Goal: Task Accomplishment & Management: Complete application form

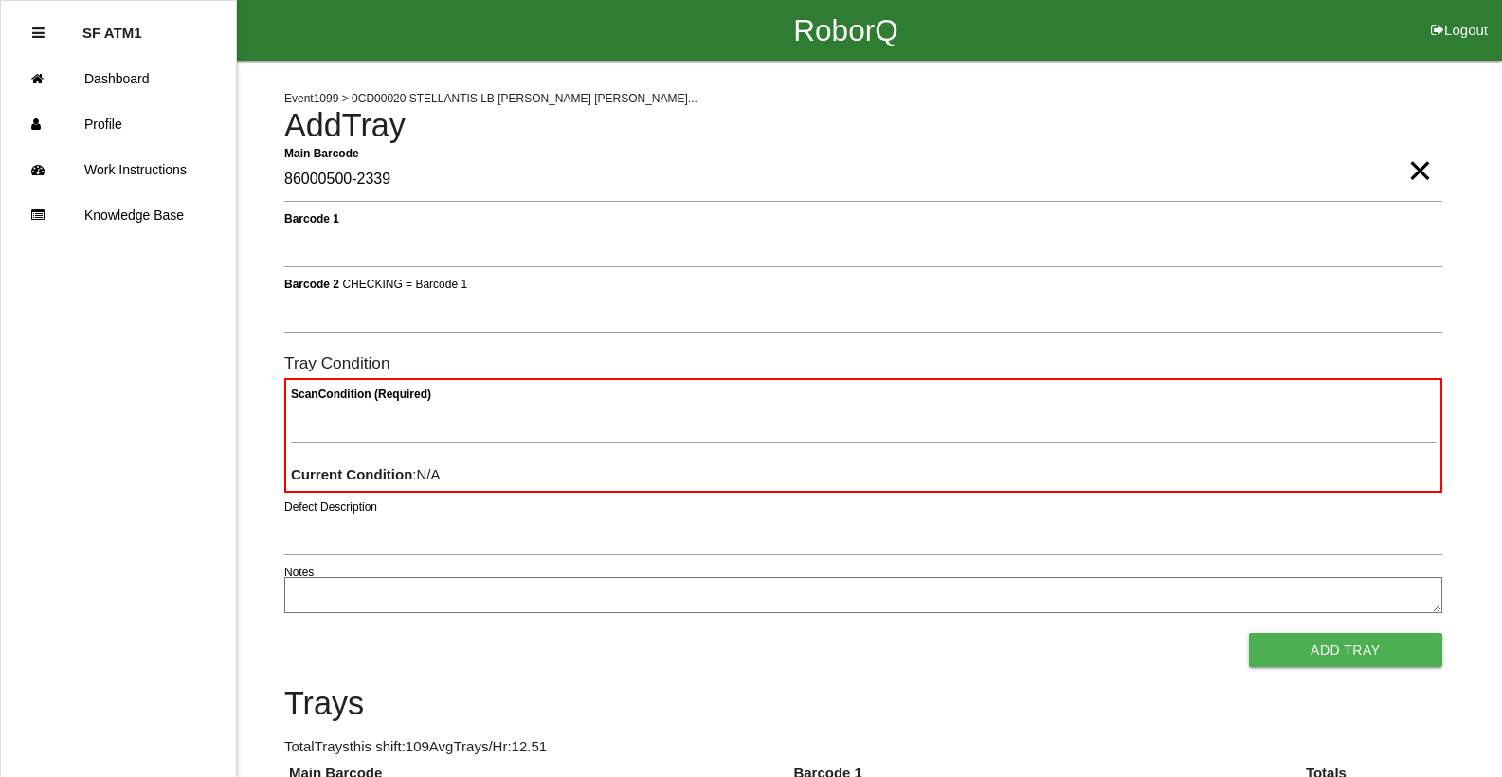
type Barcode "86000500-2339"
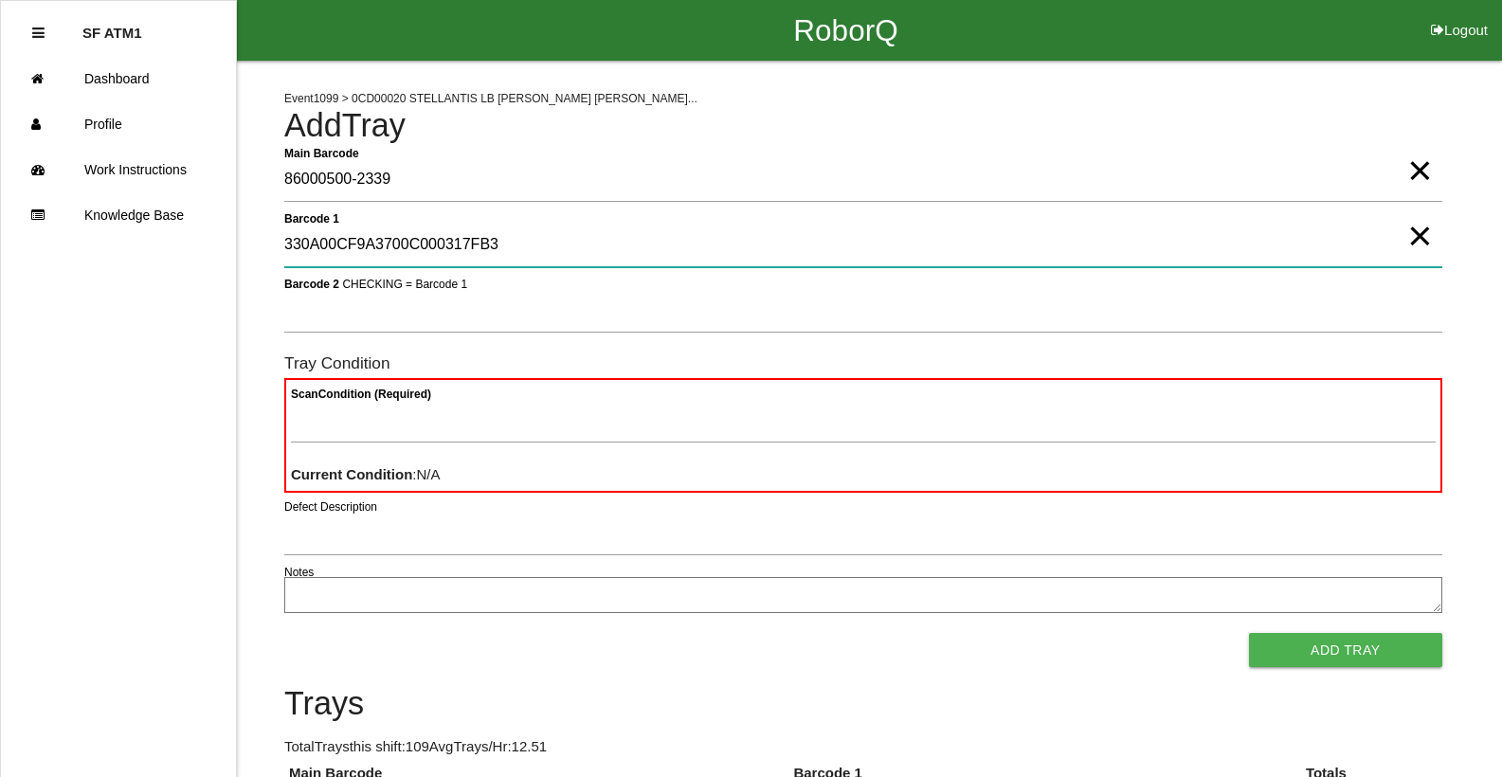
type 1 "330A00CF9A3700C000317FB3"
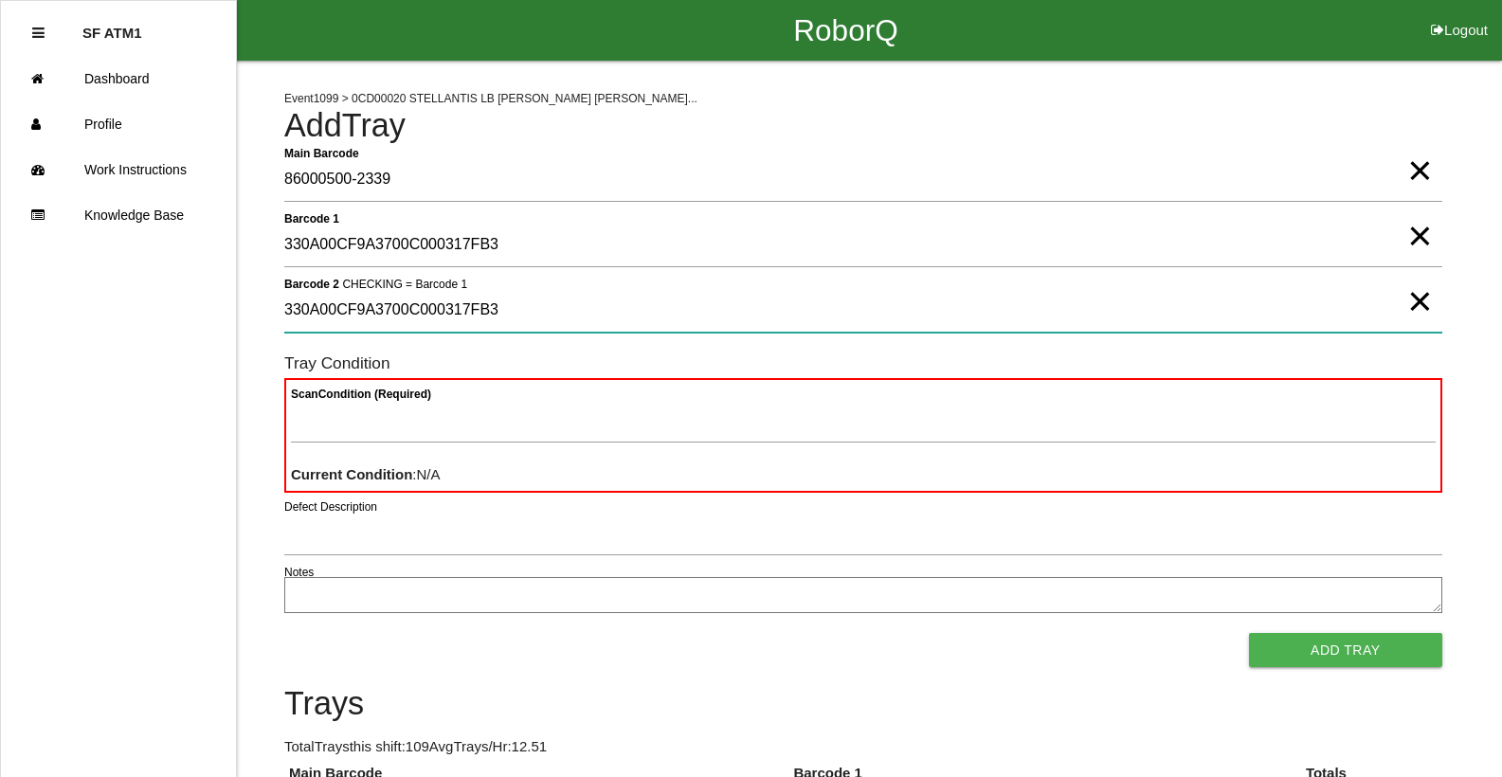
type 2 "330A00CF9A3700C000317FB3"
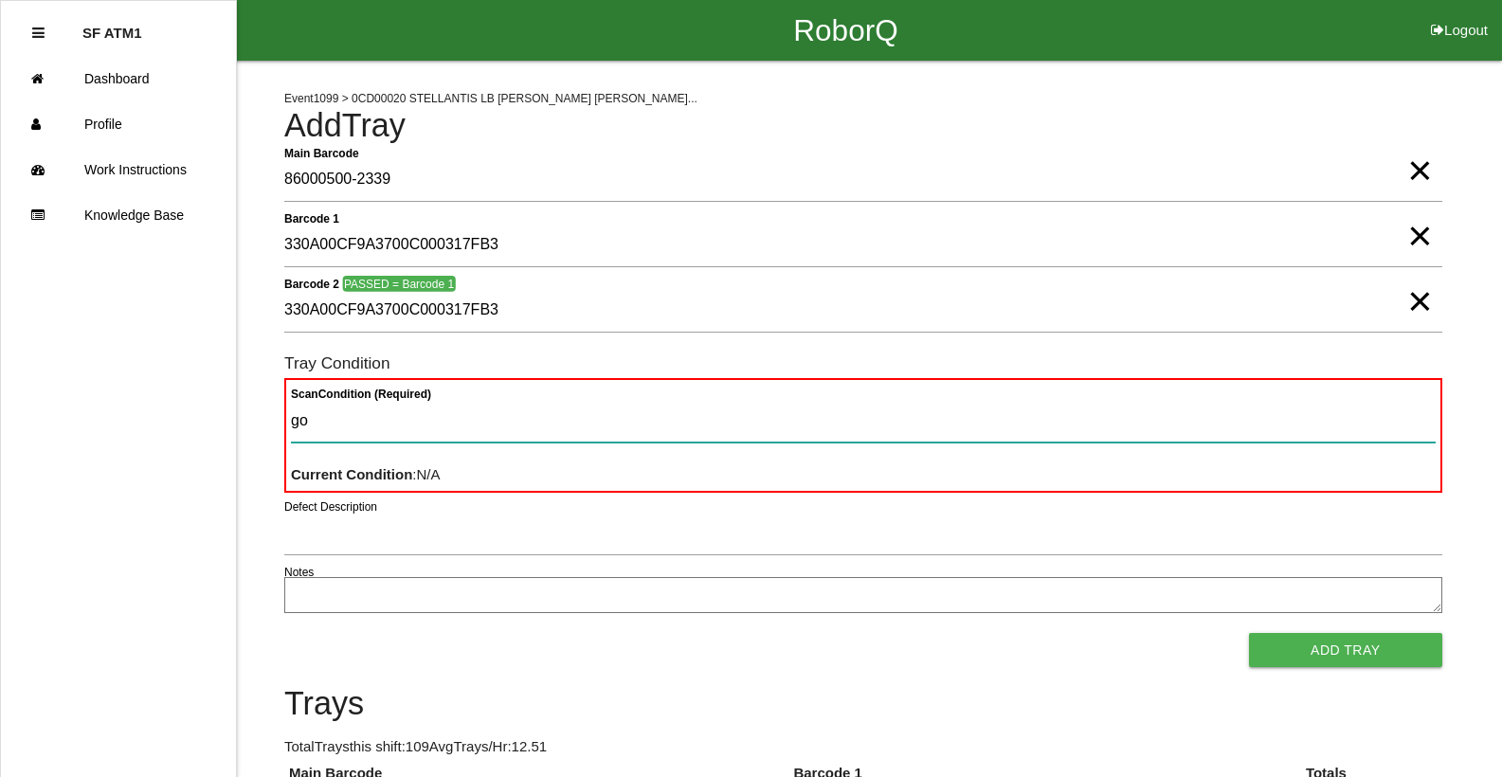
type Condition "goo"
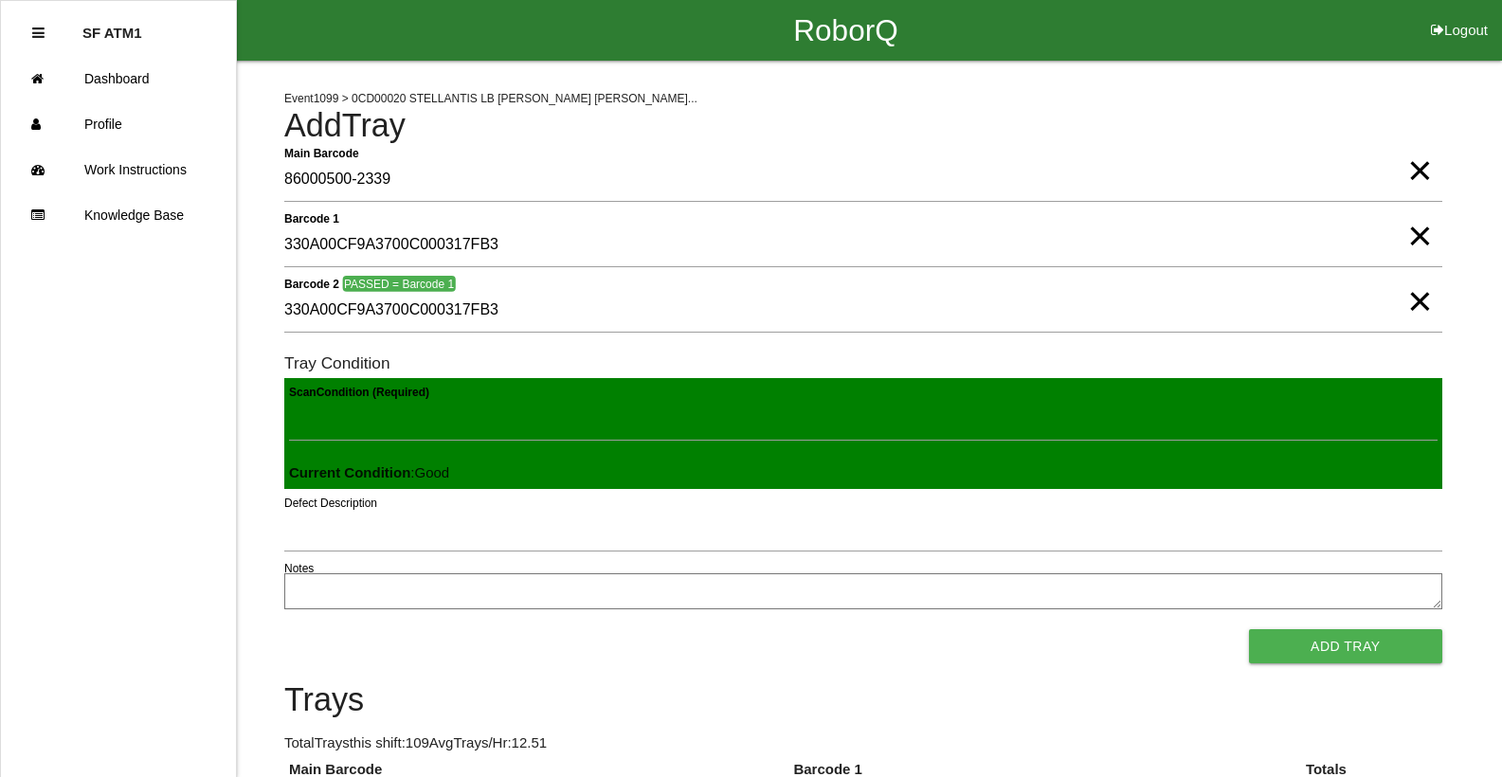
click at [1249, 629] on button "Add Tray" at bounding box center [1345, 646] width 193 height 34
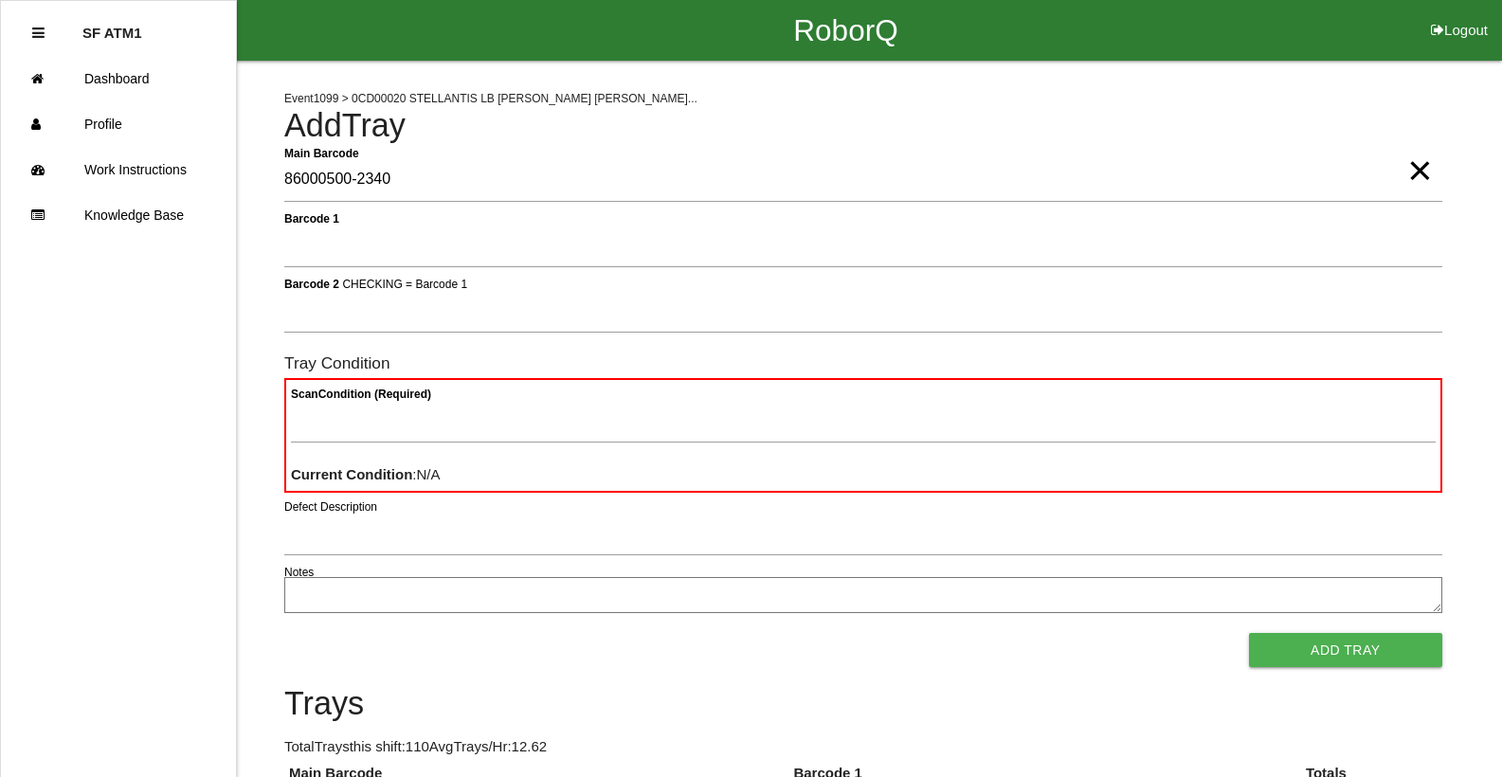
type Barcode "86000500-2340"
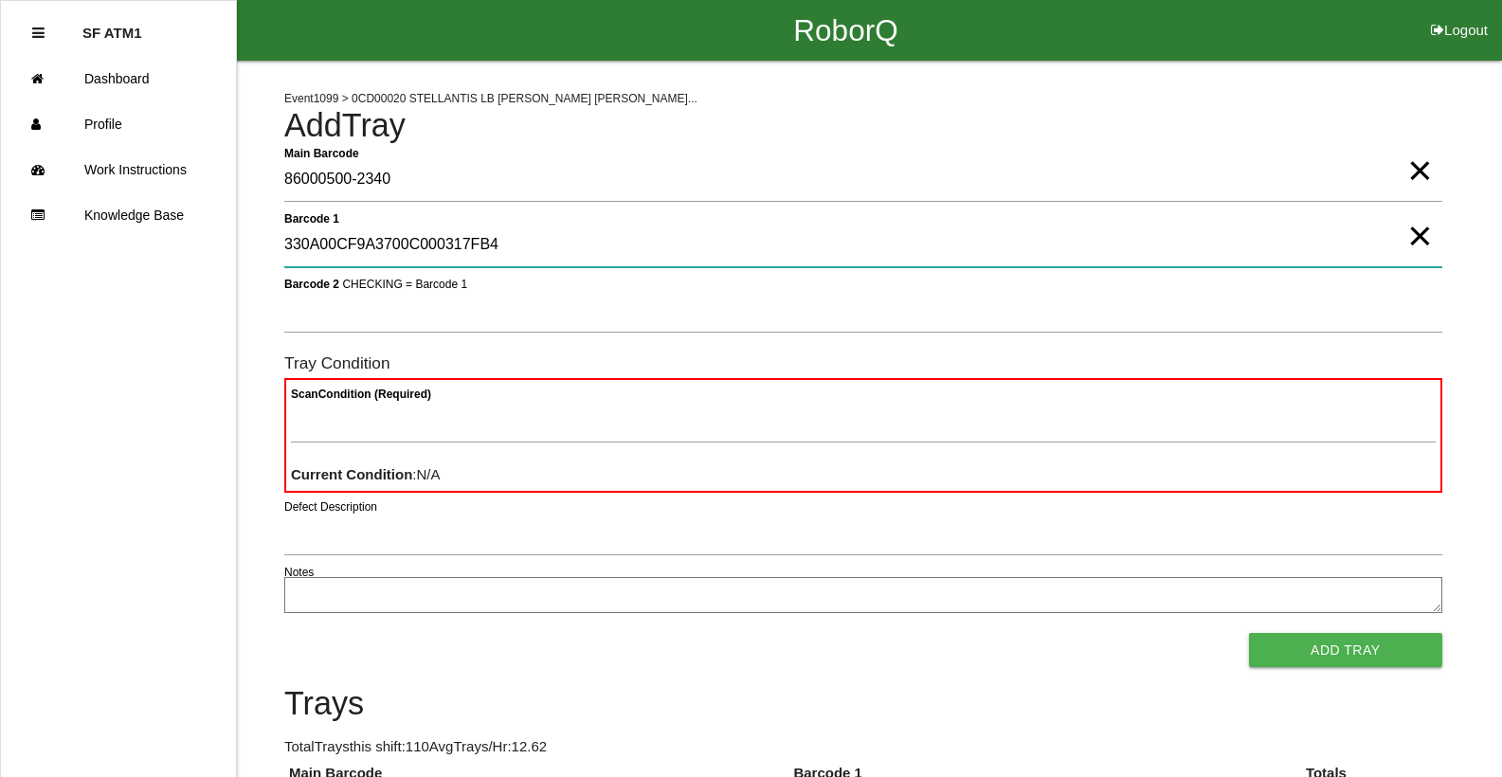
type 1 "330A00CF9A3700C000317FB4"
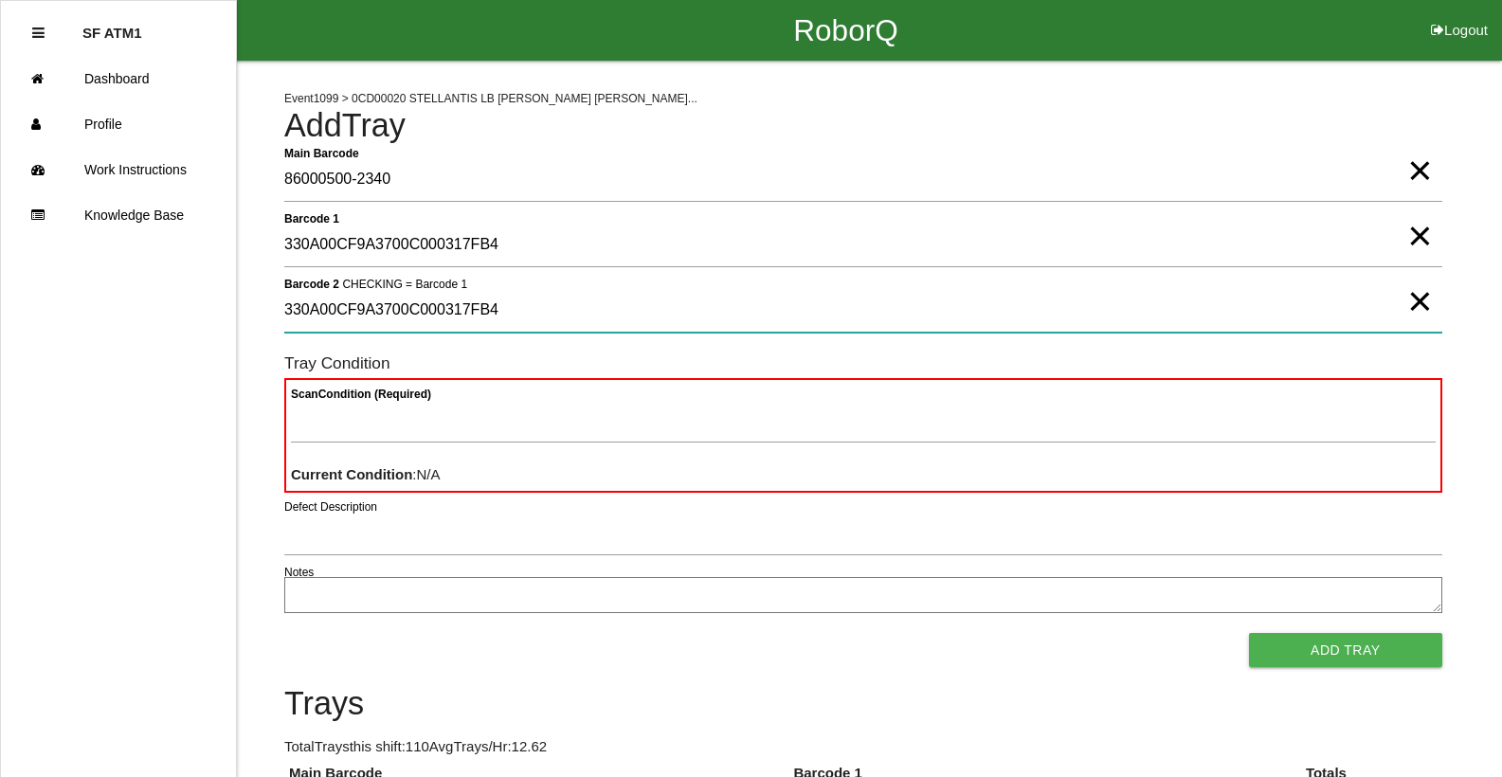
type 2 "330A00CF9A3700C000317FB4"
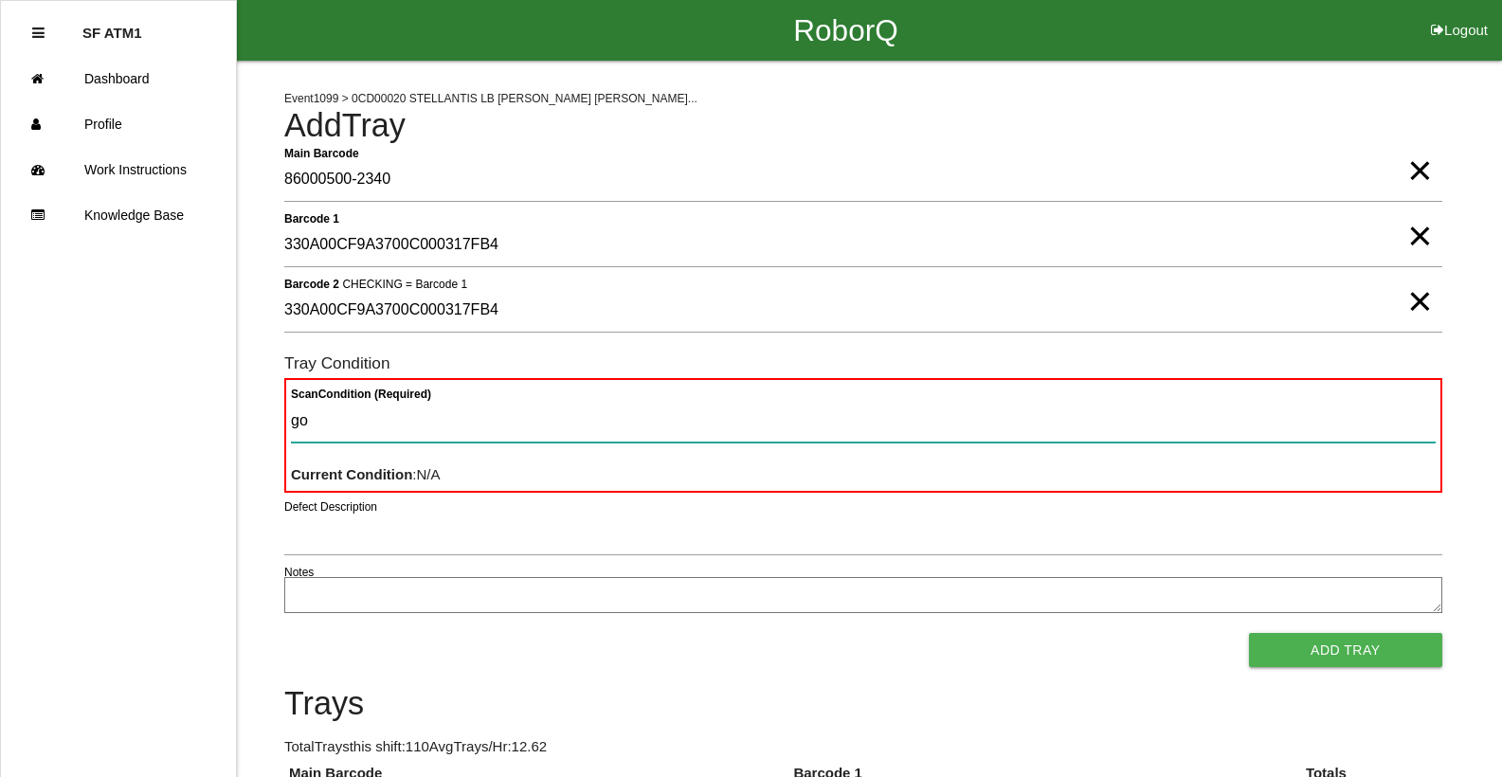
type Condition "goo"
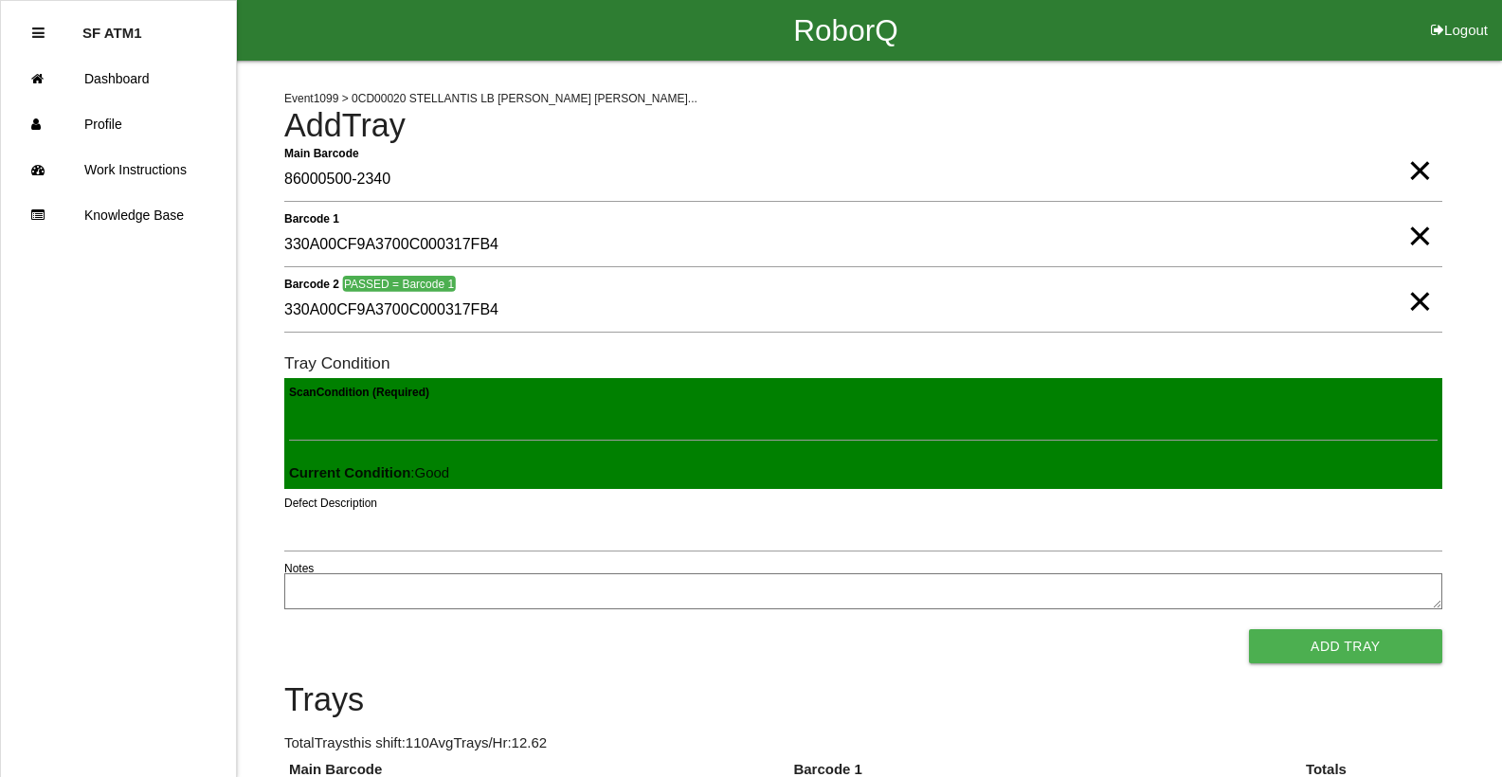
click at [1249, 629] on button "Add Tray" at bounding box center [1345, 646] width 193 height 34
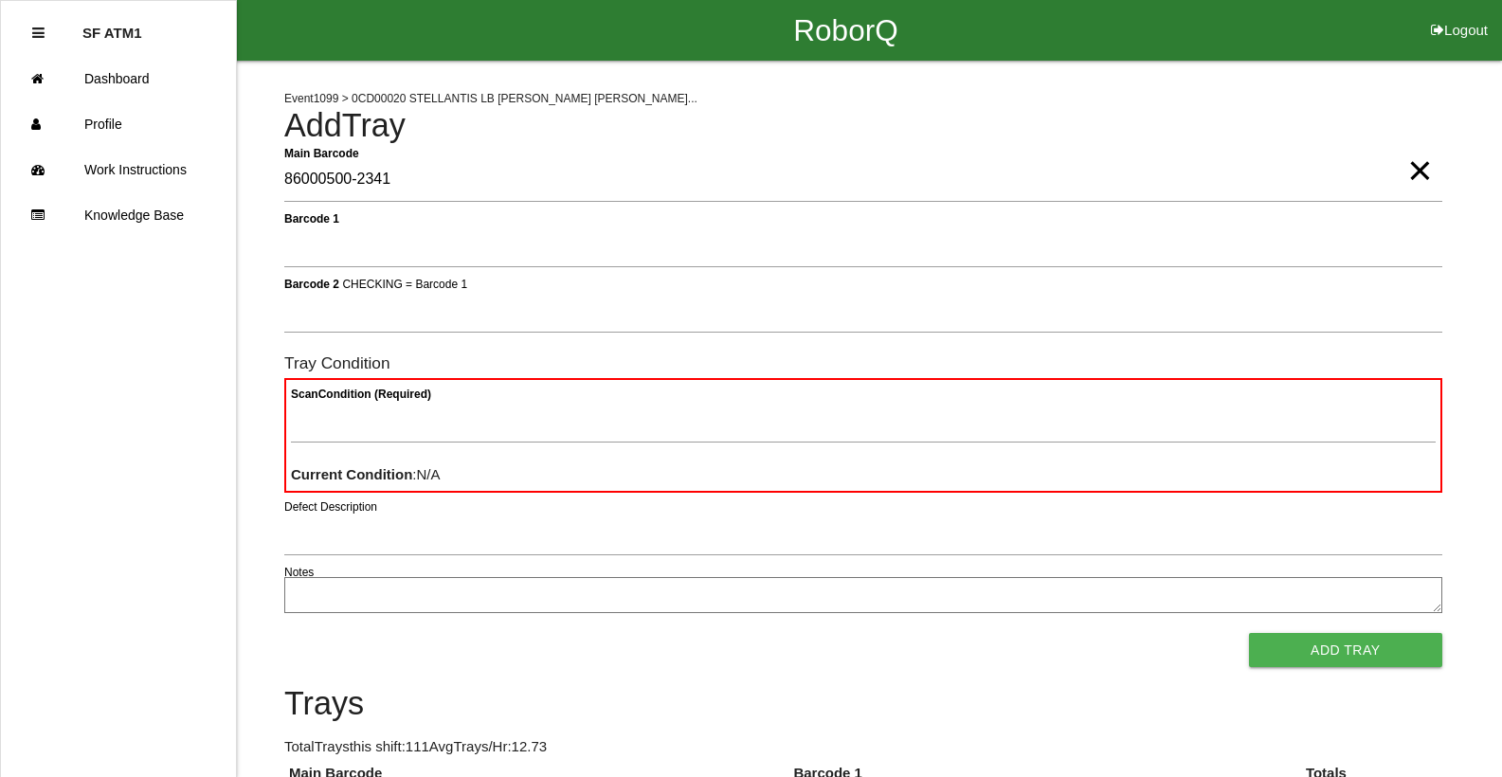
type Barcode "86000500-2341"
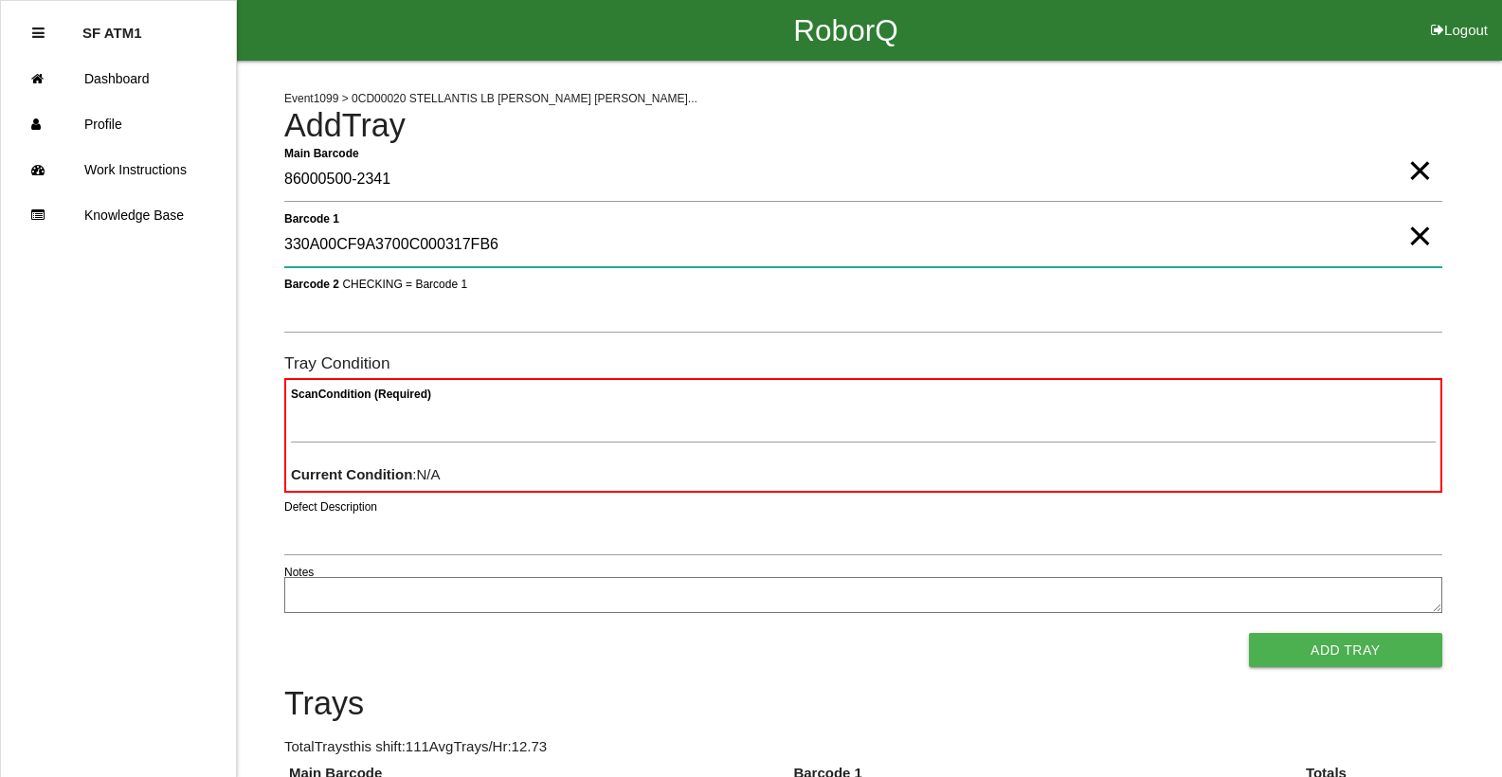
type 1 "330A00CF9A3700C000317FB6"
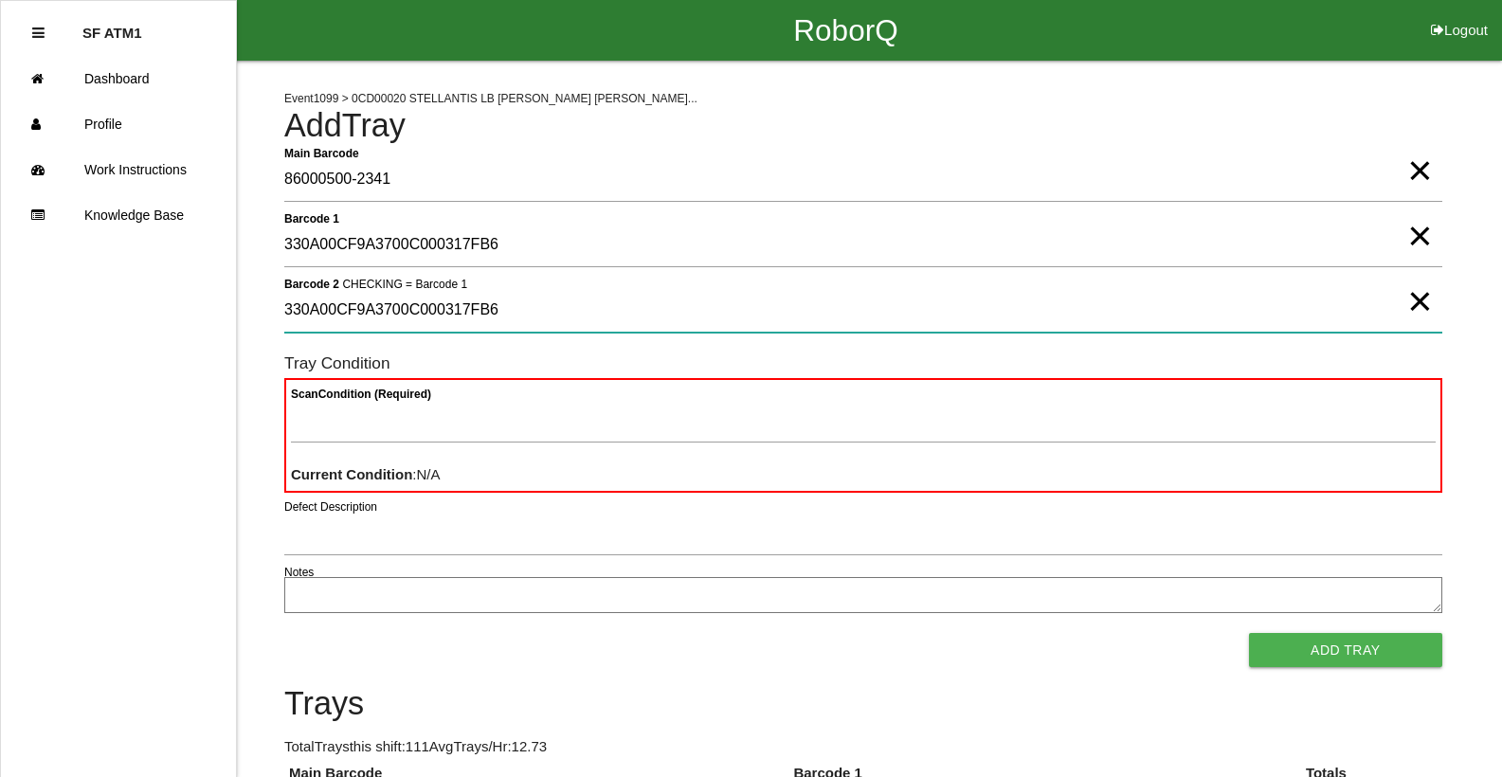
type 2 "330A00CF9A3700C000317FB6"
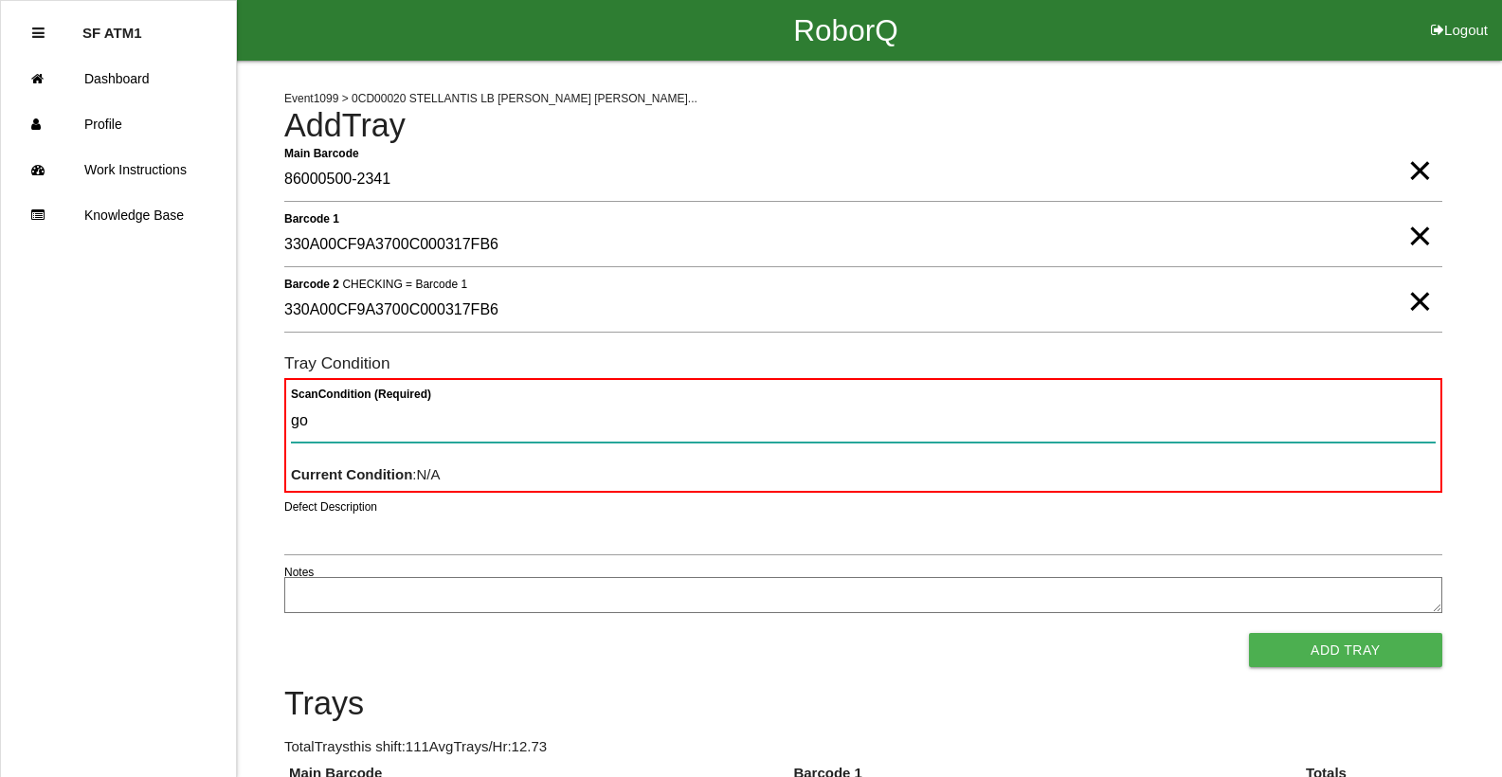
type Condition "goo"
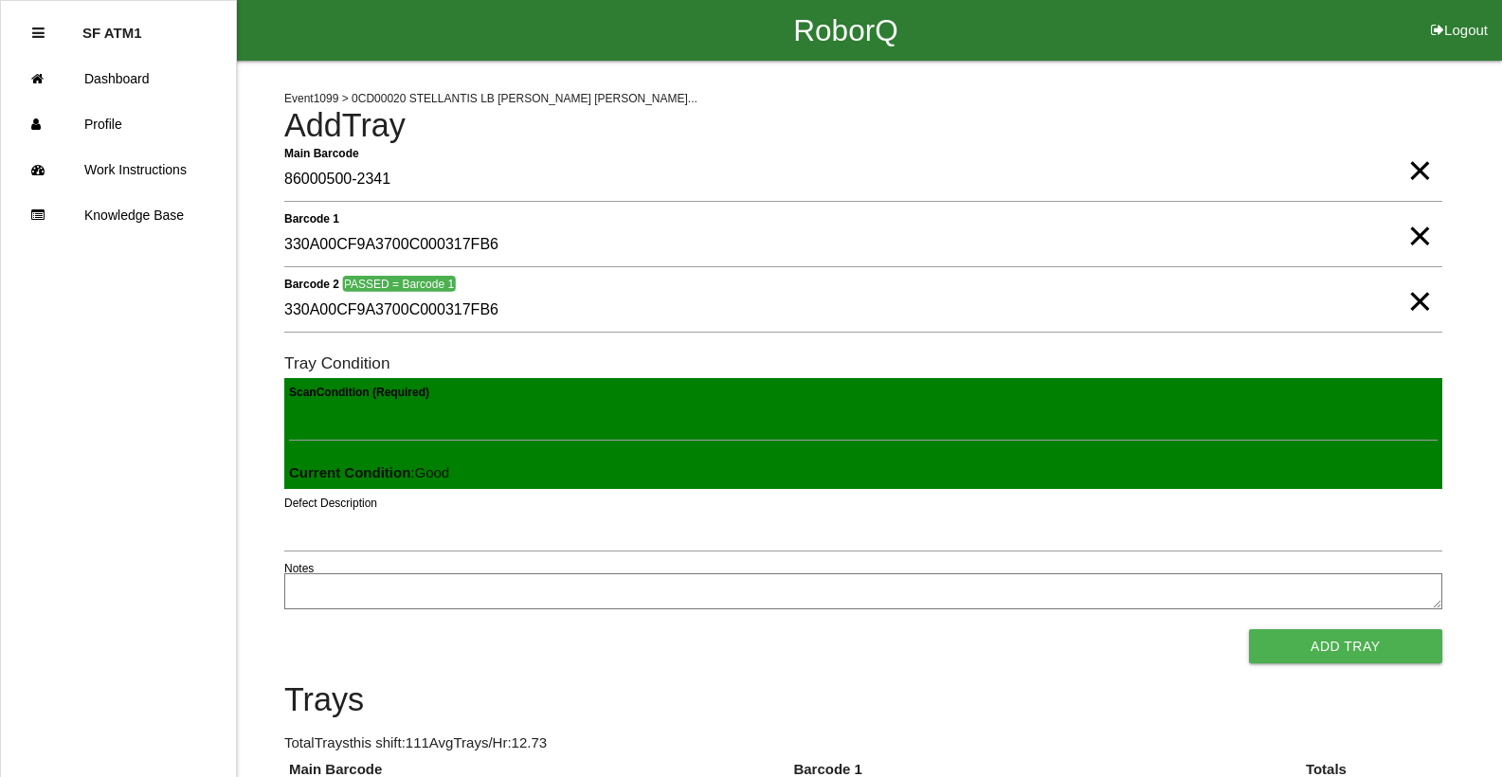
click at [1249, 629] on button "Add Tray" at bounding box center [1345, 646] width 193 height 34
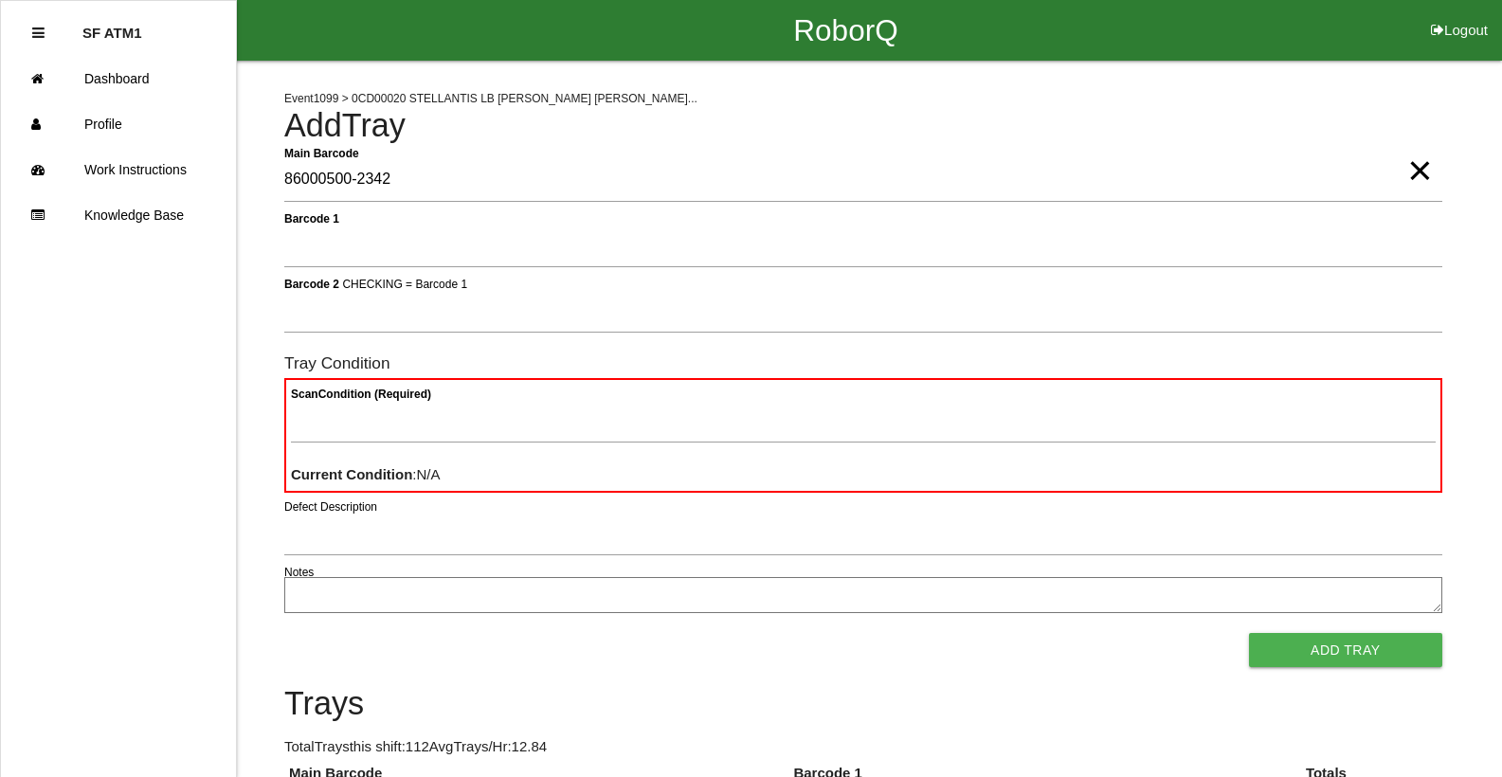
type Barcode "86000500-2342"
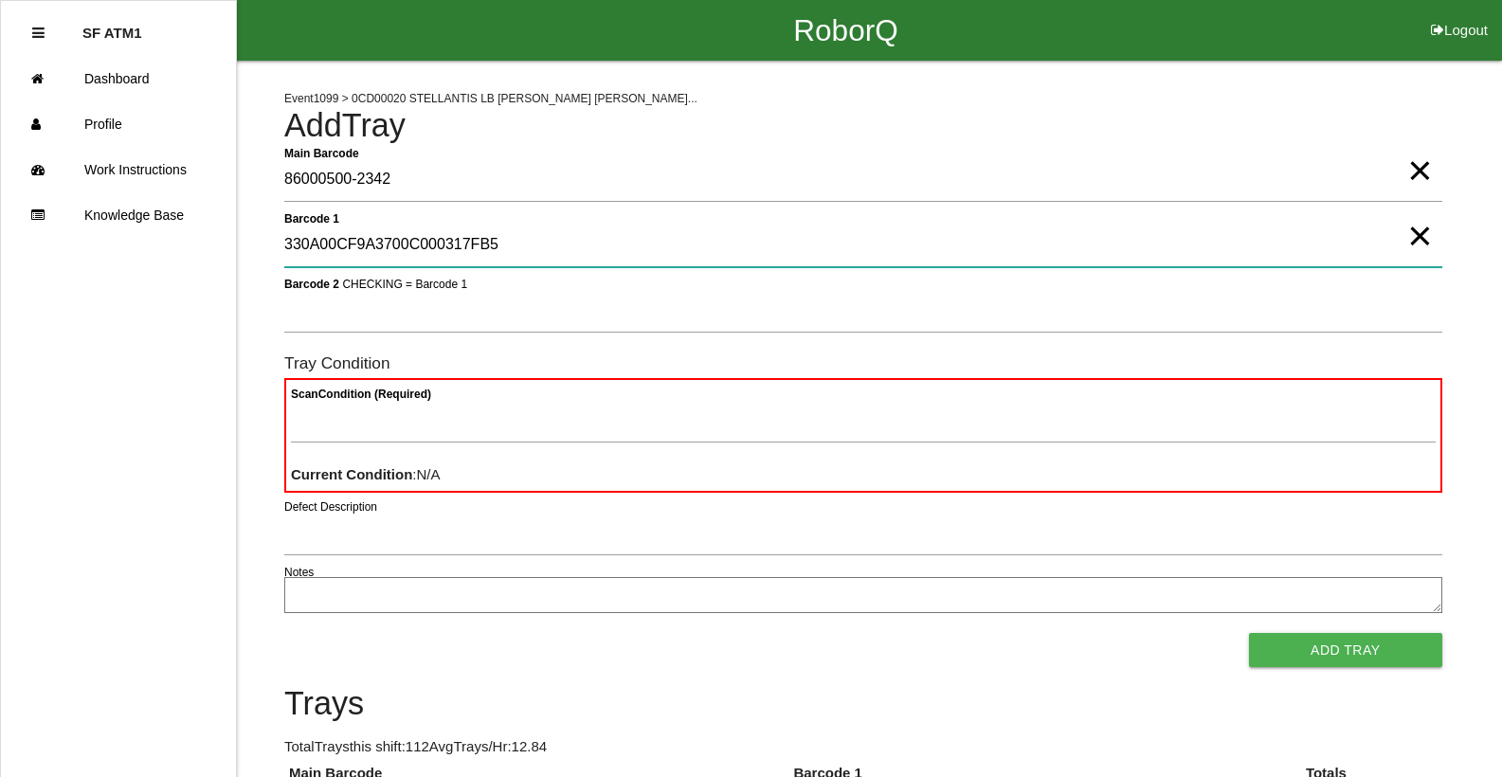
type 1 "330A00CF9A3700C000317FB5"
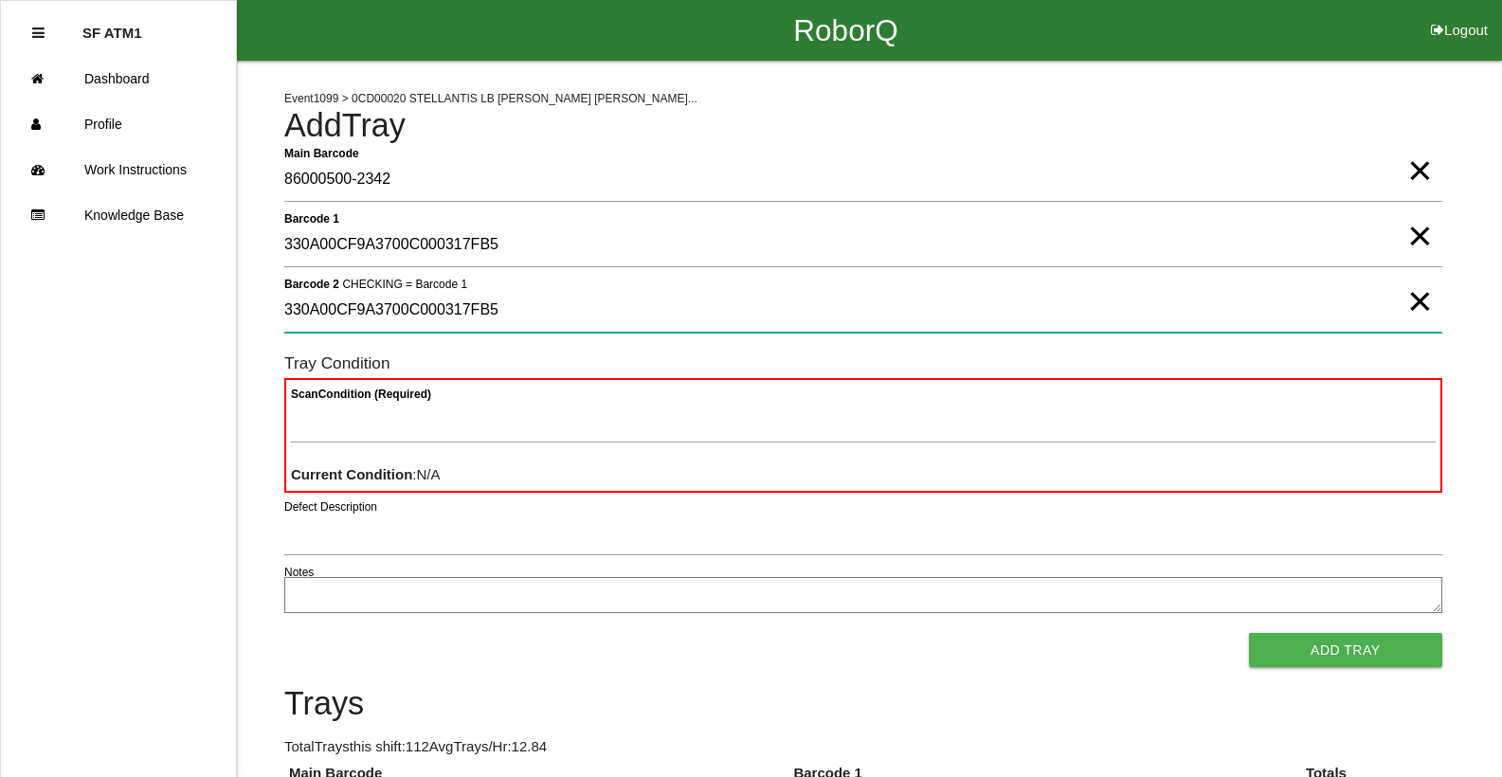
type 2 "330A00CF9A3700C000317FB5"
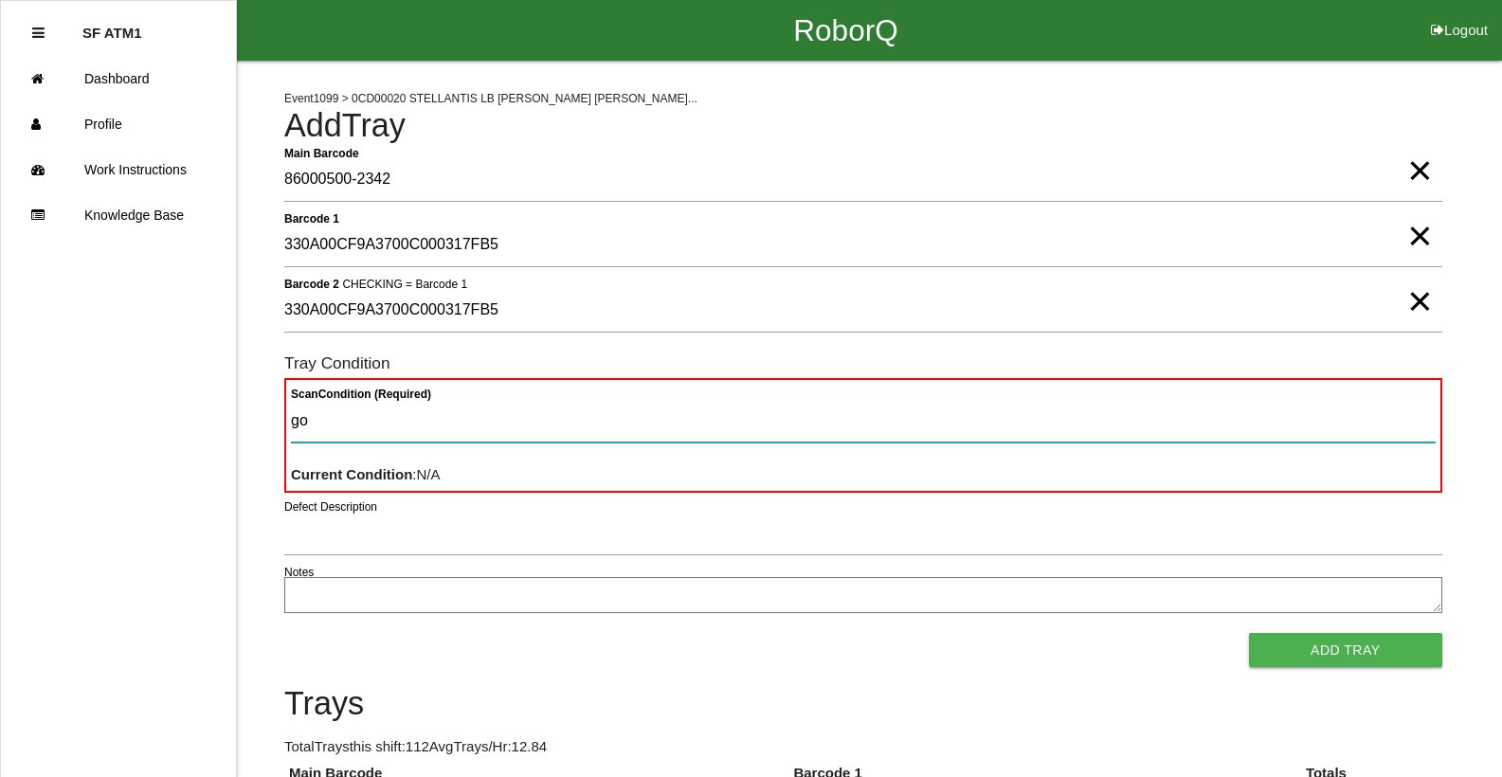
type Condition "goo"
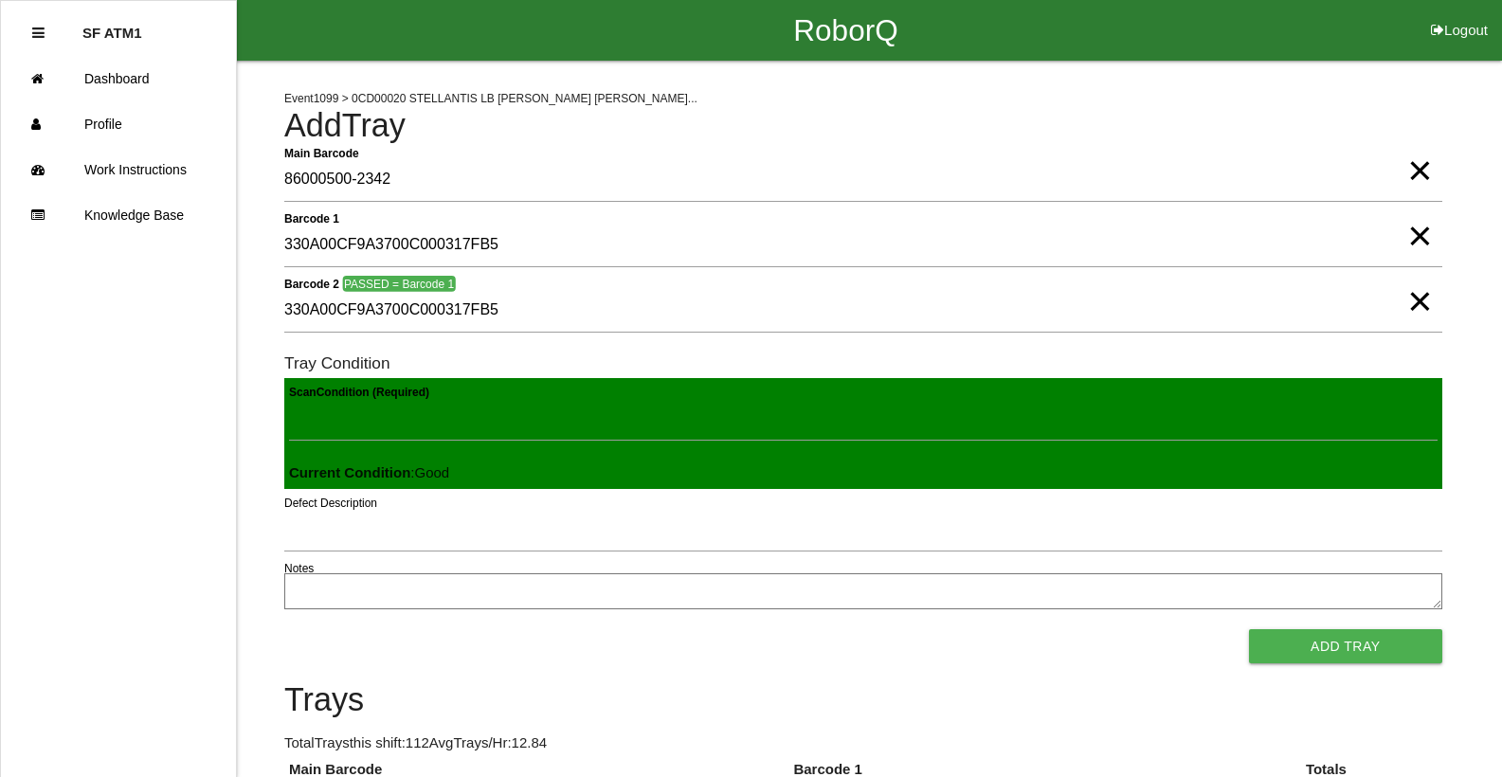
click at [1249, 629] on button "Add Tray" at bounding box center [1345, 646] width 193 height 34
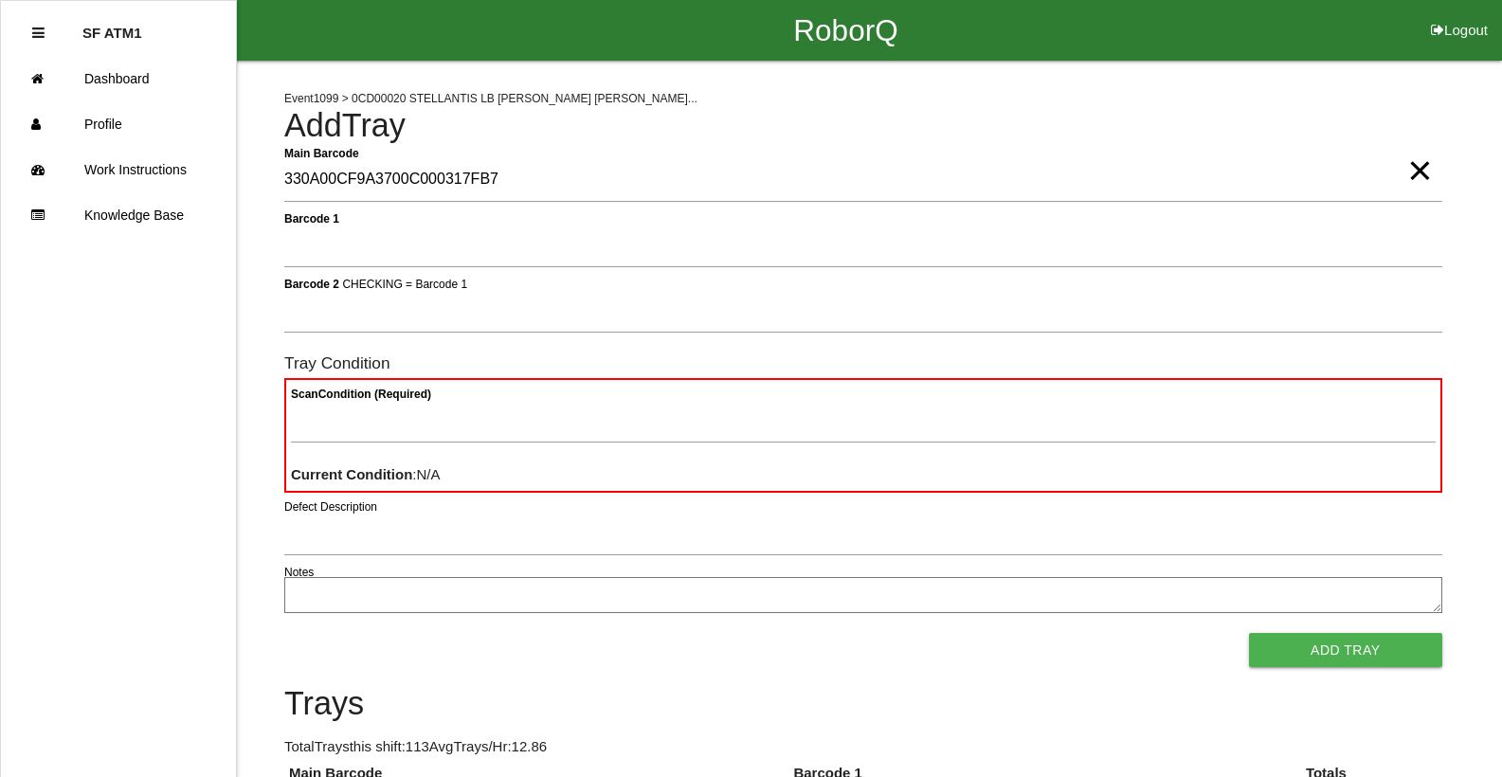
type Barcode "330A00CF9A3700C000317FB7"
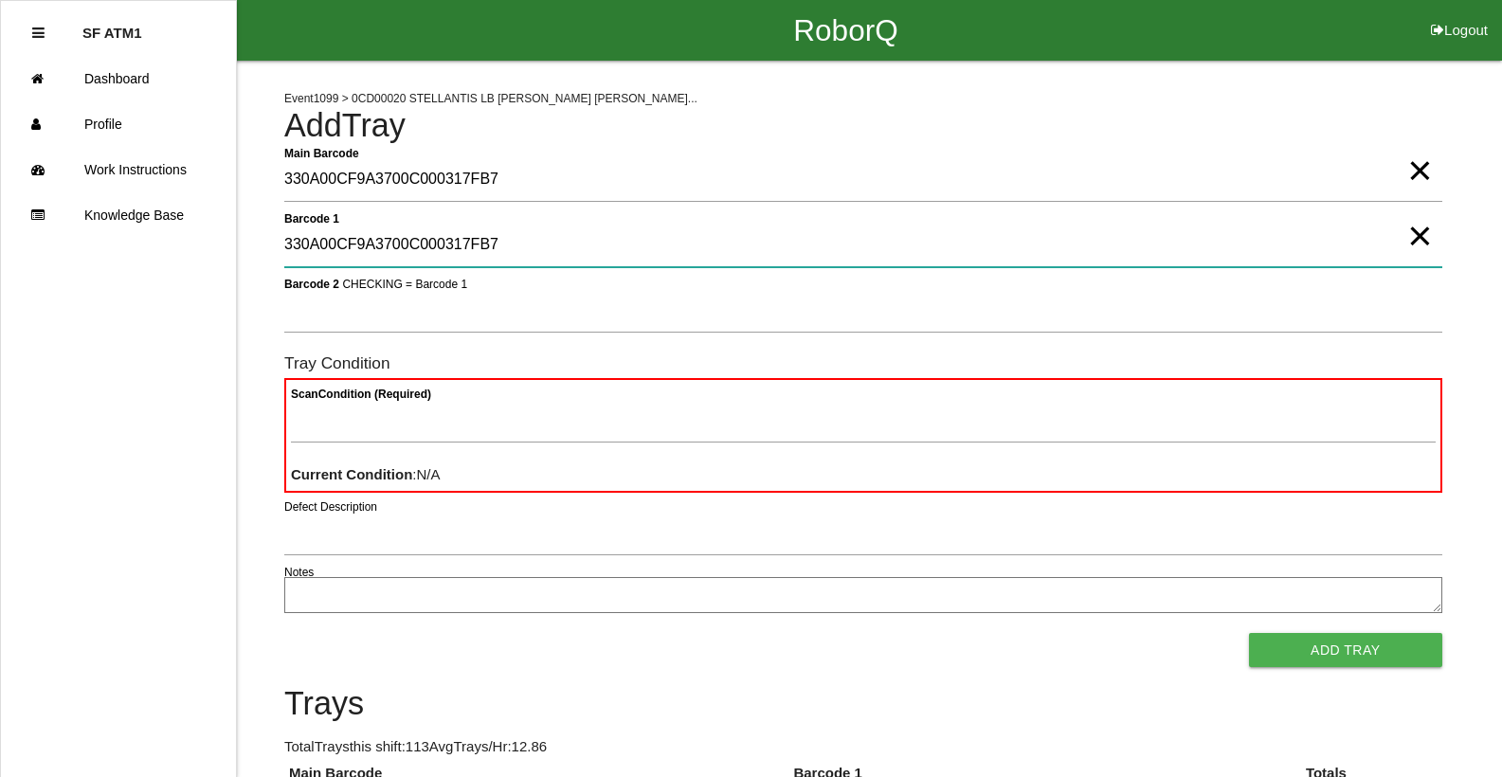
type 1 "330A00CF9A3700C000317FB7"
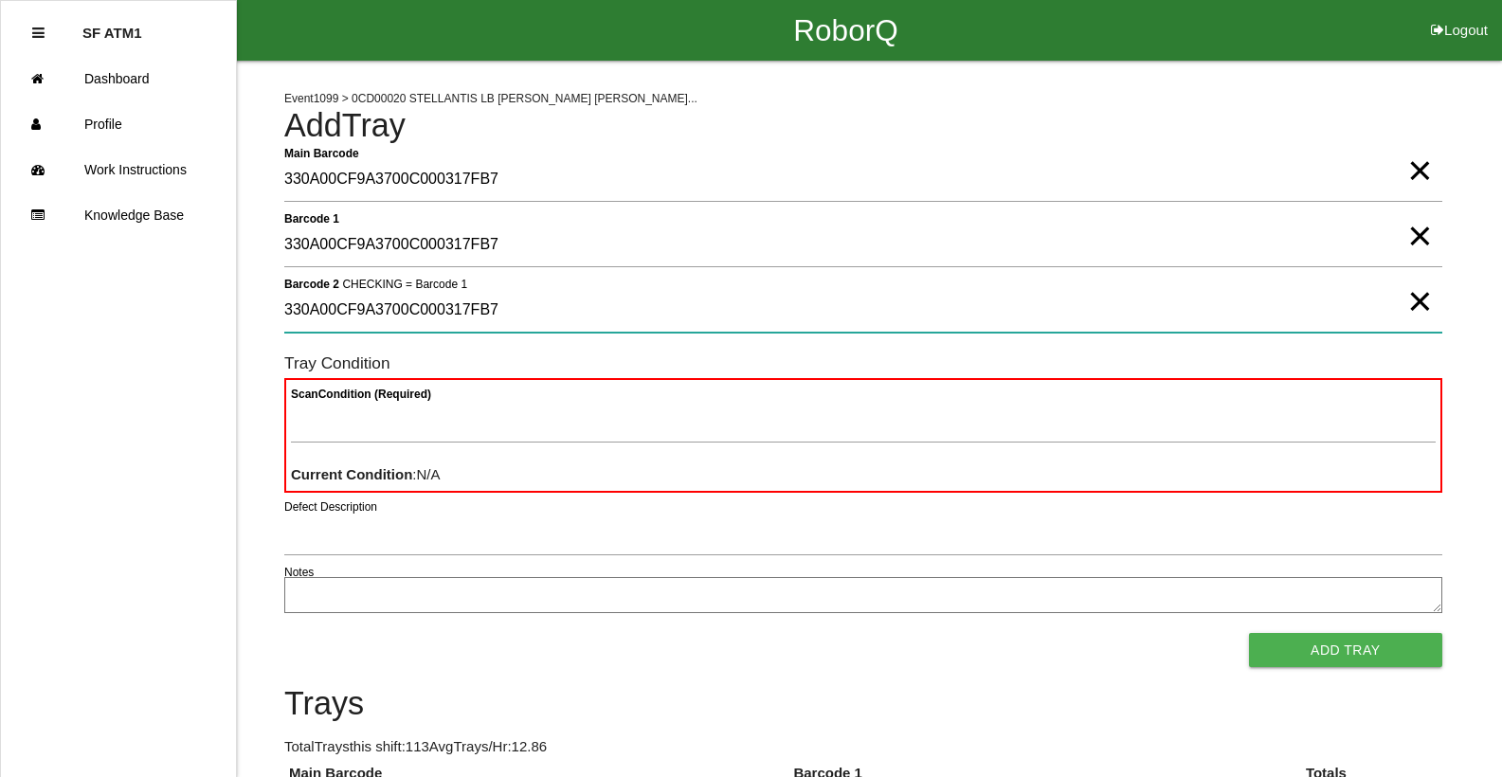
type 2 "330A00CF9A3700C000317FB7"
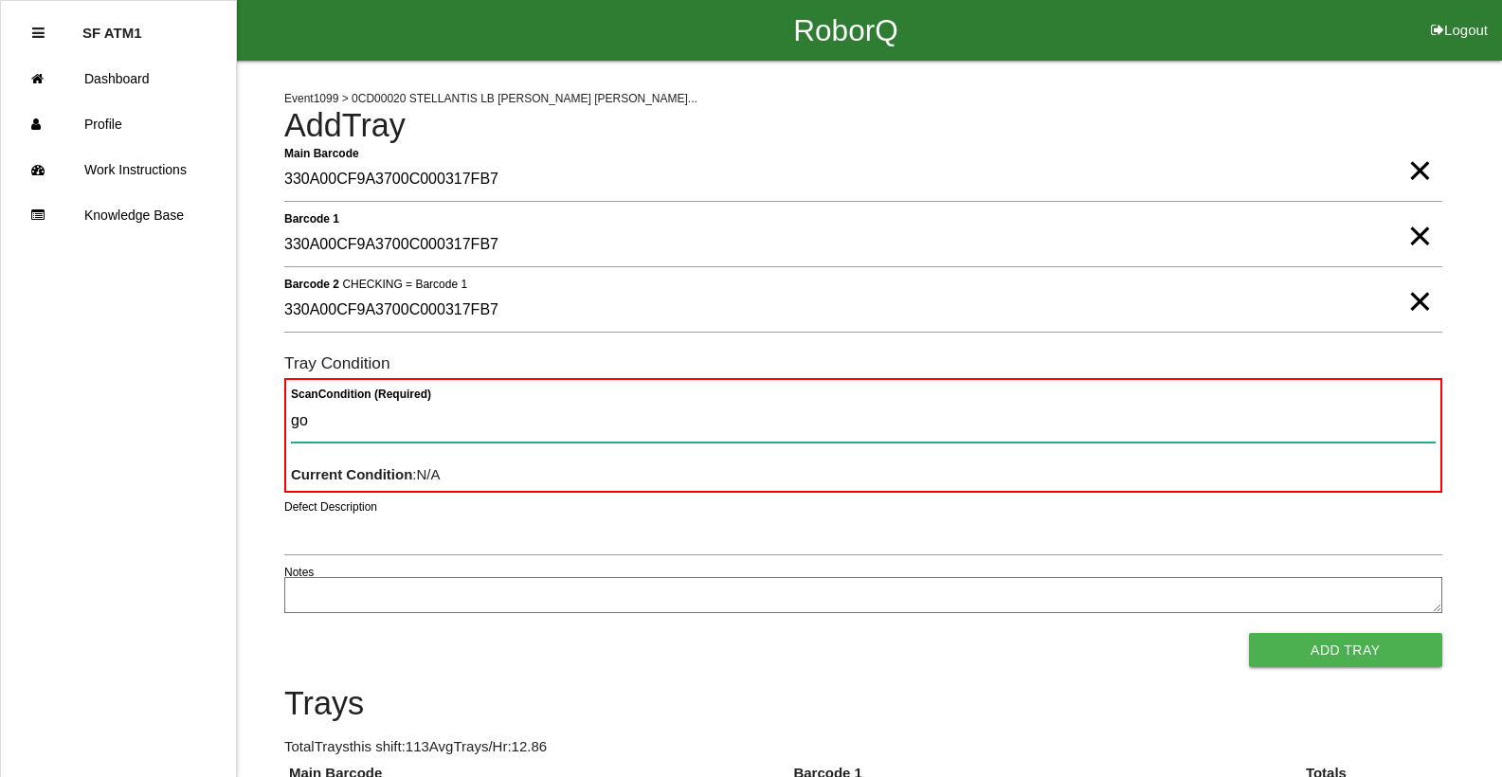
type Condition "goo"
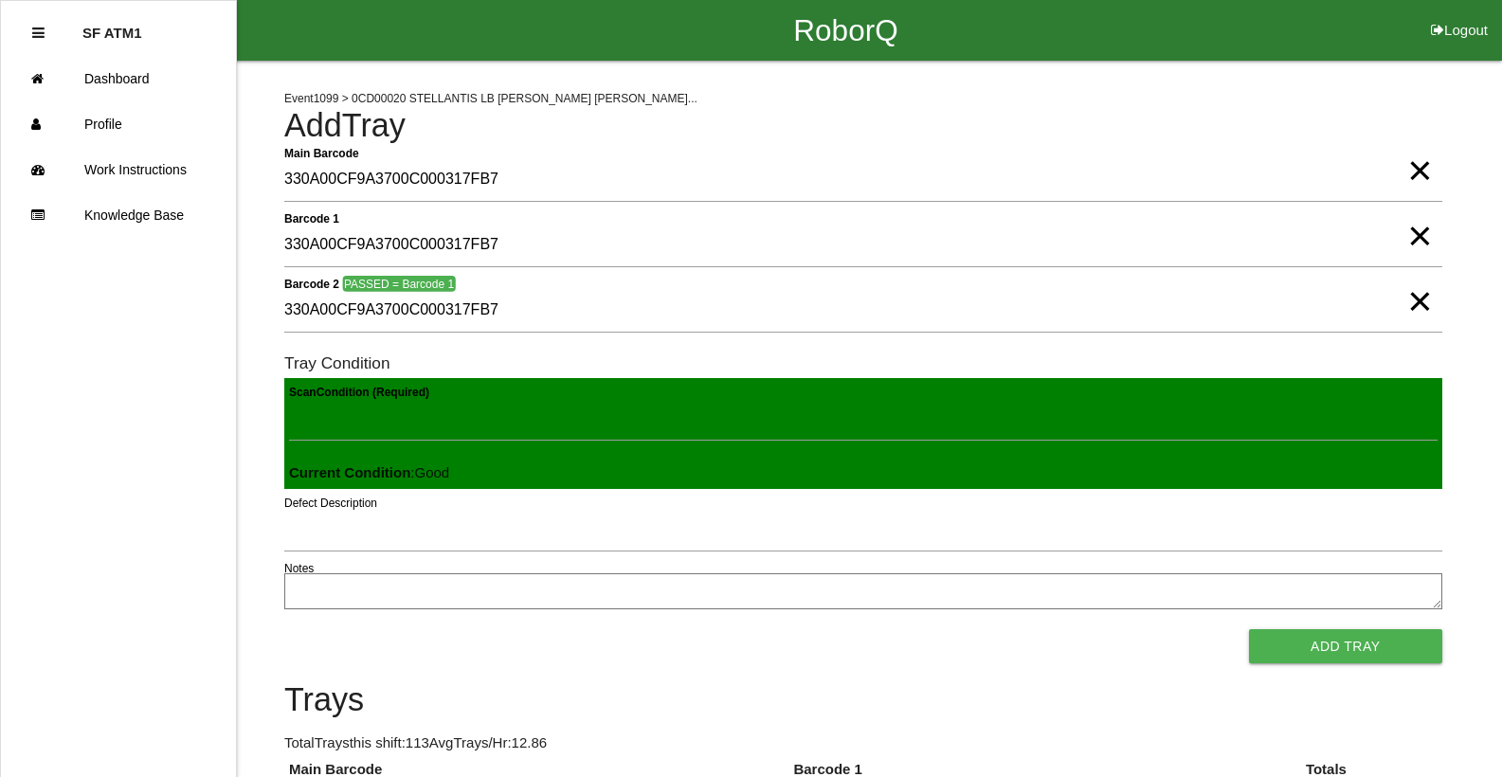
click at [1249, 629] on button "Add Tray" at bounding box center [1345, 646] width 193 height 34
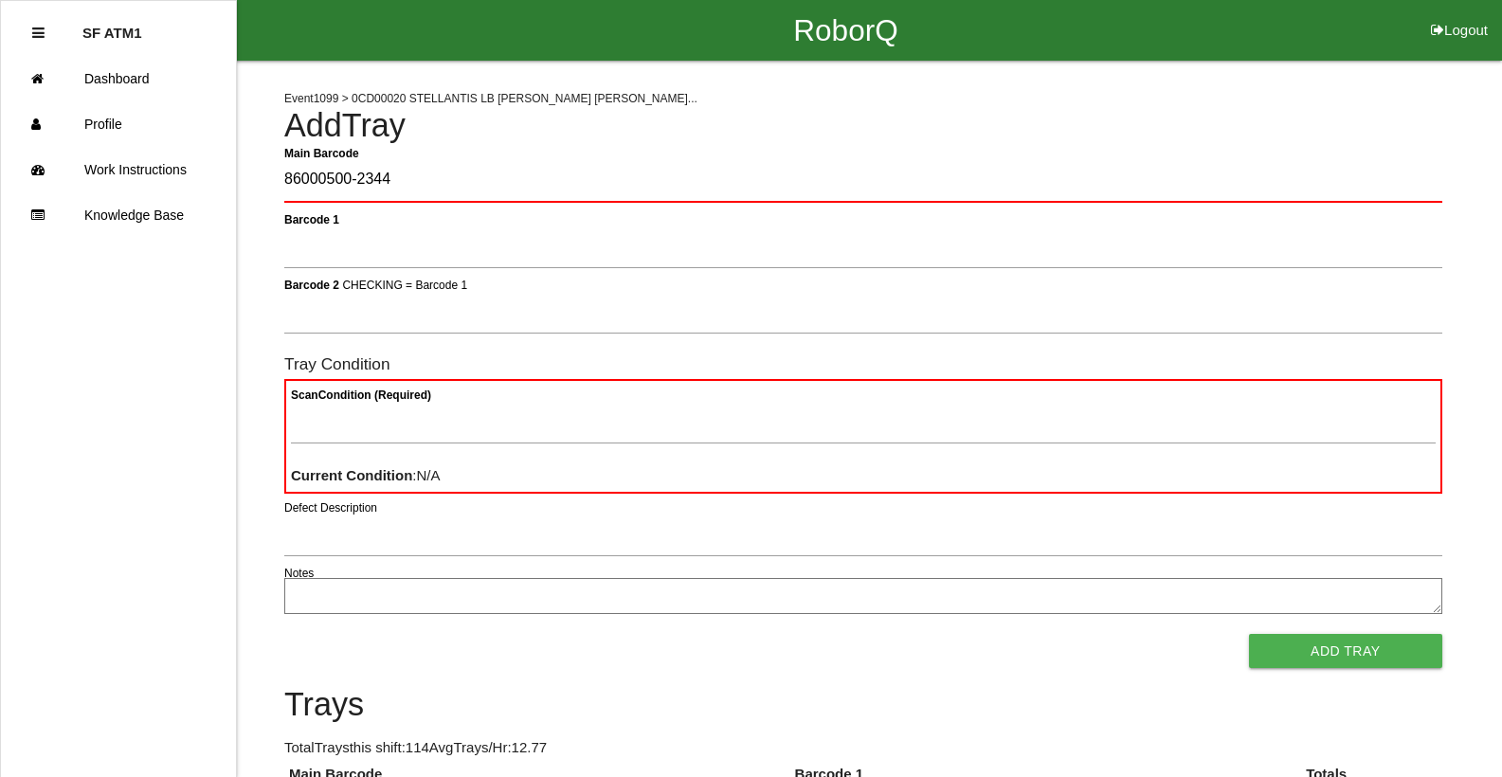
type Barcode "86000500-2344"
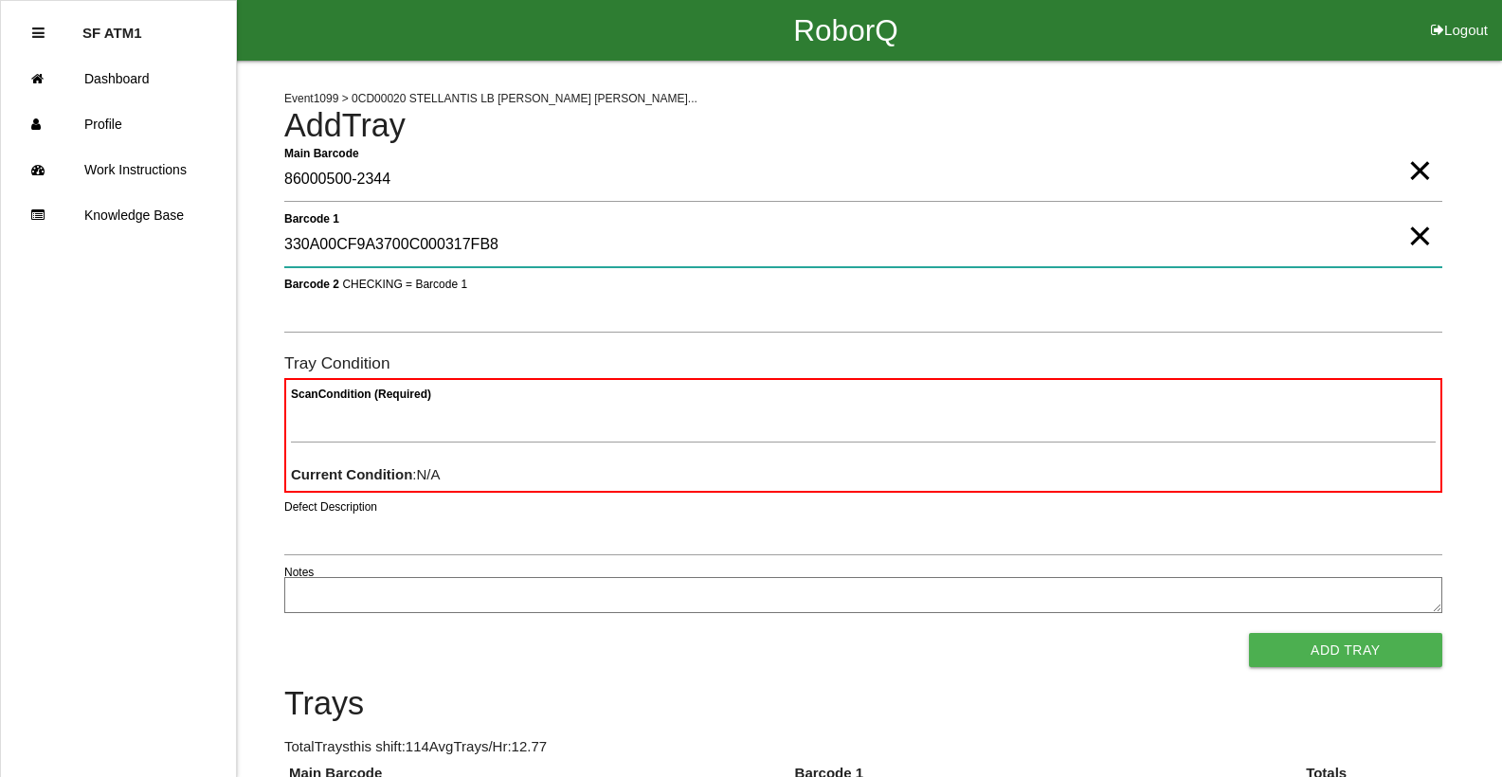
type 1 "330A00CF9A3700C000317FB8"
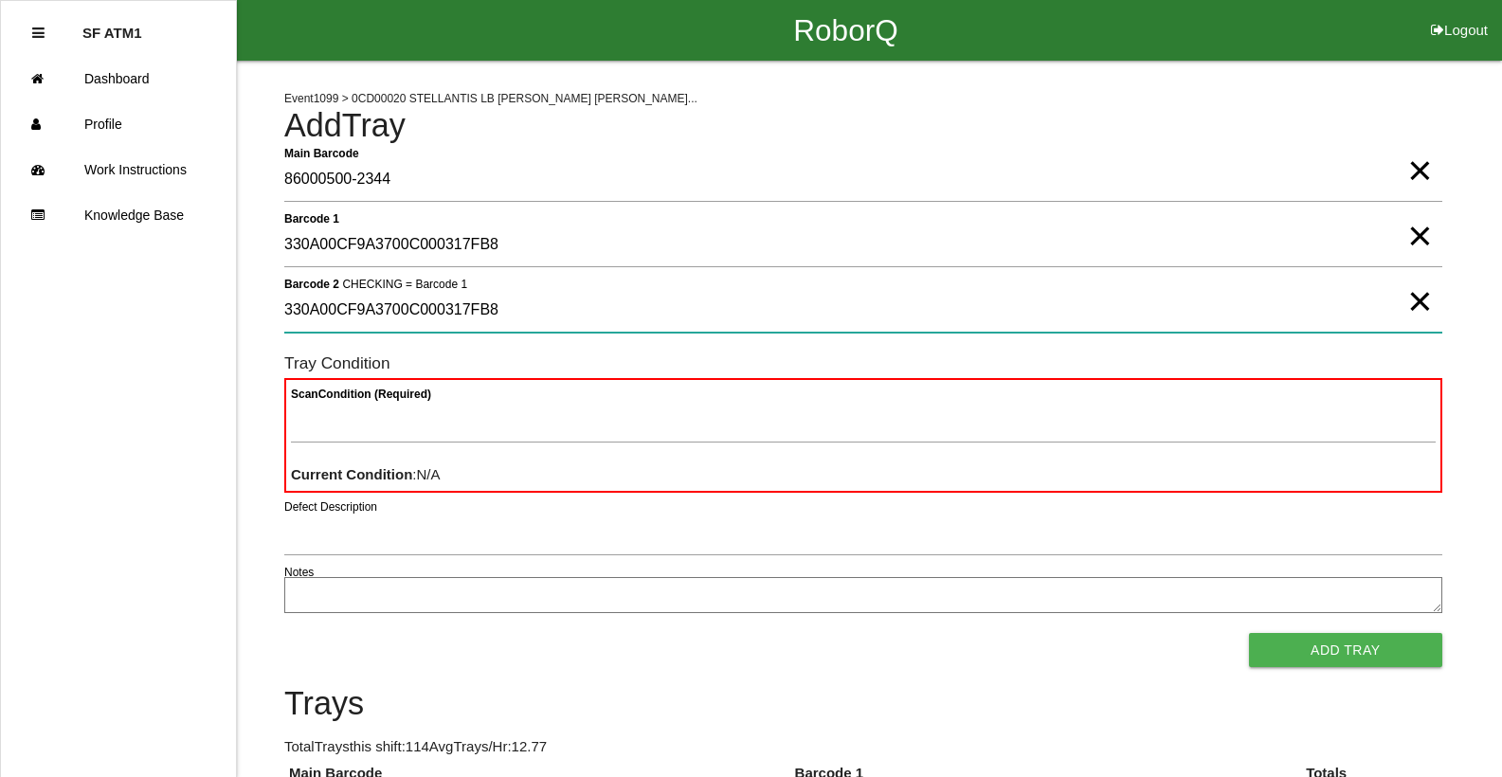
type 2 "330A00CF9A3700C000317FB8"
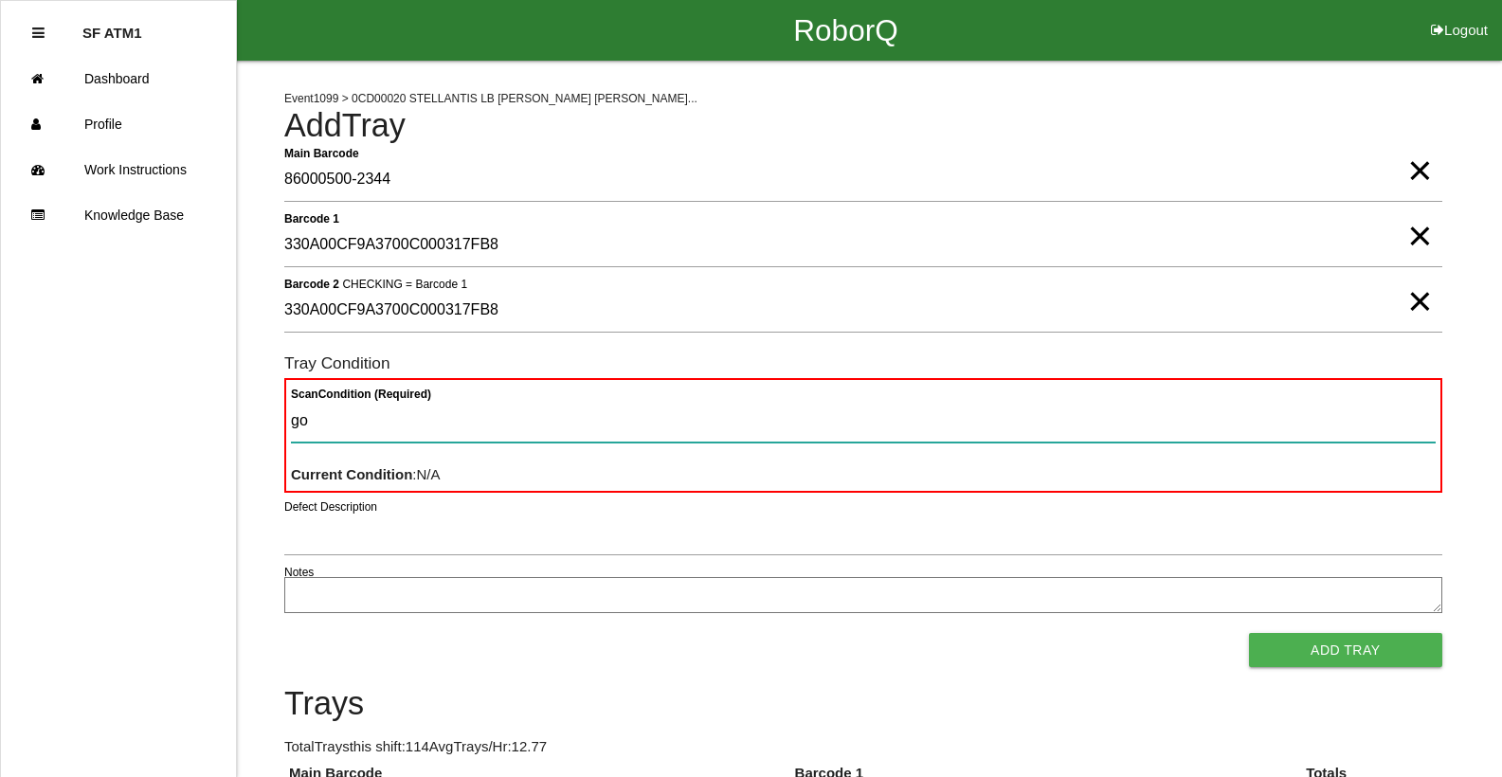
type Condition "goo"
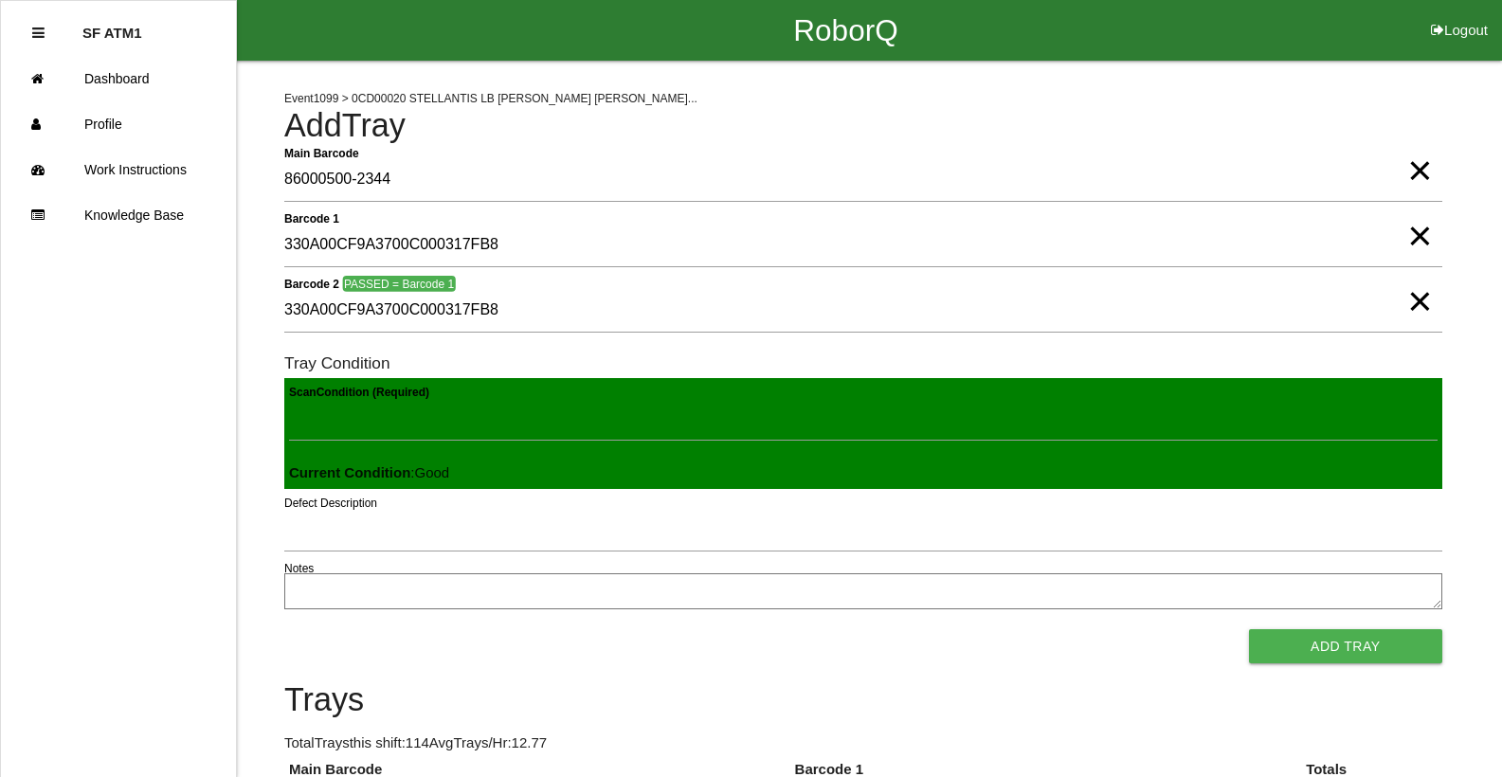
click at [1249, 629] on button "Add Tray" at bounding box center [1345, 646] width 193 height 34
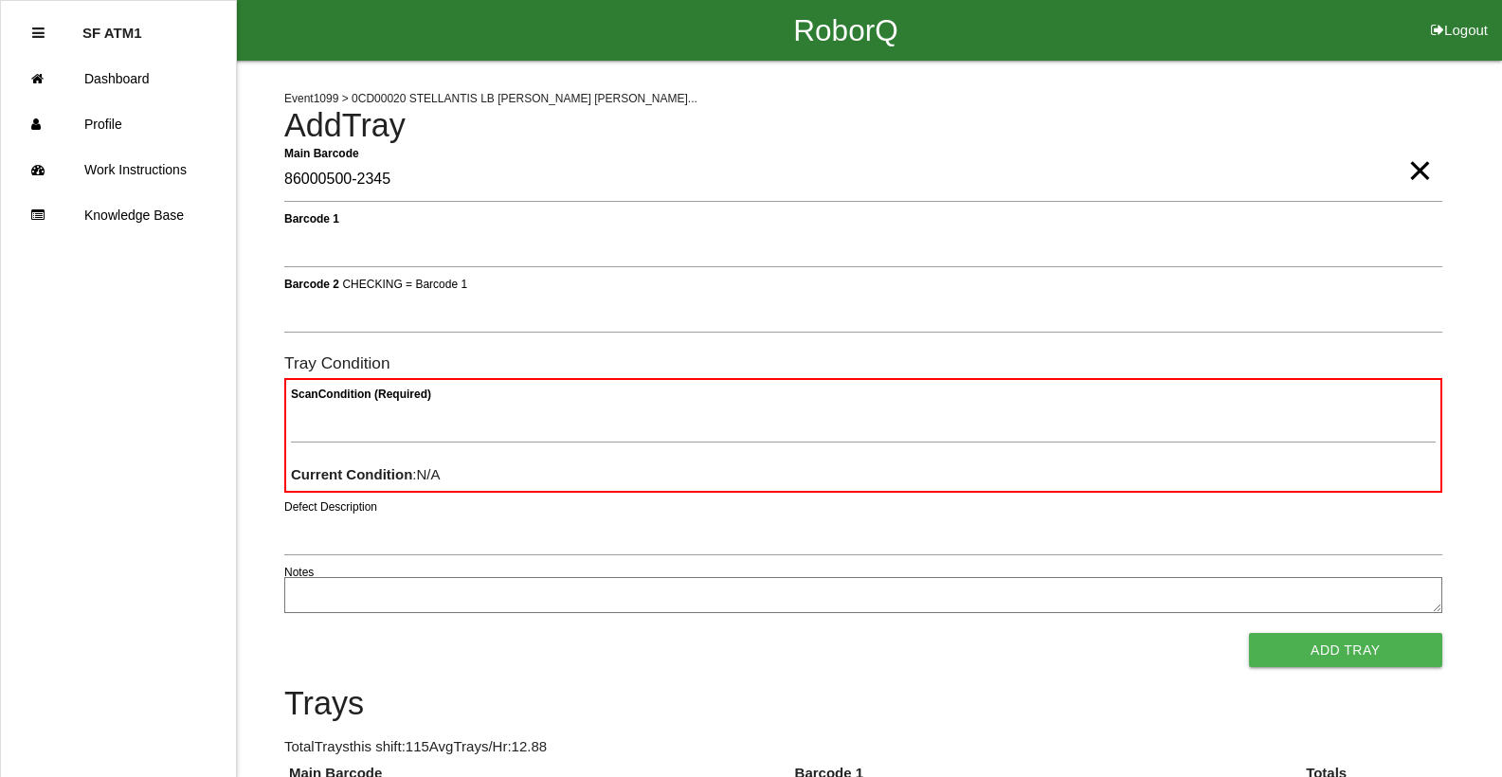
type Barcode "86000500-2345"
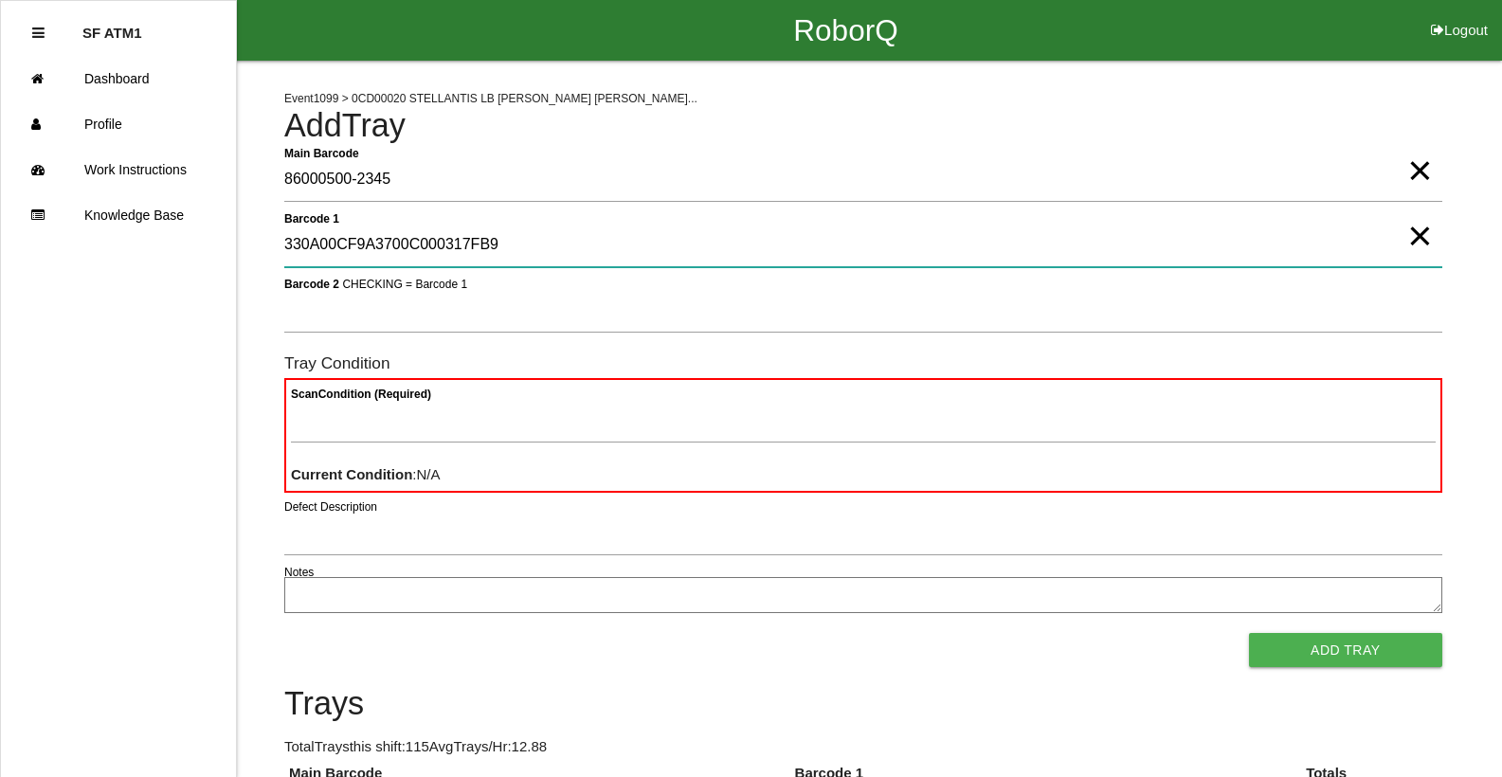
type 1 "330A00CF9A3700C000317FB9"
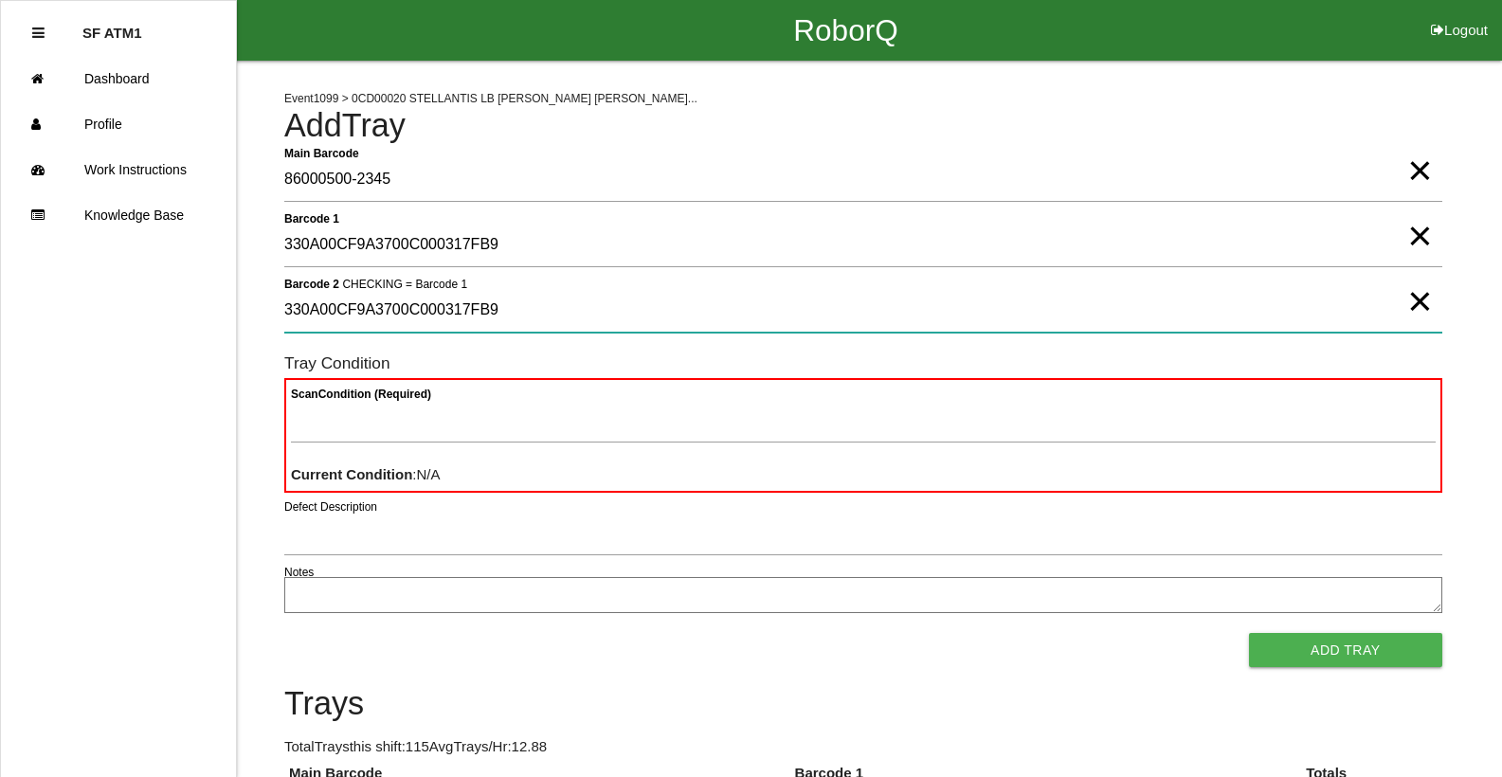
type 2 "330A00CF9A3700C000317FB9"
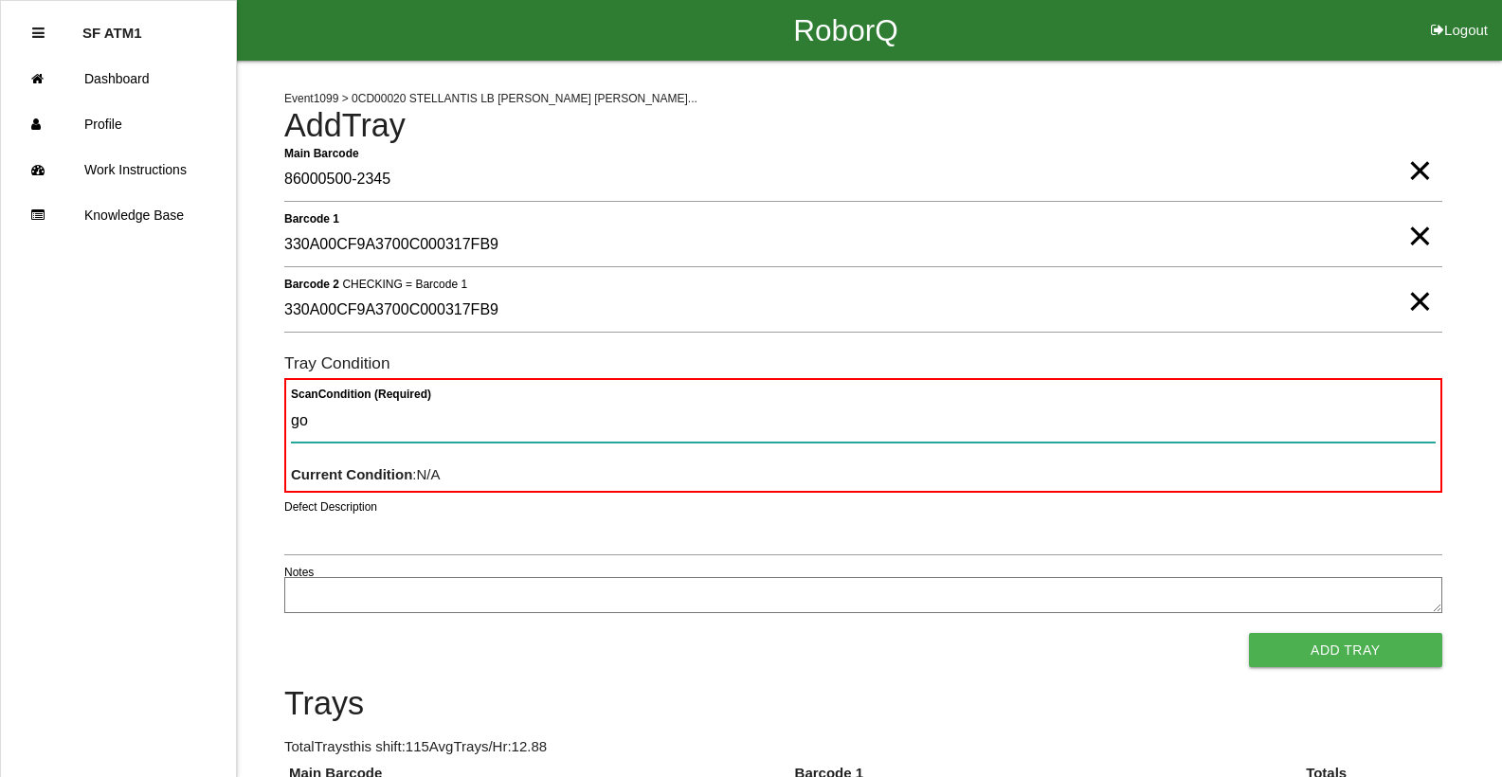
type Condition "goo"
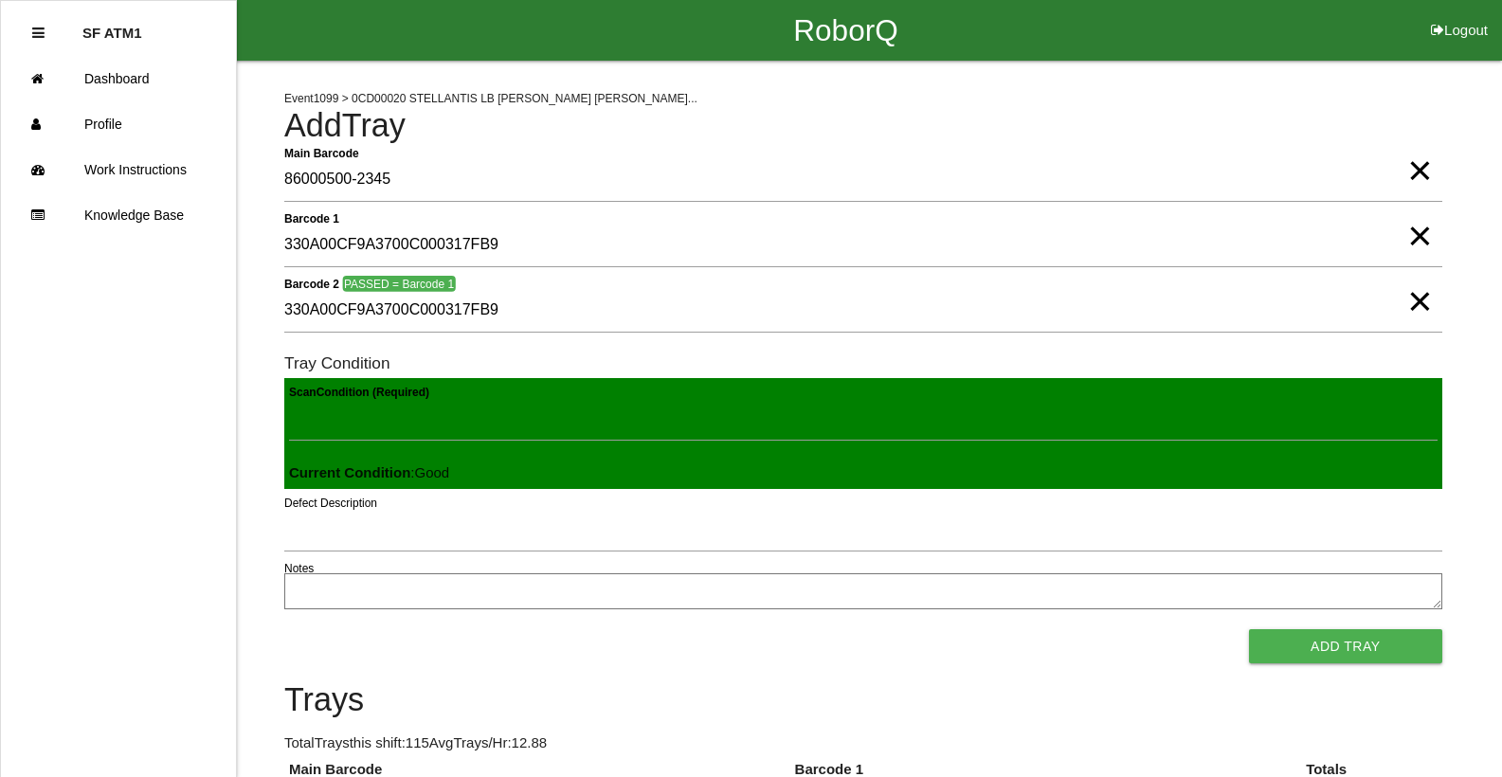
click at [1249, 629] on button "Add Tray" at bounding box center [1345, 646] width 193 height 34
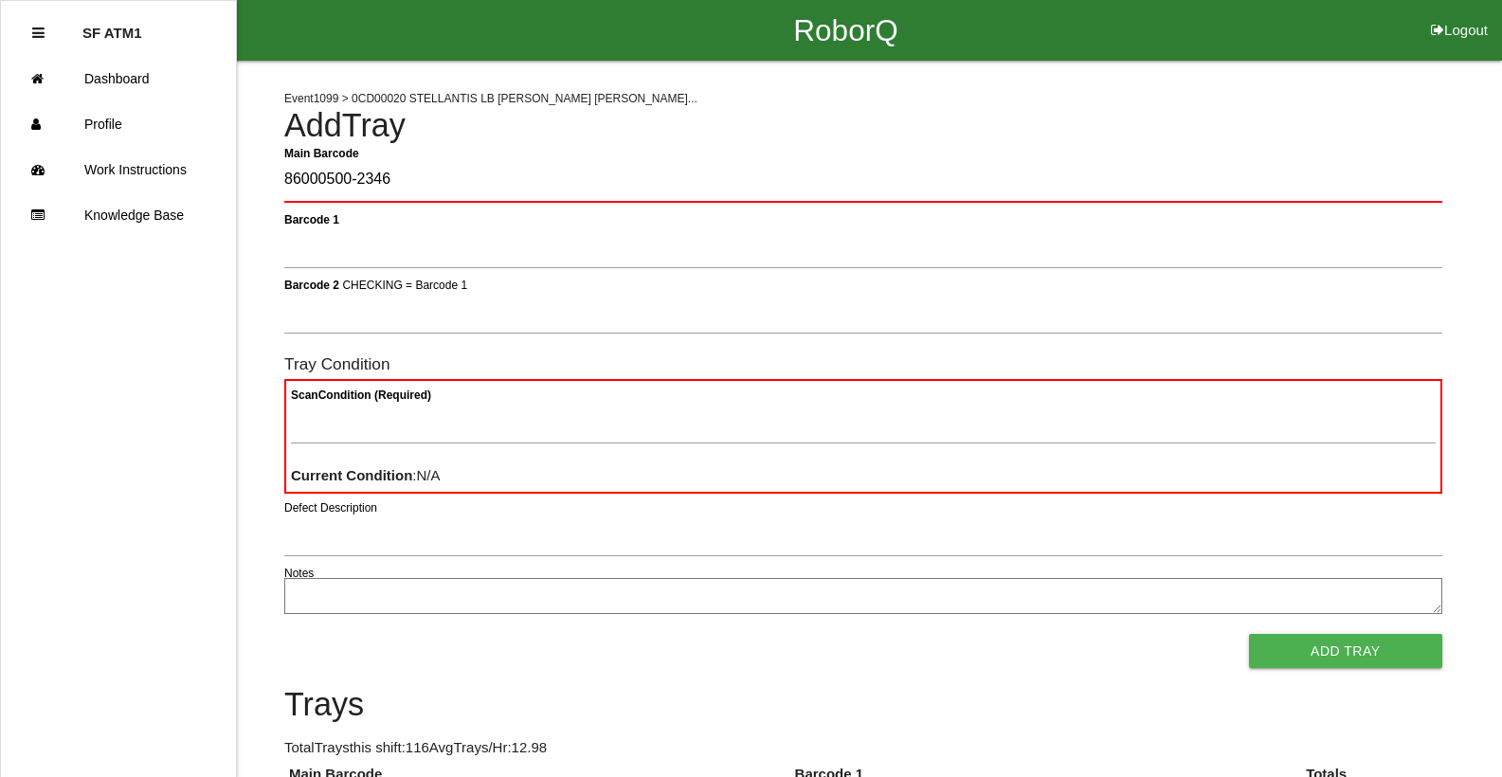
type Barcode "86000500-2346"
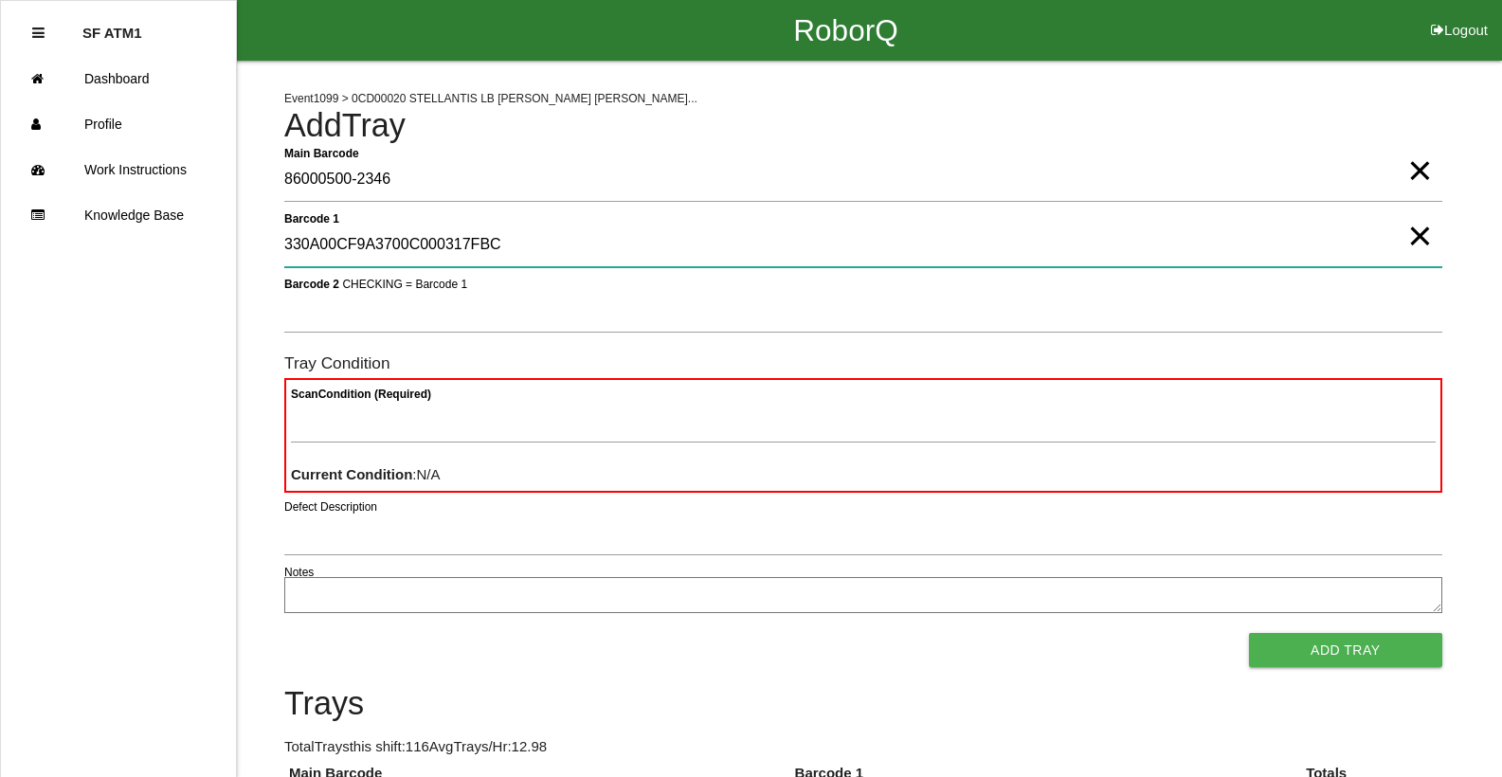
type 1 "330A00CF9A3700C000317FBC"
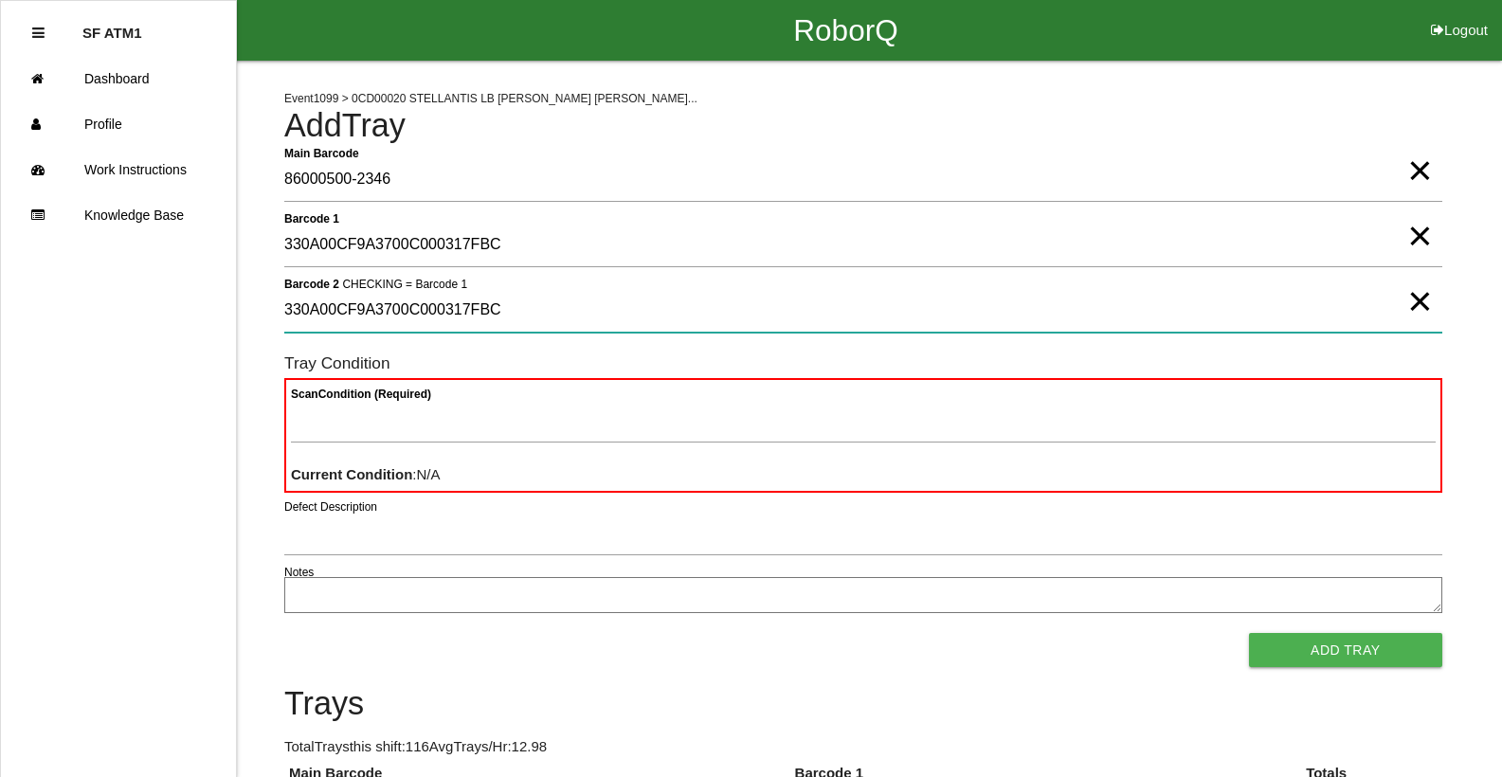
type 2 "330A00CF9A3700C000317FBC"
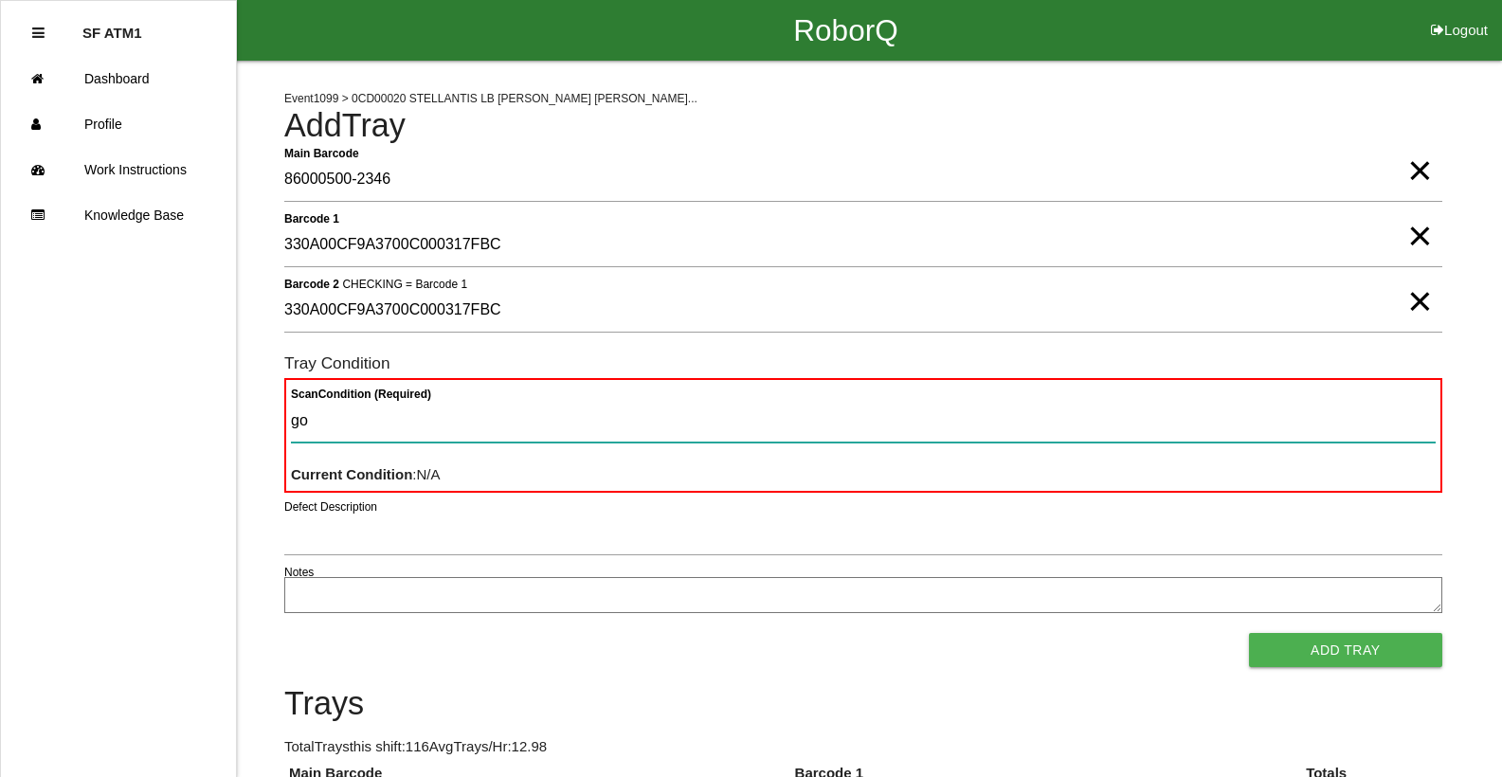
type Condition "goo"
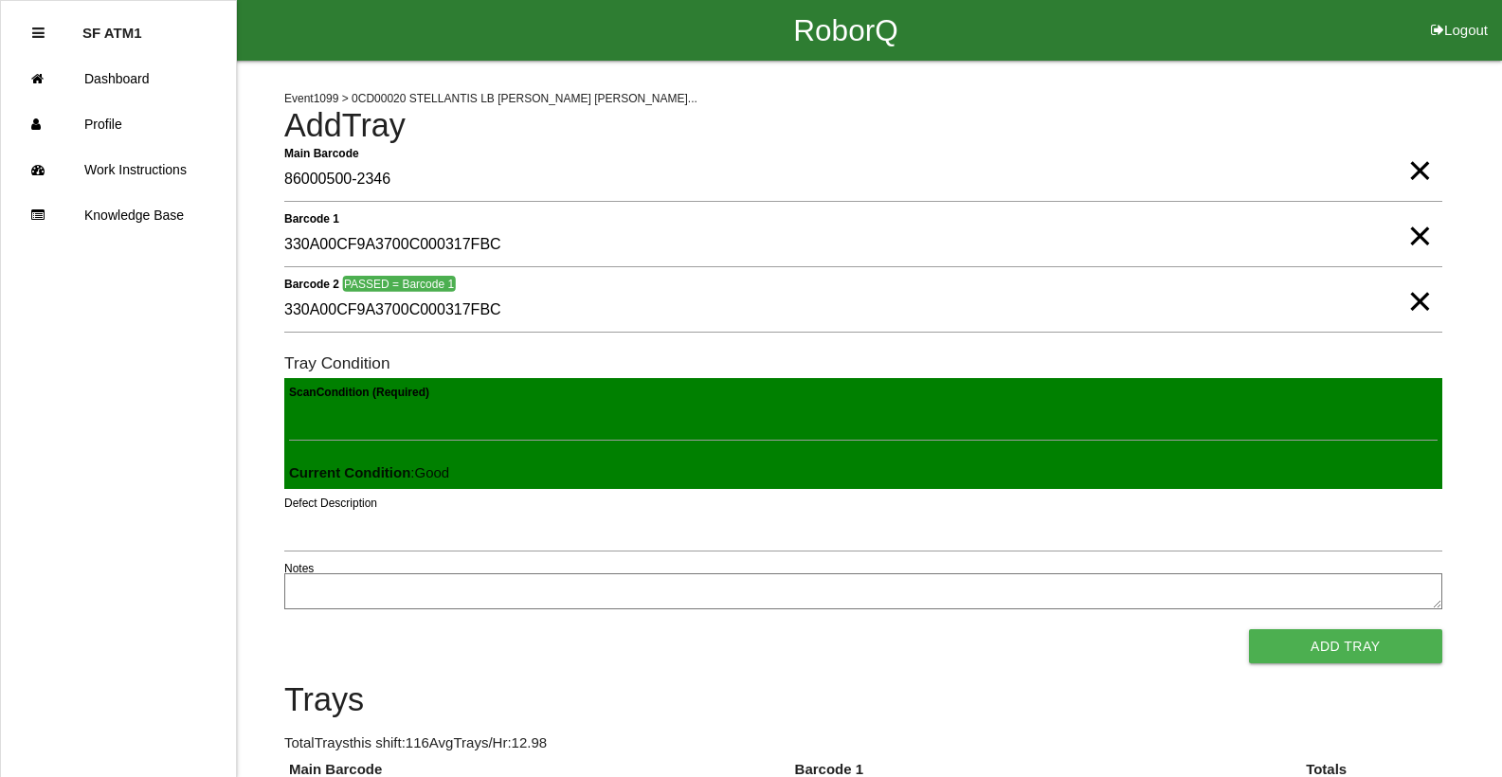
click at [1249, 629] on button "Add Tray" at bounding box center [1345, 646] width 193 height 34
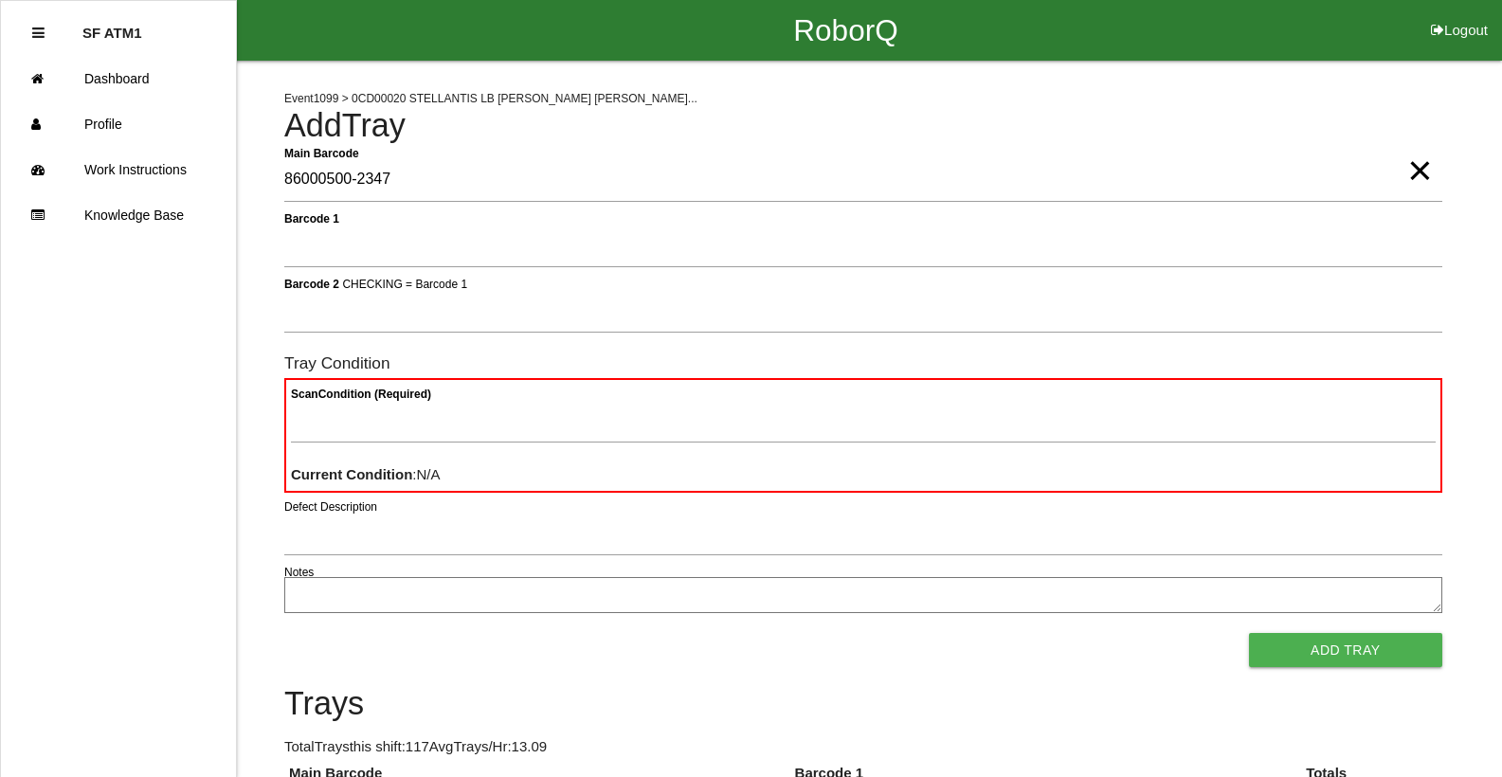
type Barcode "86000500-2347"
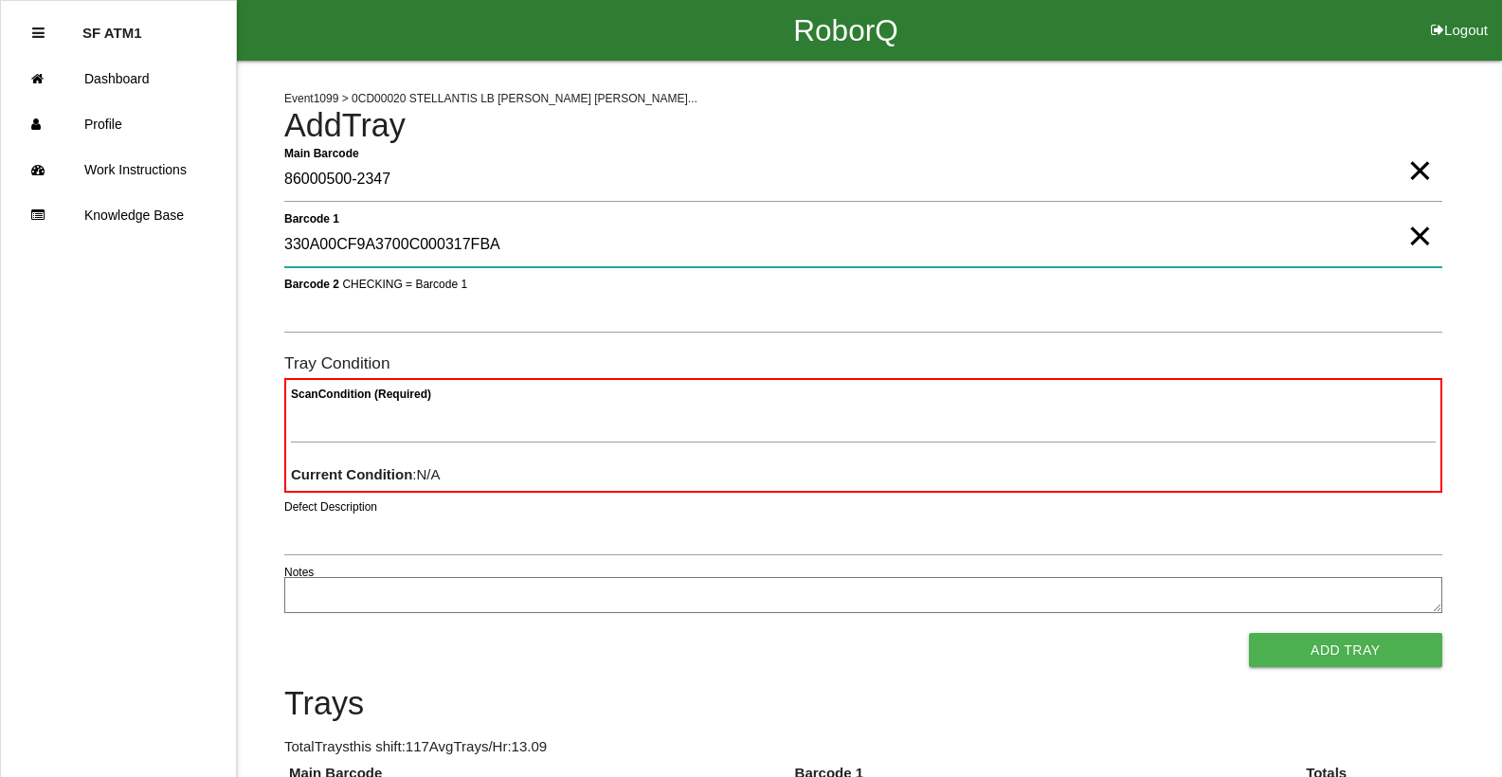
type 1 "330A00CF9A3700C000317FBA"
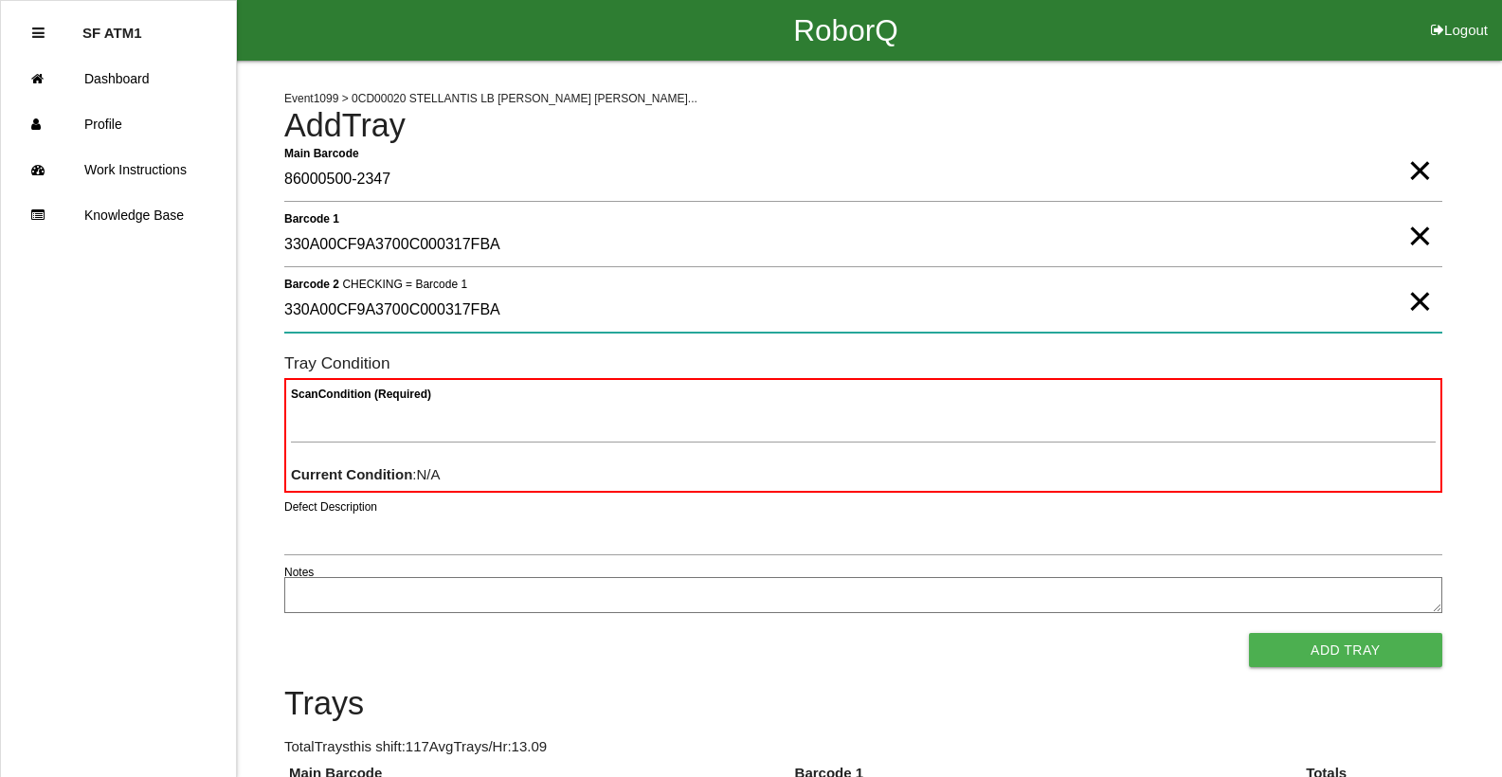
type 2 "330A00CF9A3700C000317FBA"
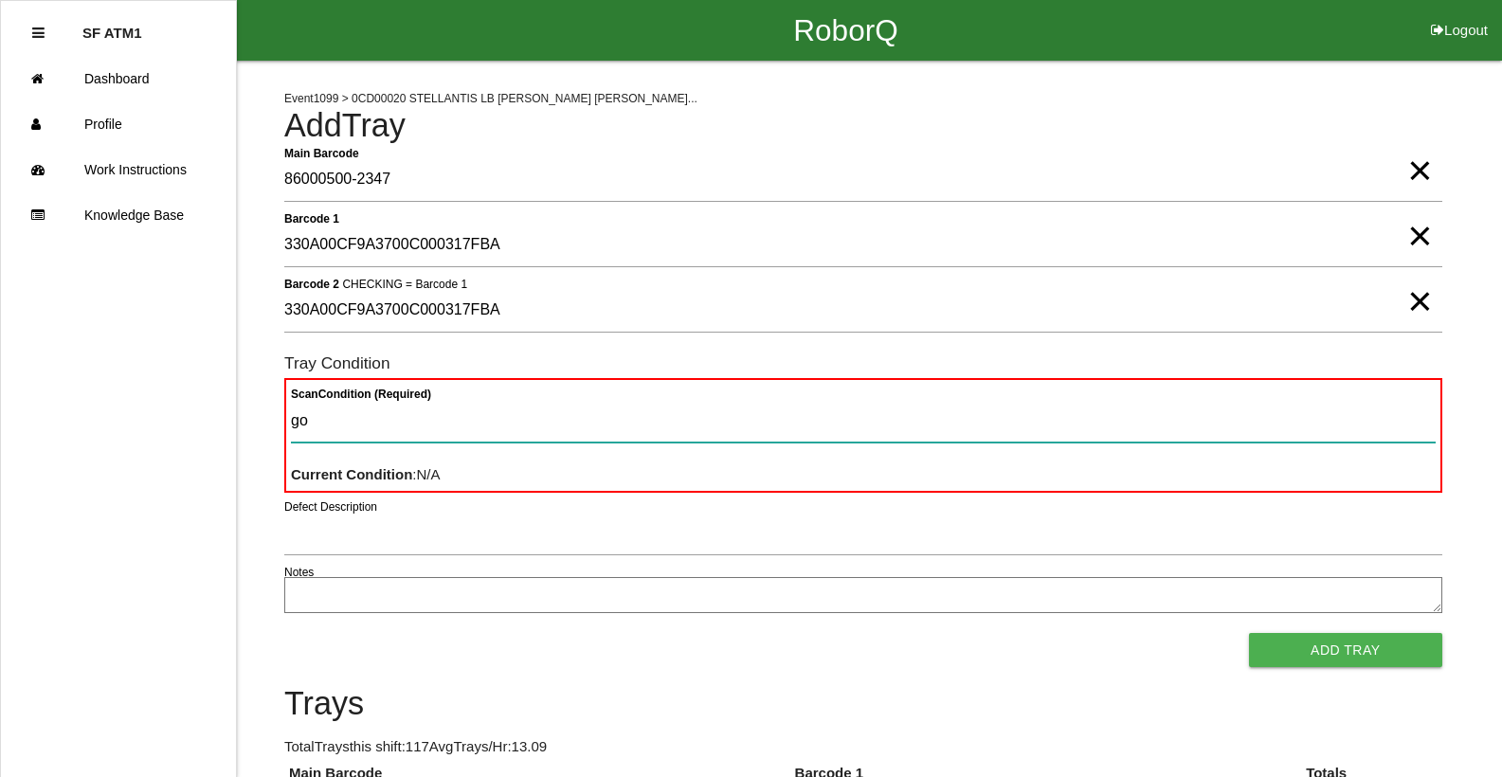
type Condition "goo"
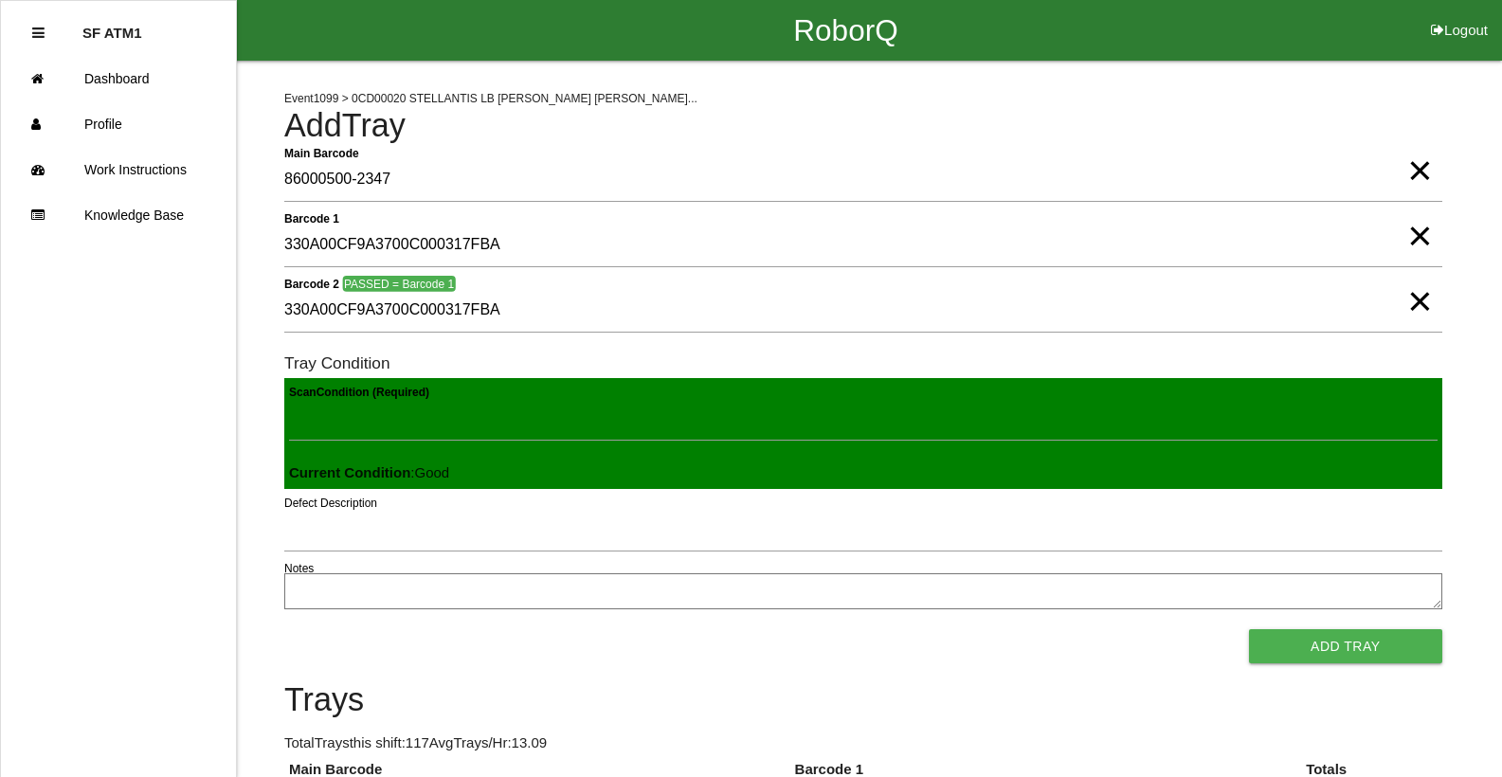
click at [1249, 629] on button "Add Tray" at bounding box center [1345, 646] width 193 height 34
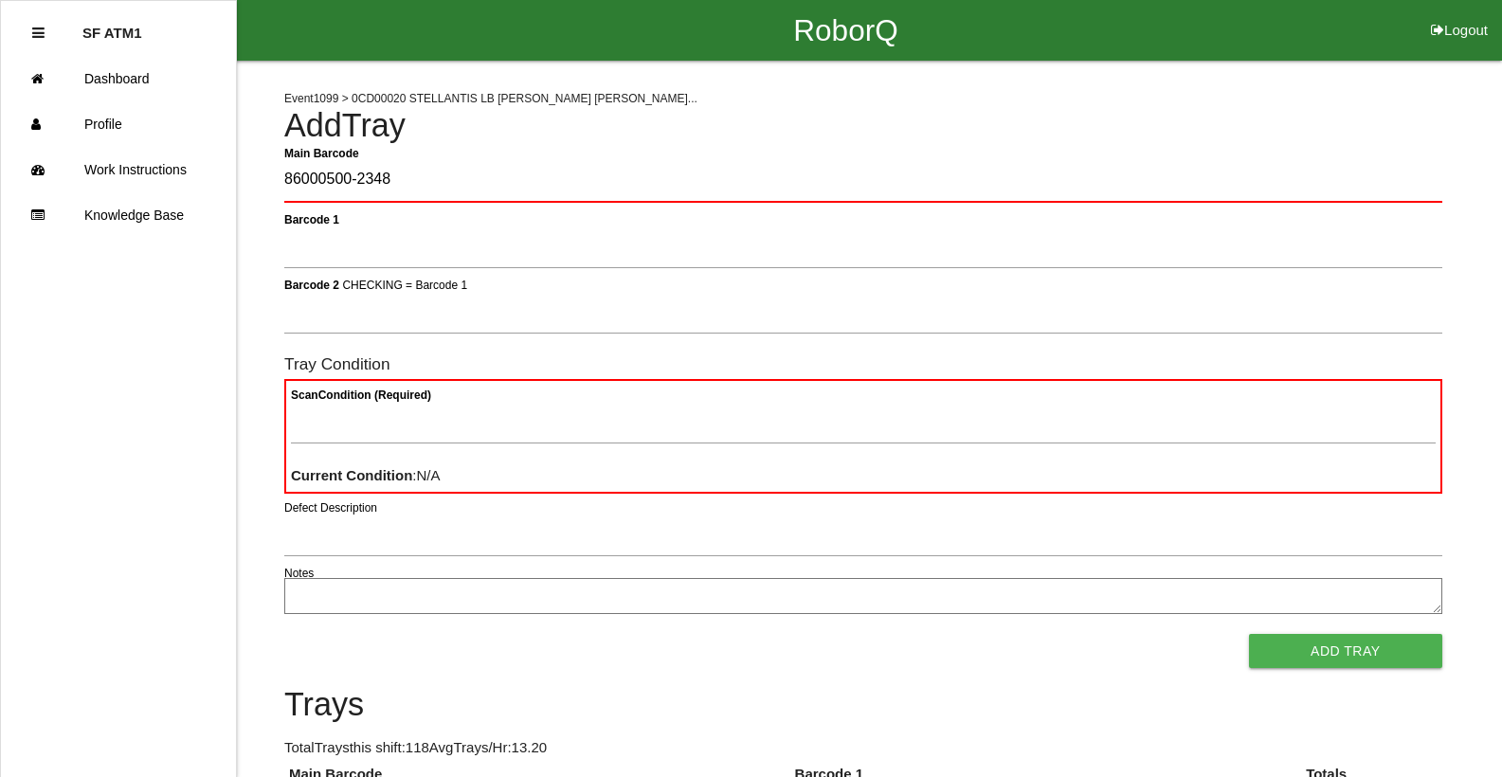
type Barcode "86000500-2348"
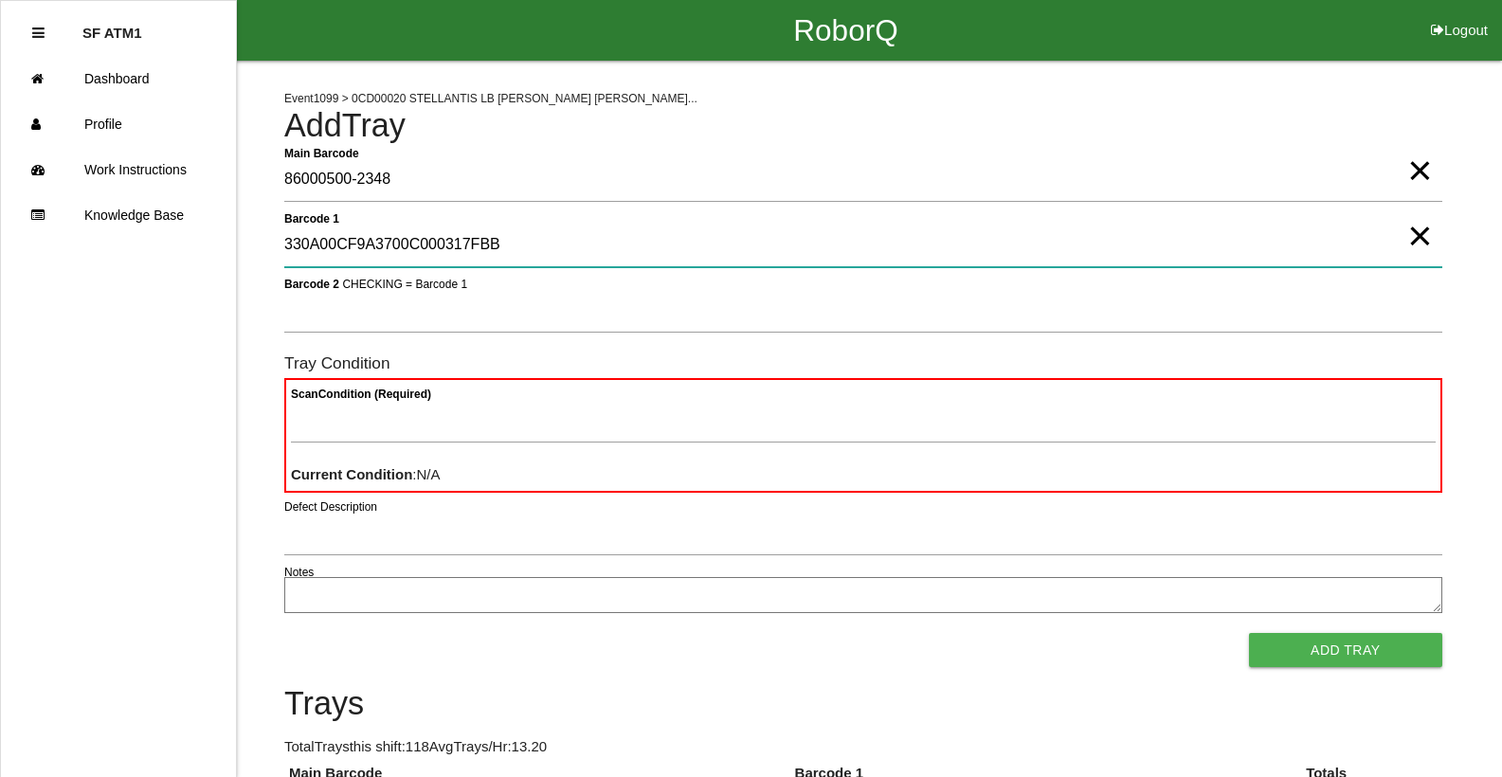
type 1 "330A00CF9A3700C000317FBB"
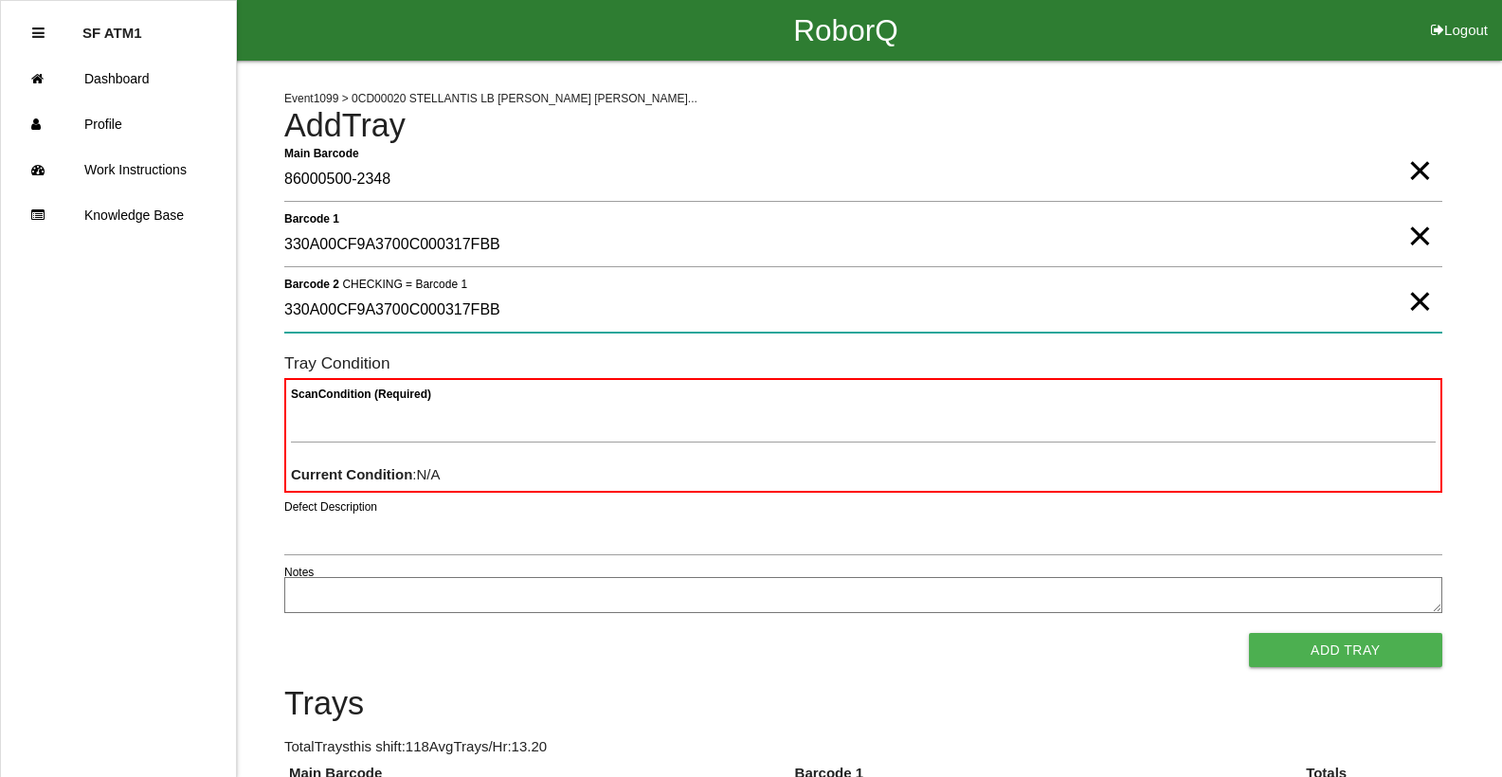
type 2 "330A00CF9A3700C000317FBB"
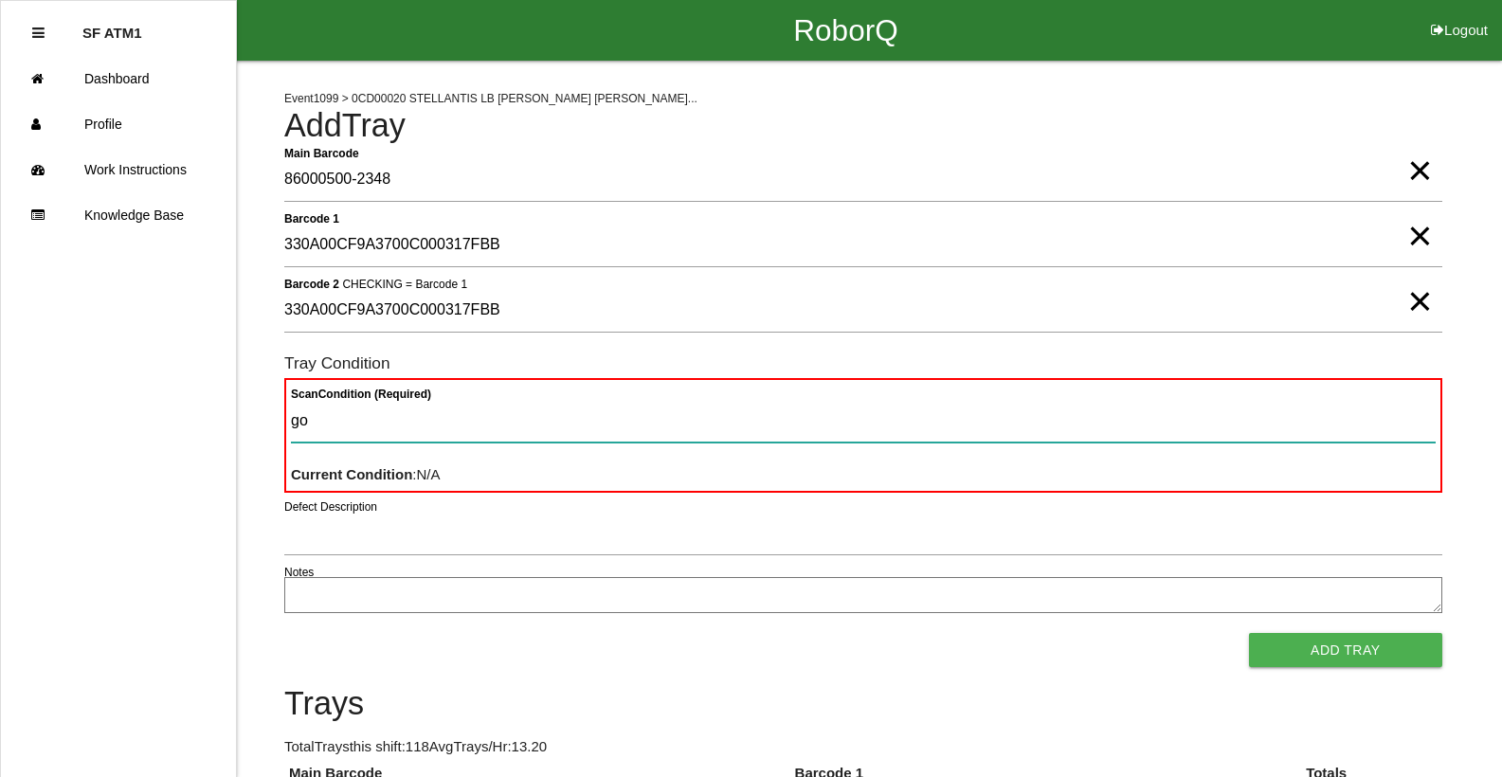
type Condition "goo"
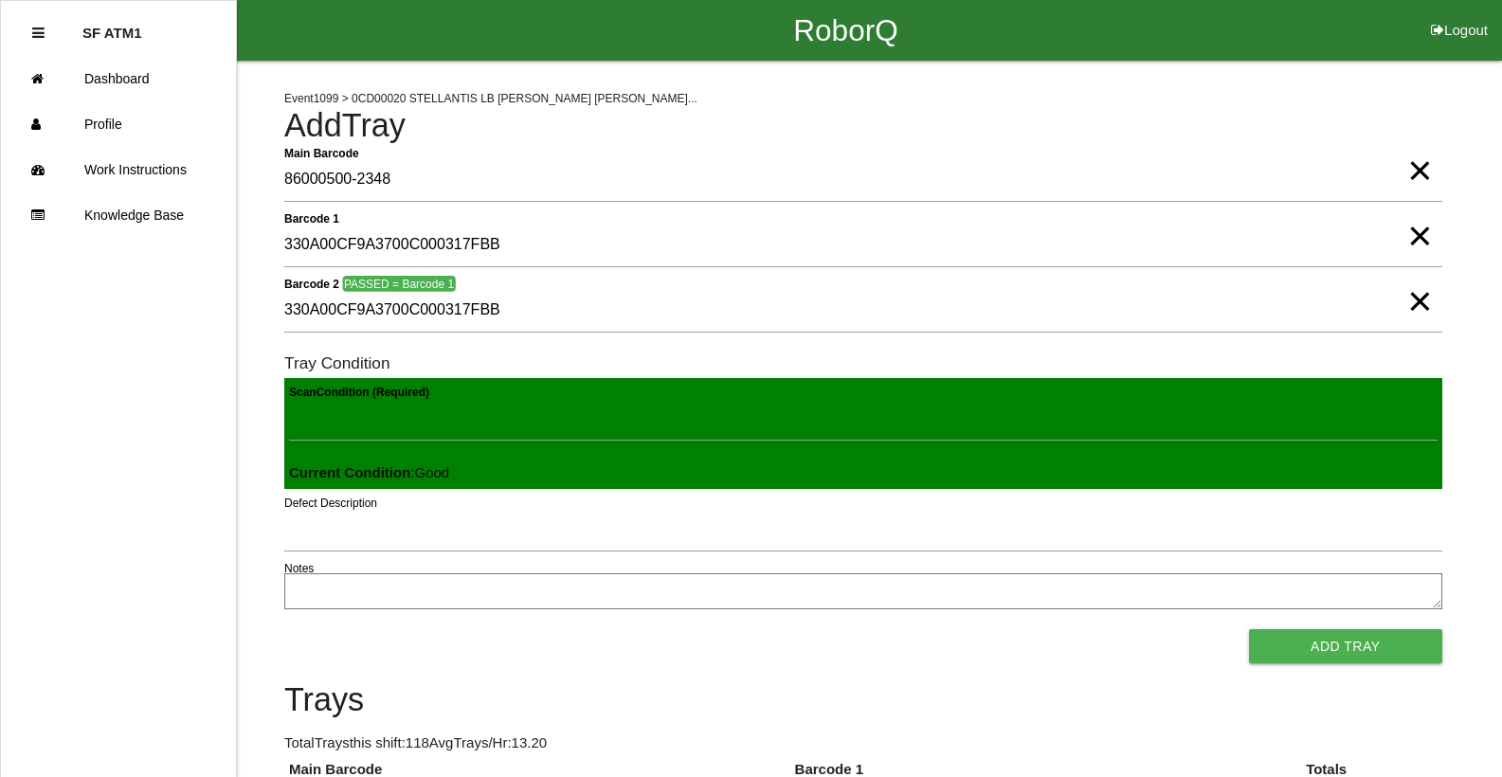
click at [1249, 629] on button "Add Tray" at bounding box center [1345, 646] width 193 height 34
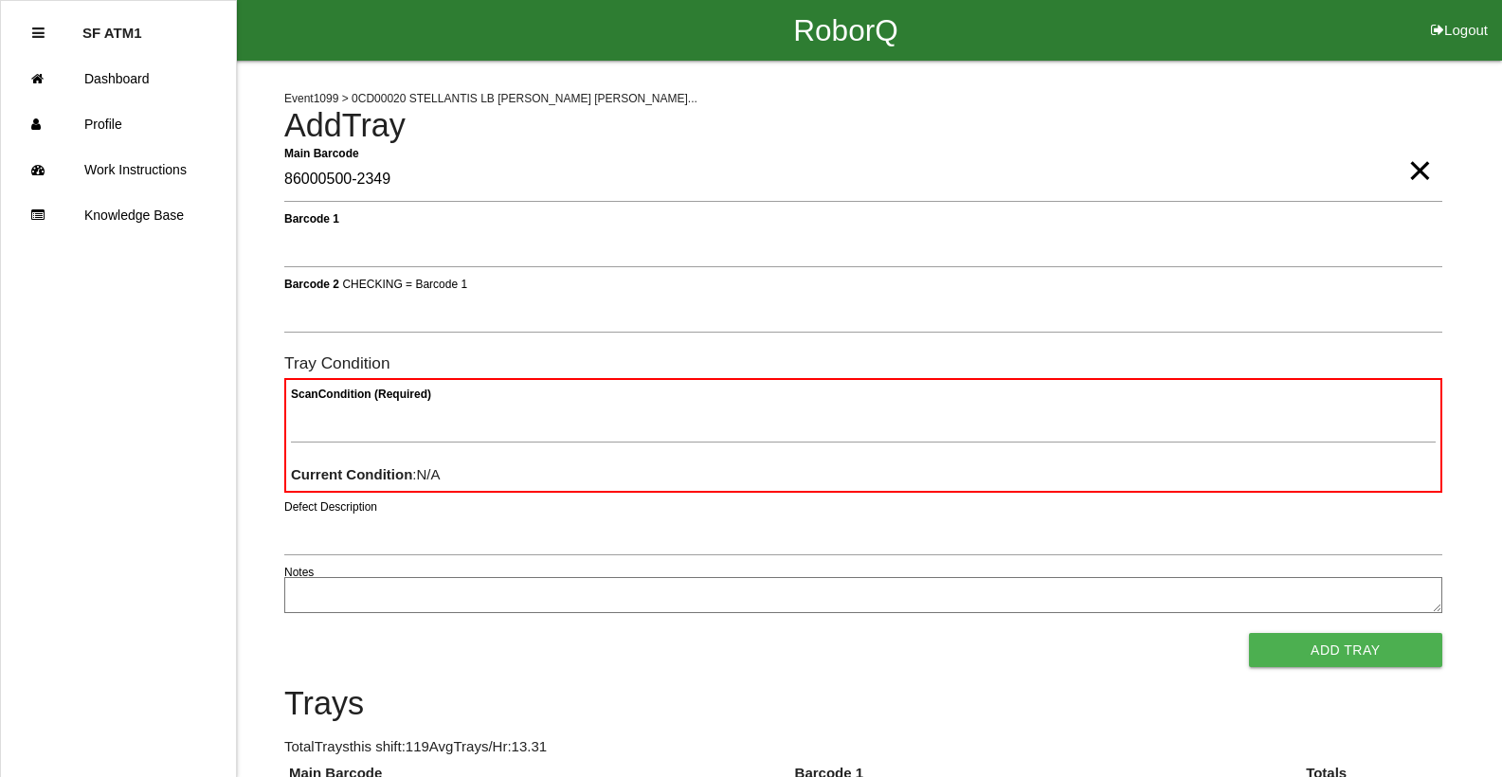
type Barcode "86000500-2349"
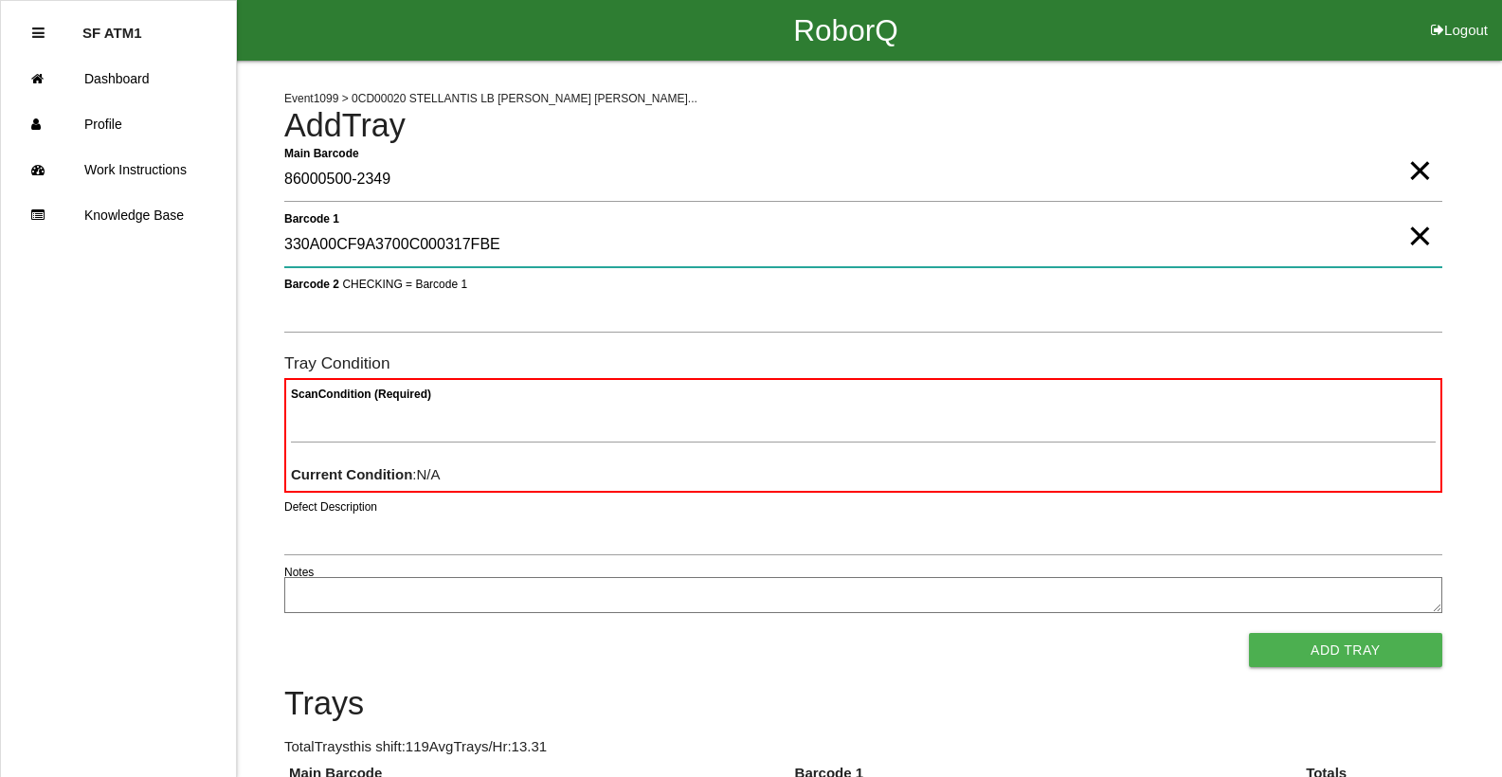
type 1 "330A00CF9A3700C000317FBE"
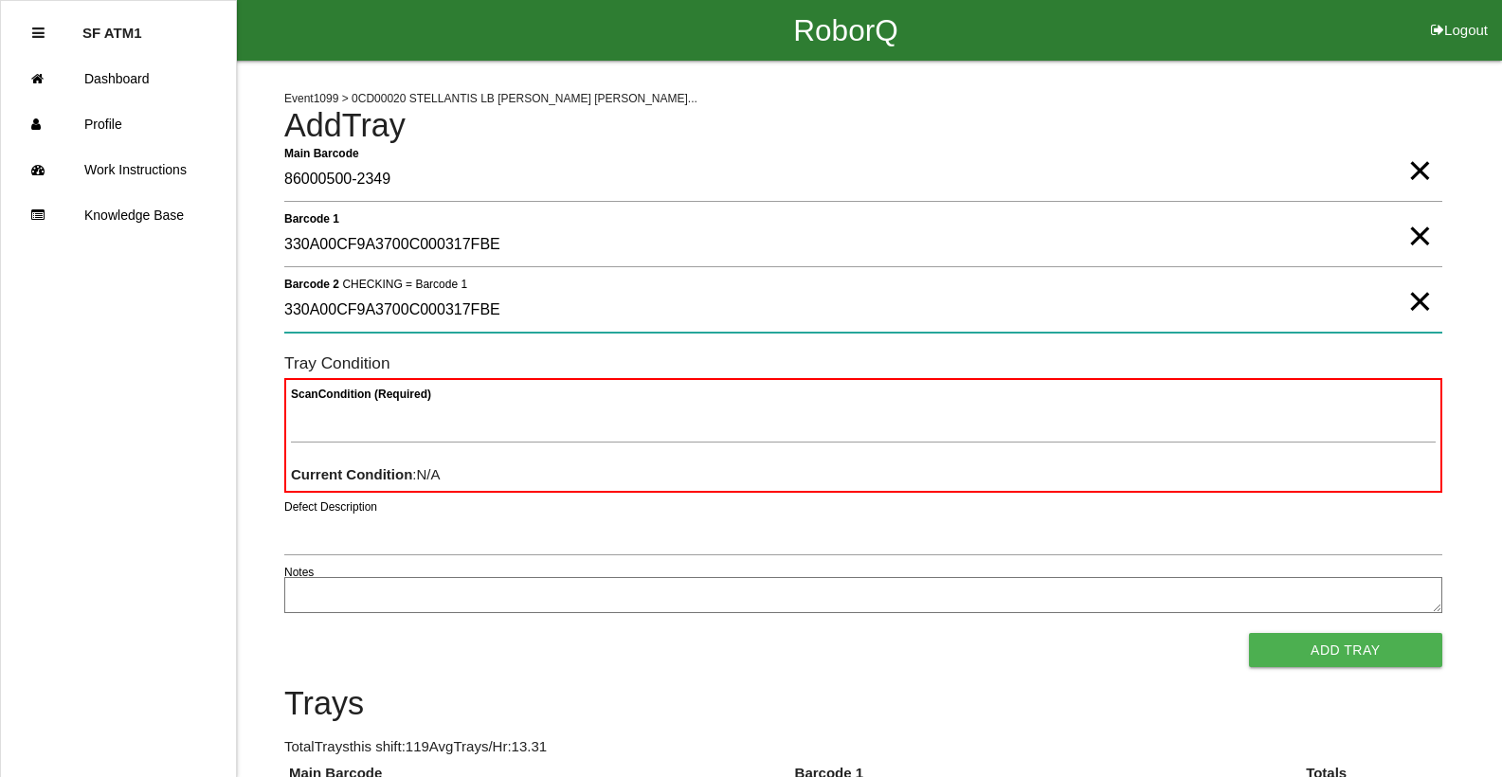
type 2 "330A00CF9A3700C000317FBE"
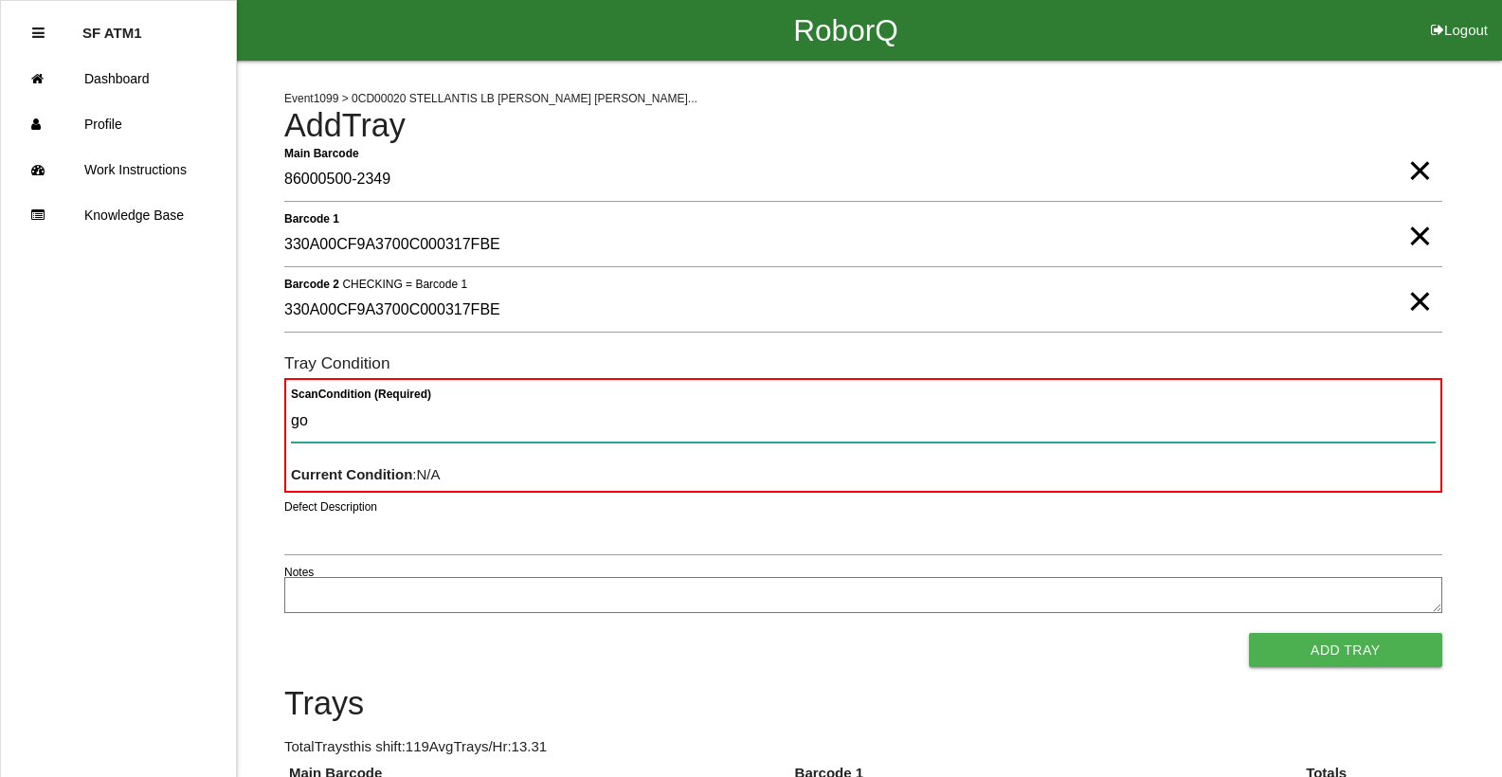
type Condition "goo"
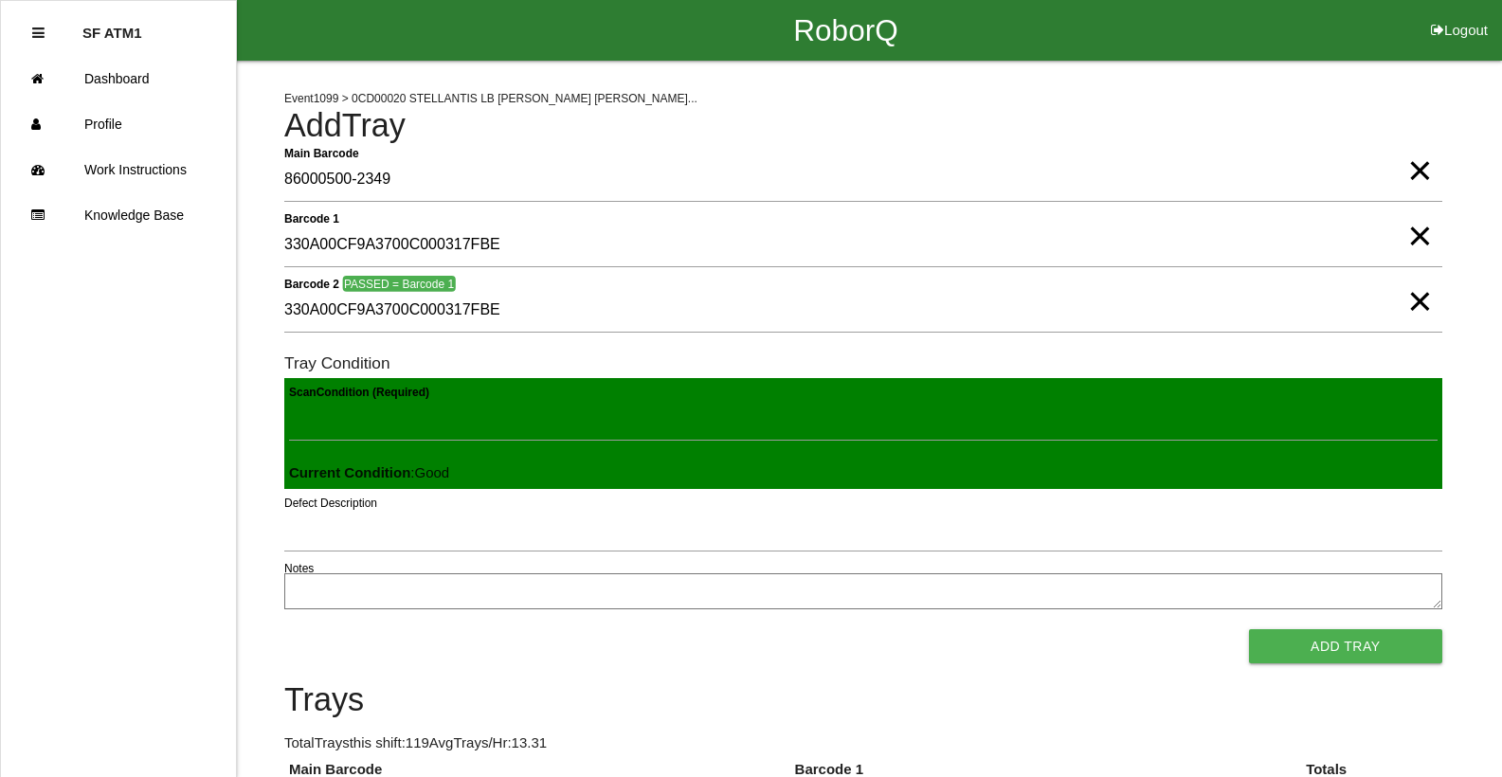
click at [1249, 629] on button "Add Tray" at bounding box center [1345, 646] width 193 height 34
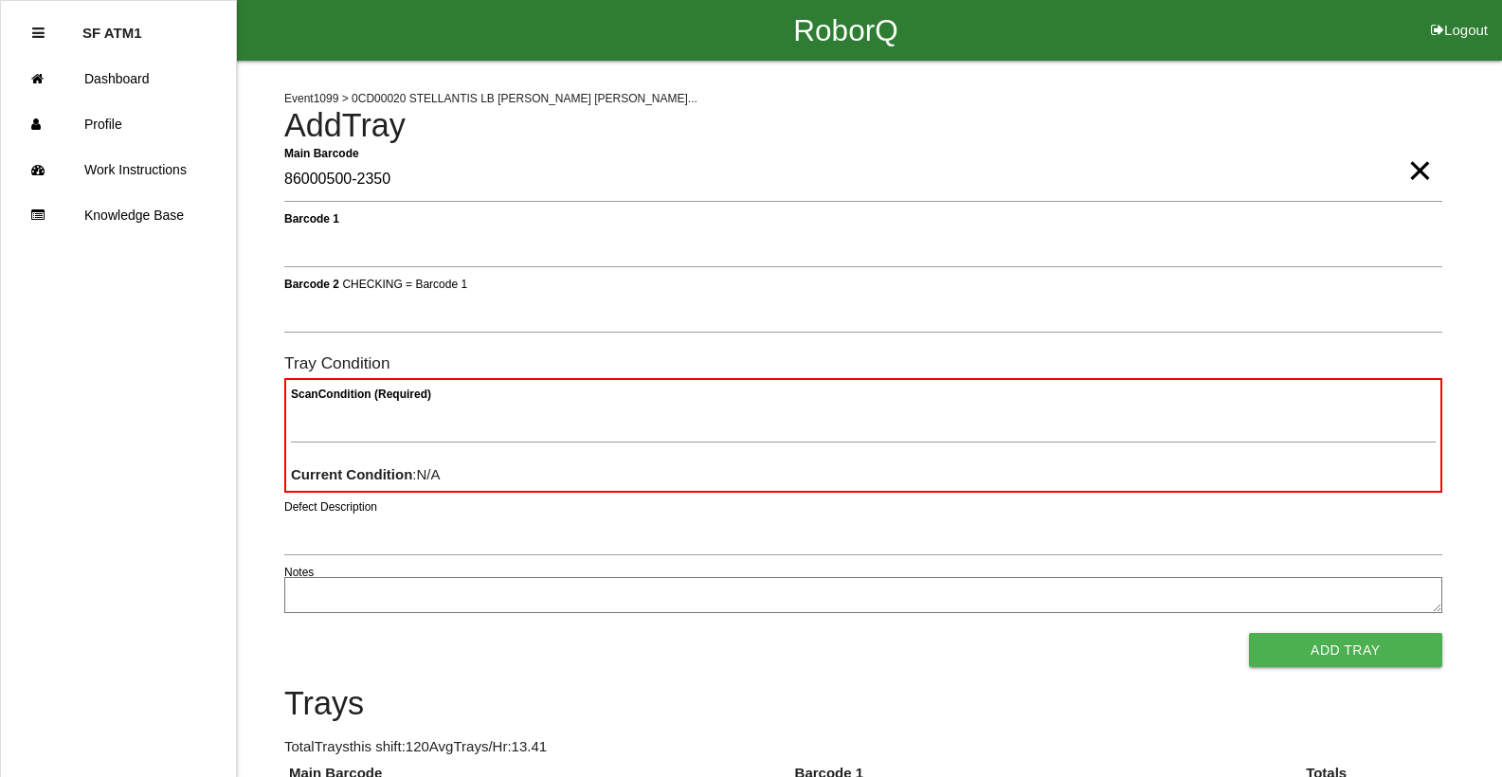
type Barcode "86000500-2350"
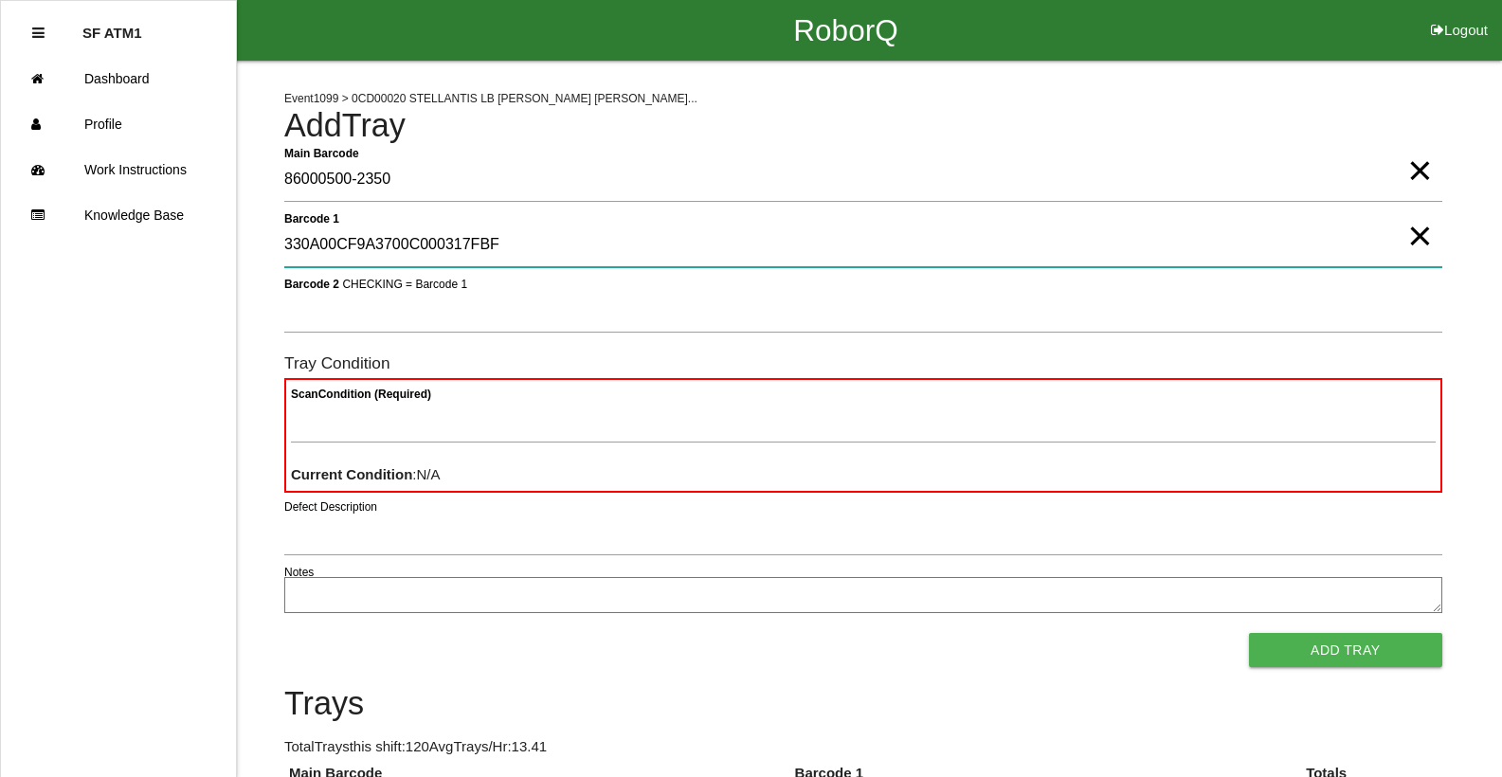
type 1 "330A00CF9A3700C000317FBF"
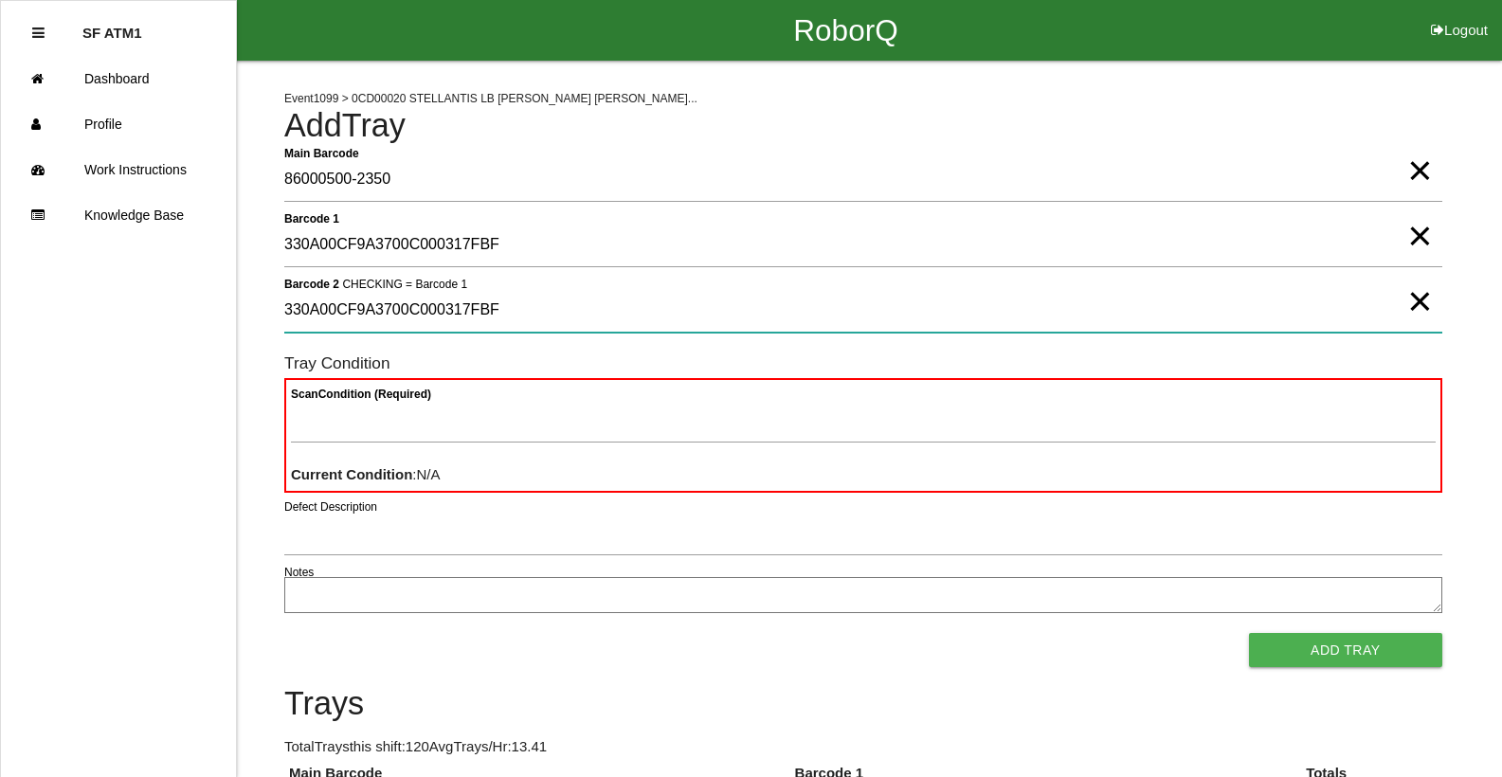
type 2 "330A00CF9A3700C000317FBF"
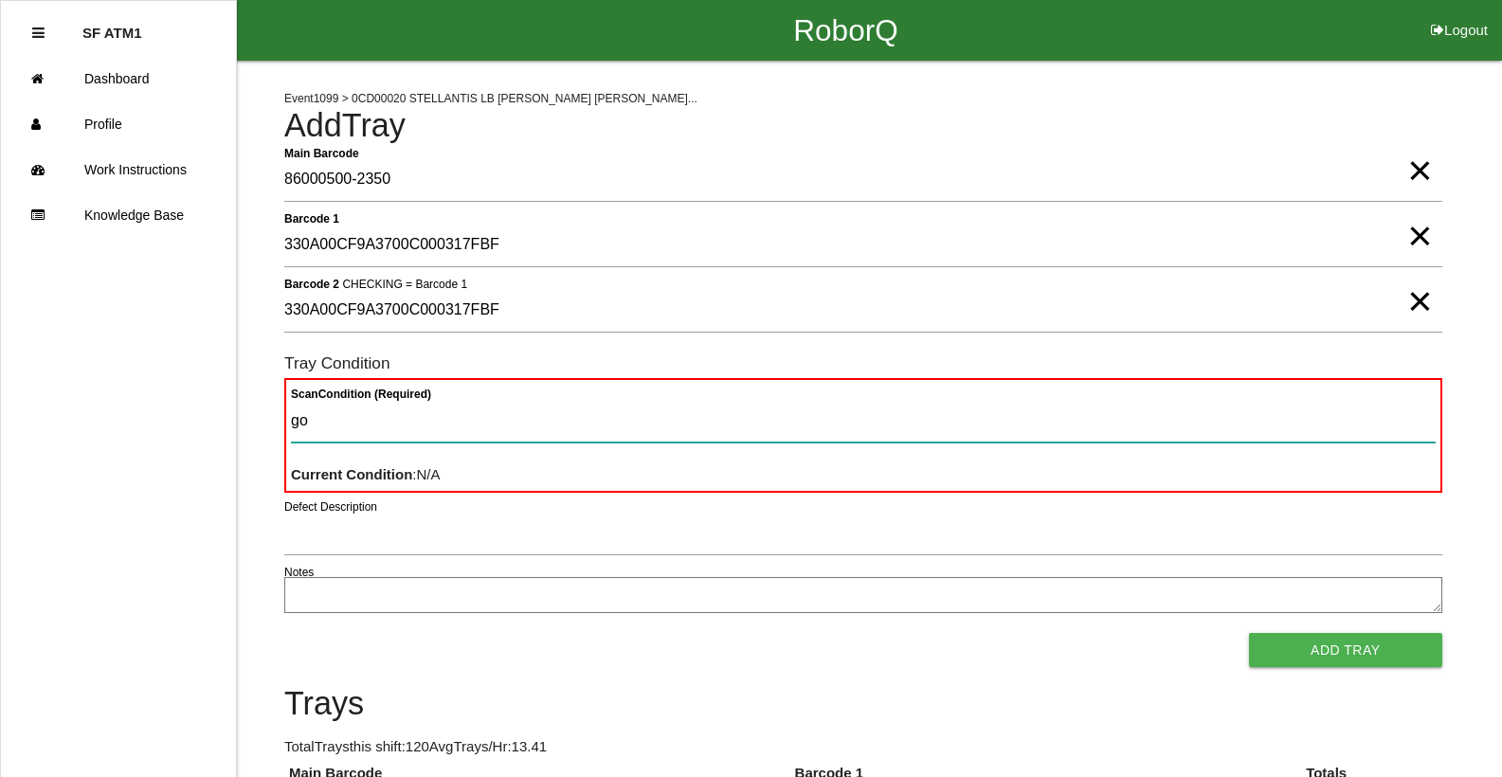
type Condition "goo"
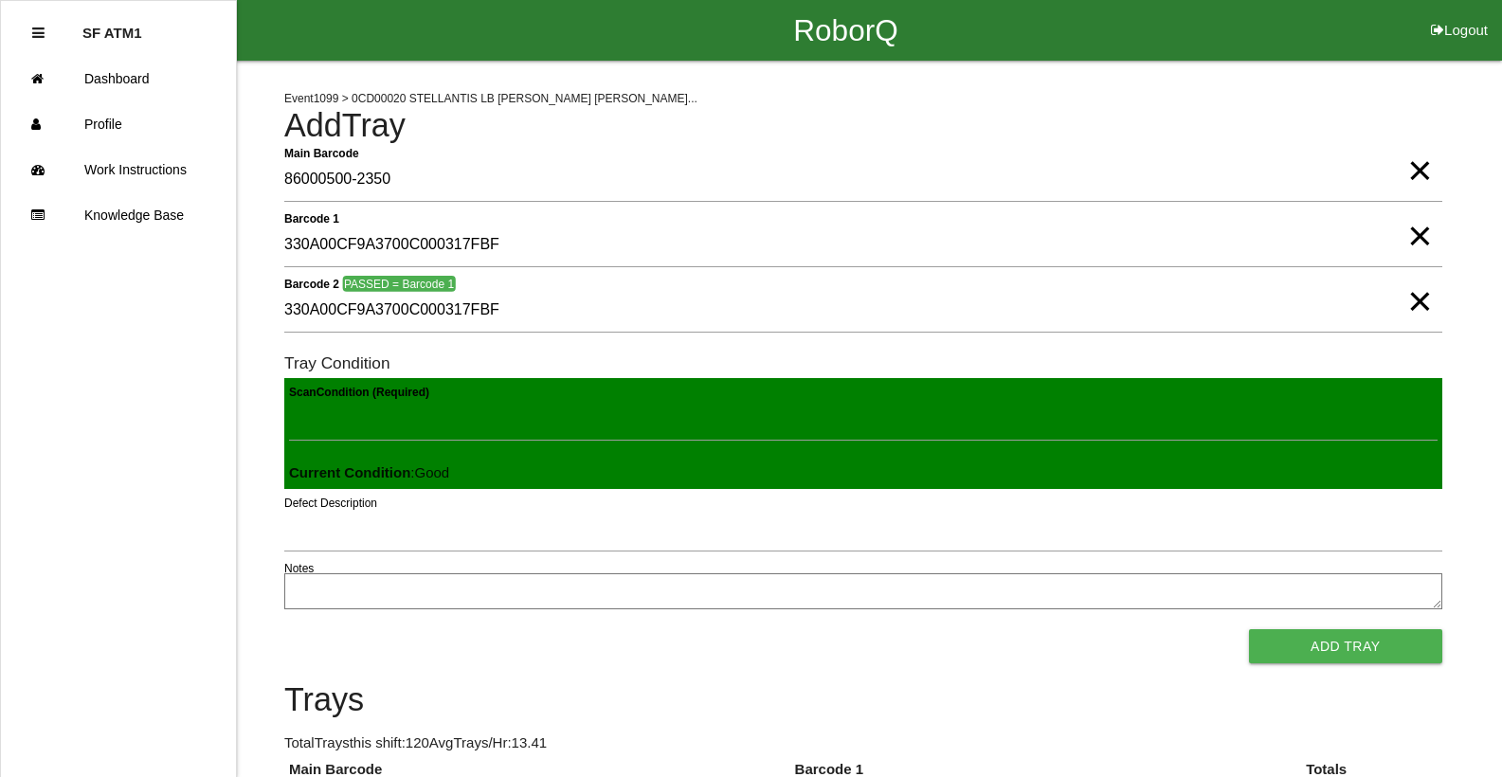
click at [1249, 629] on button "Add Tray" at bounding box center [1345, 646] width 193 height 34
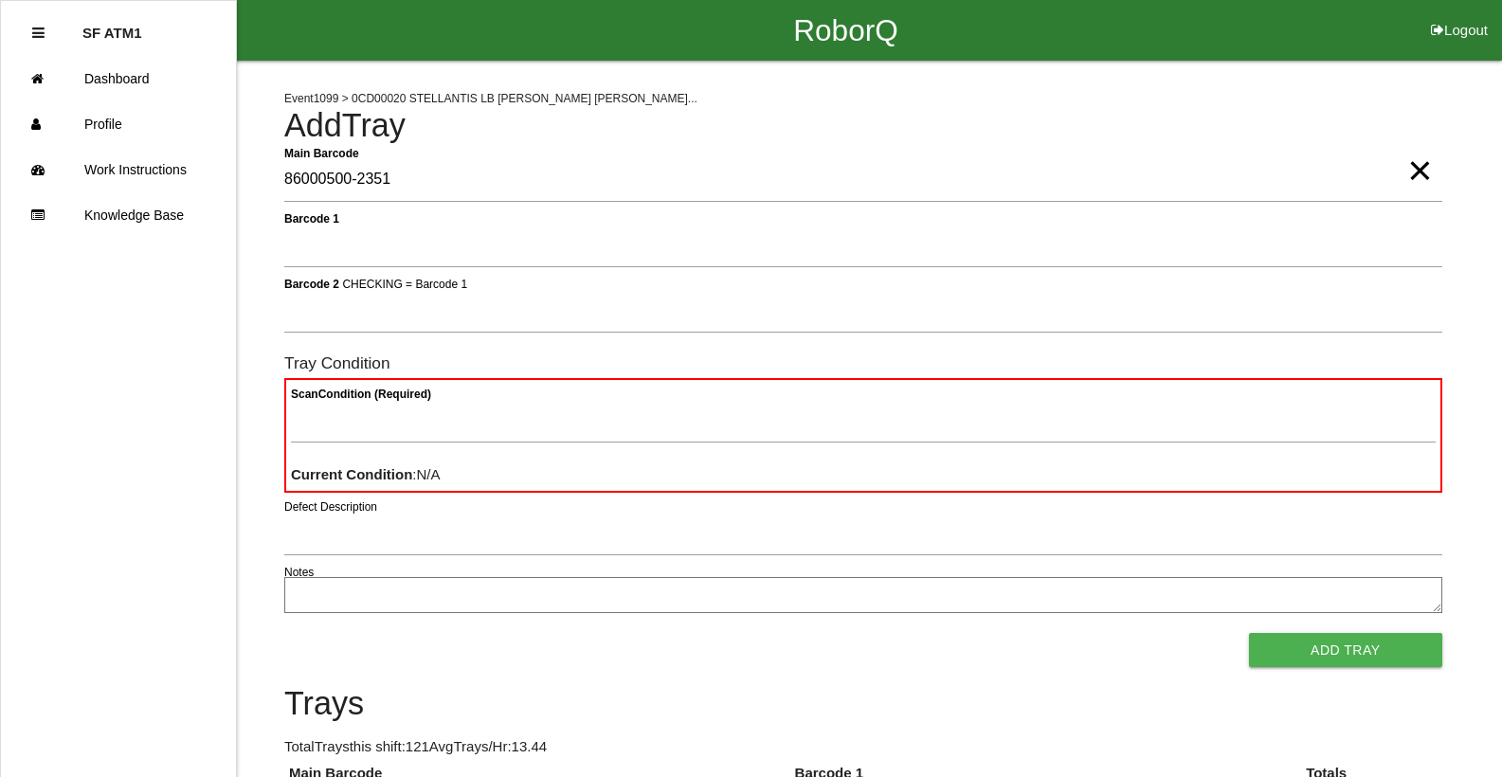
type Barcode "86000500-2351"
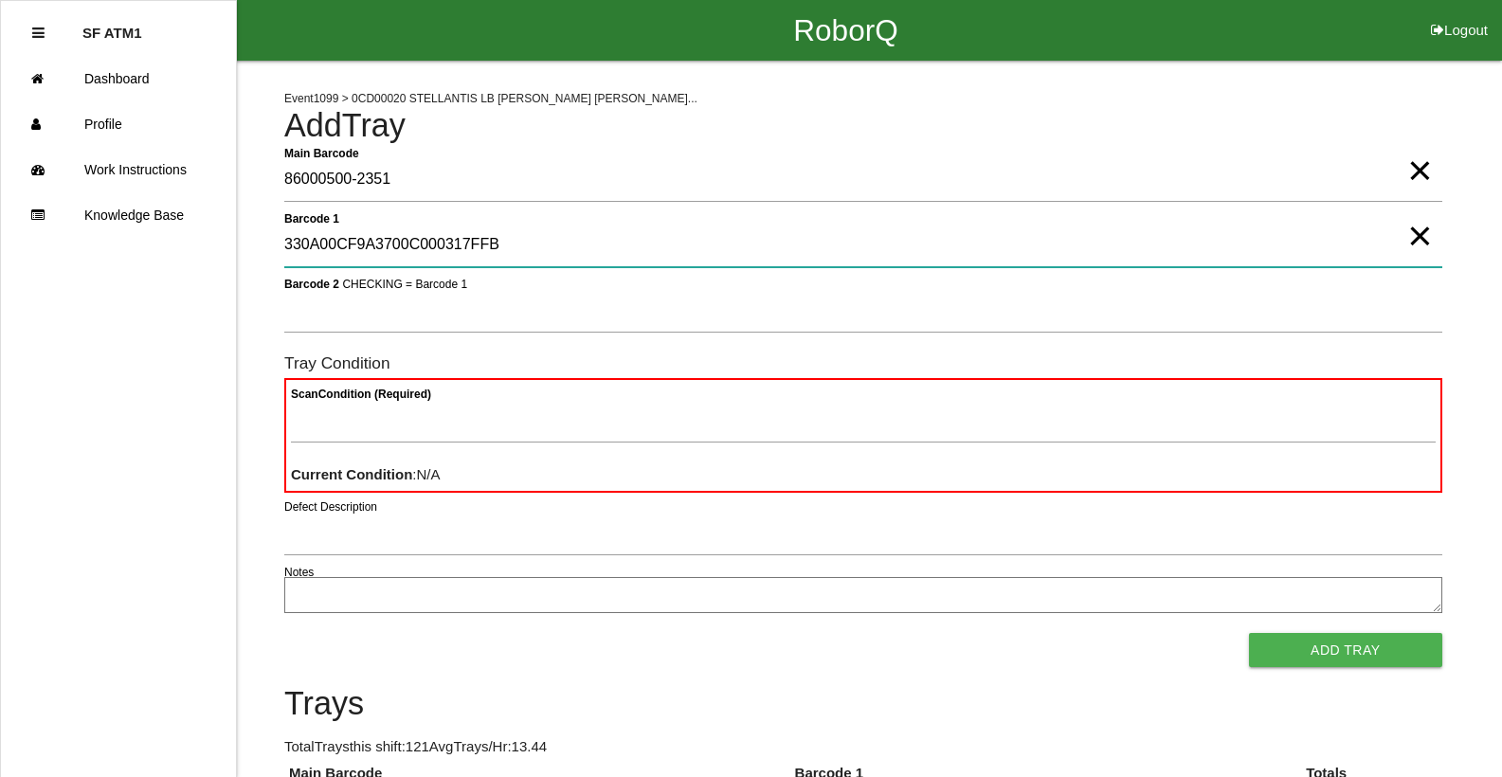
type 1 "330A00CF9A3700C000317FFB"
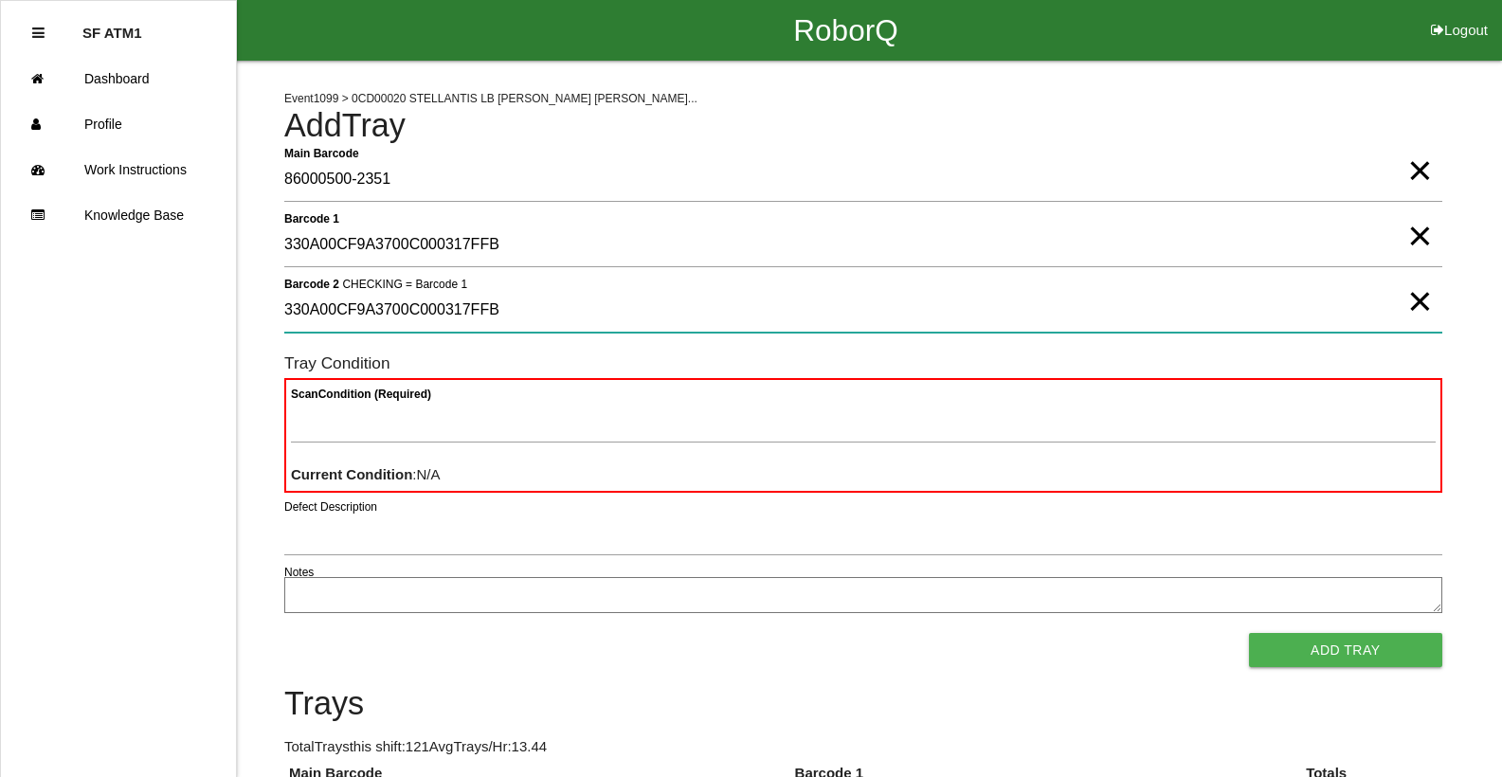
type 2 "330A00CF9A3700C000317FFB"
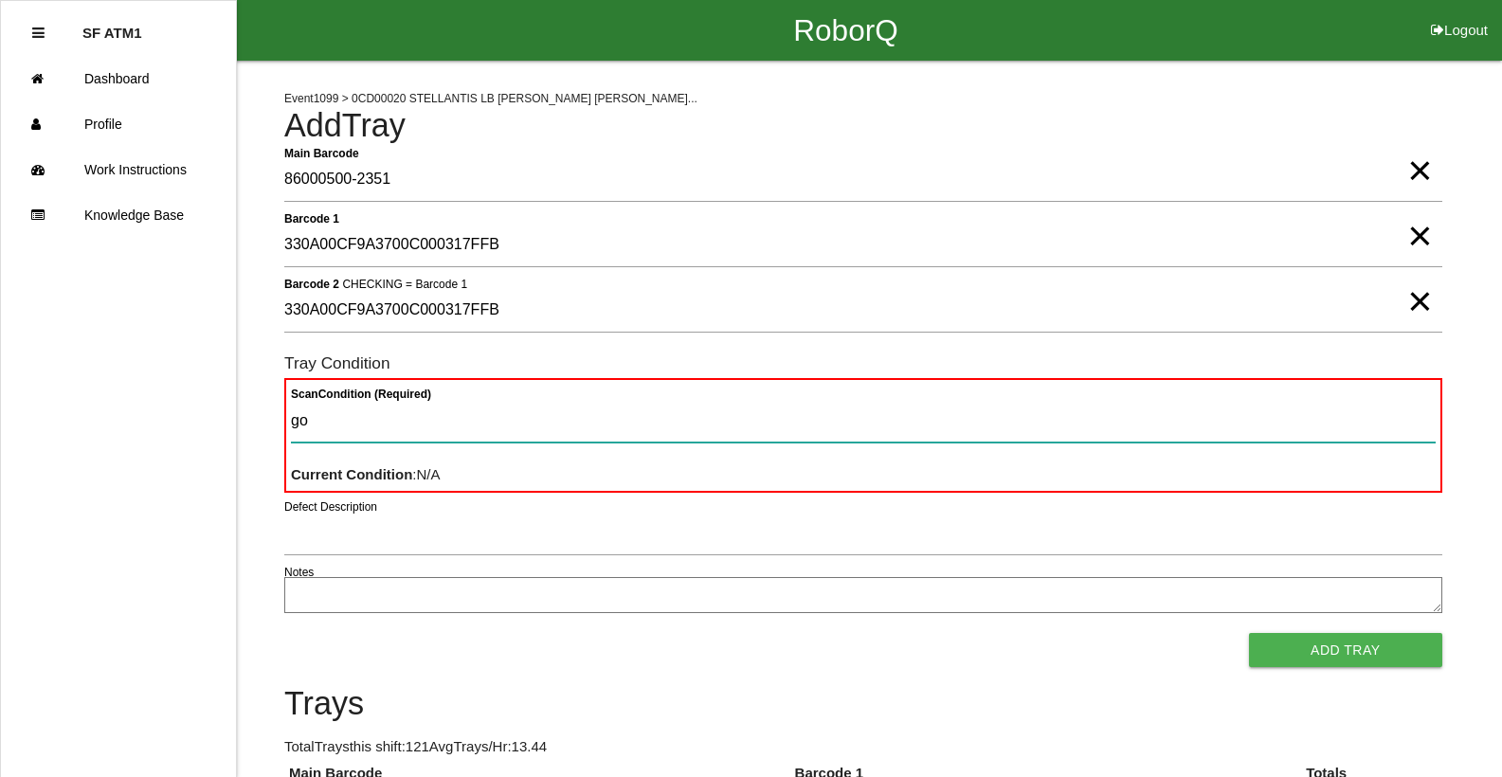
type Condition "goo"
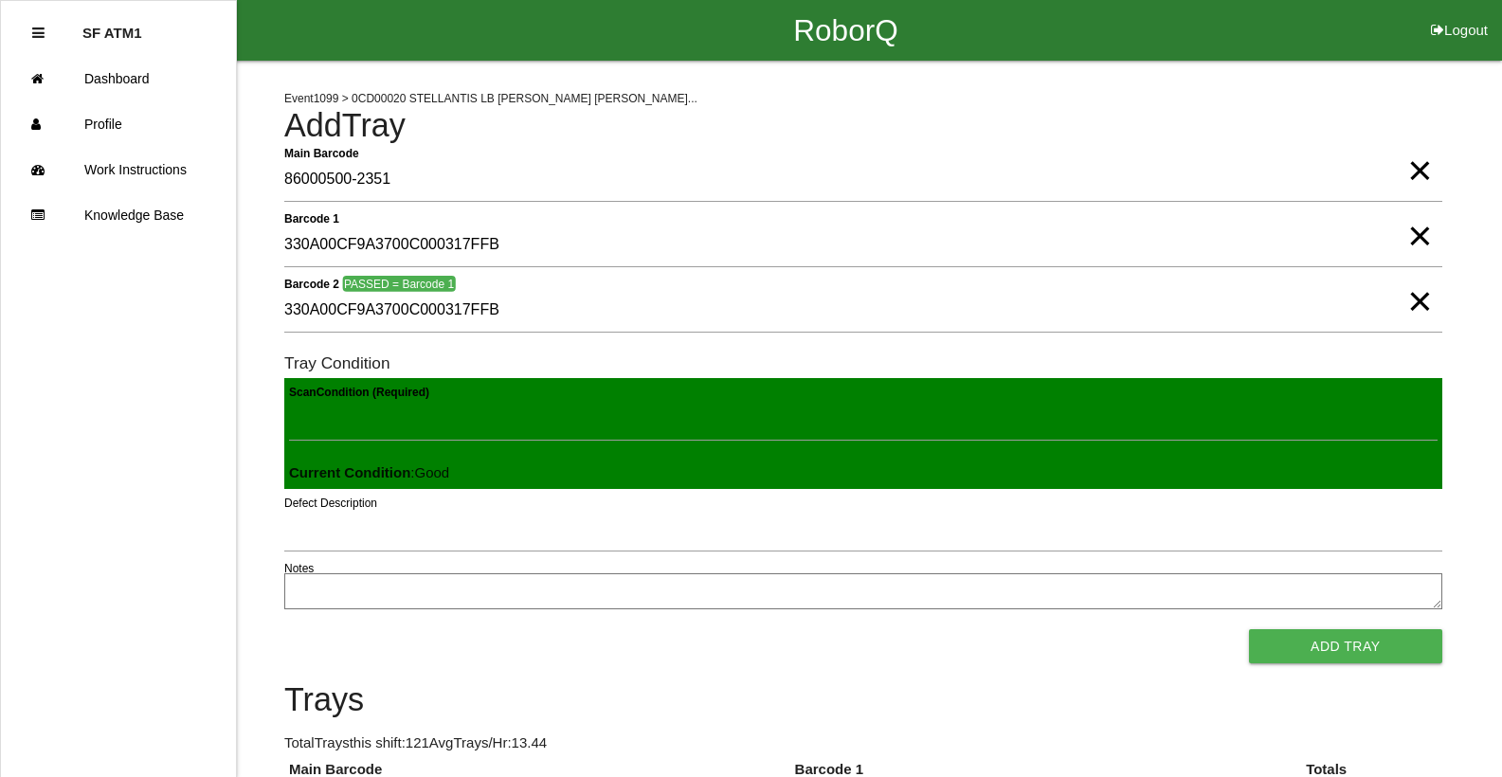
click at [1249, 629] on button "Add Tray" at bounding box center [1345, 646] width 193 height 34
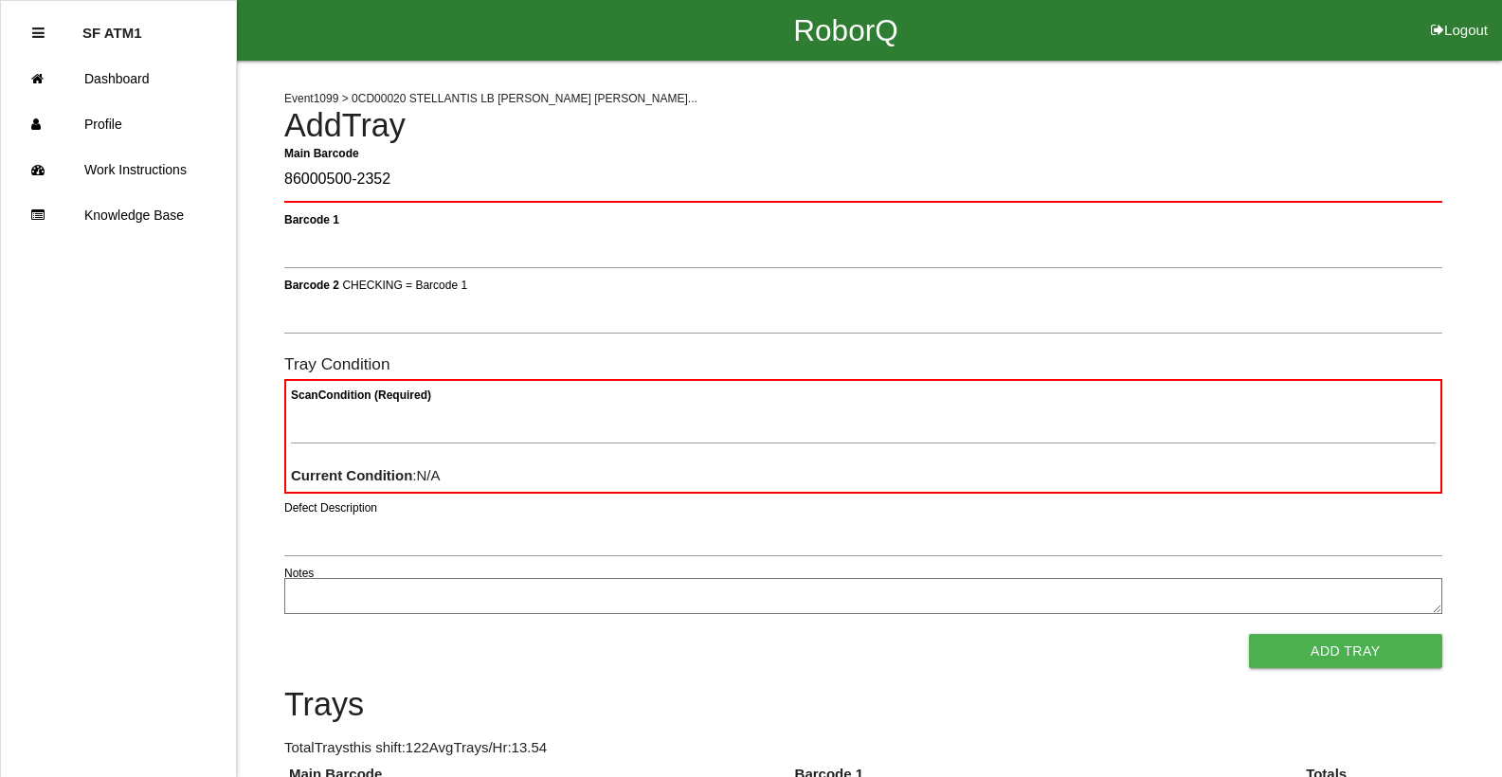
type Barcode "86000500-2352"
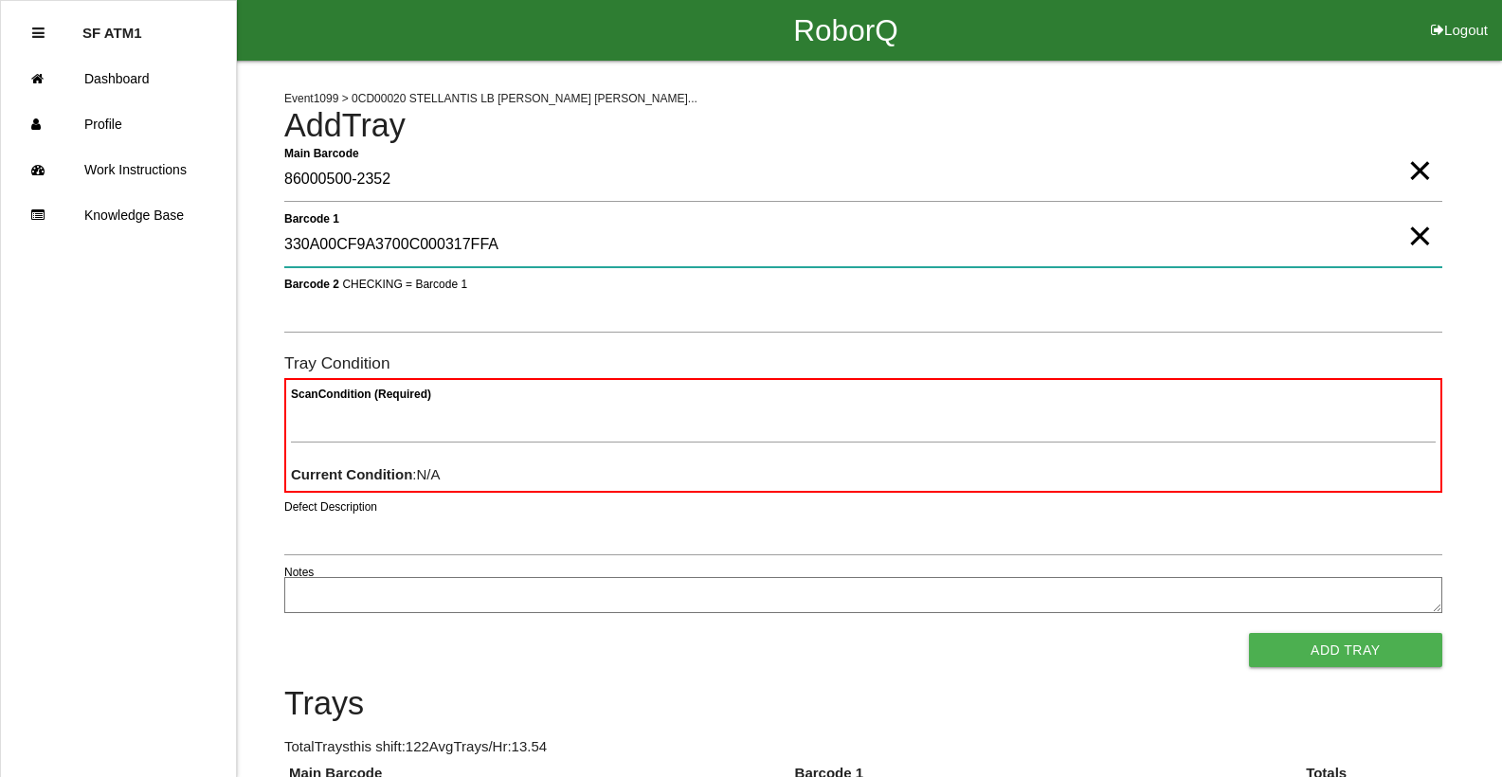
type 1 "330A00CF9A3700C000317FFA"
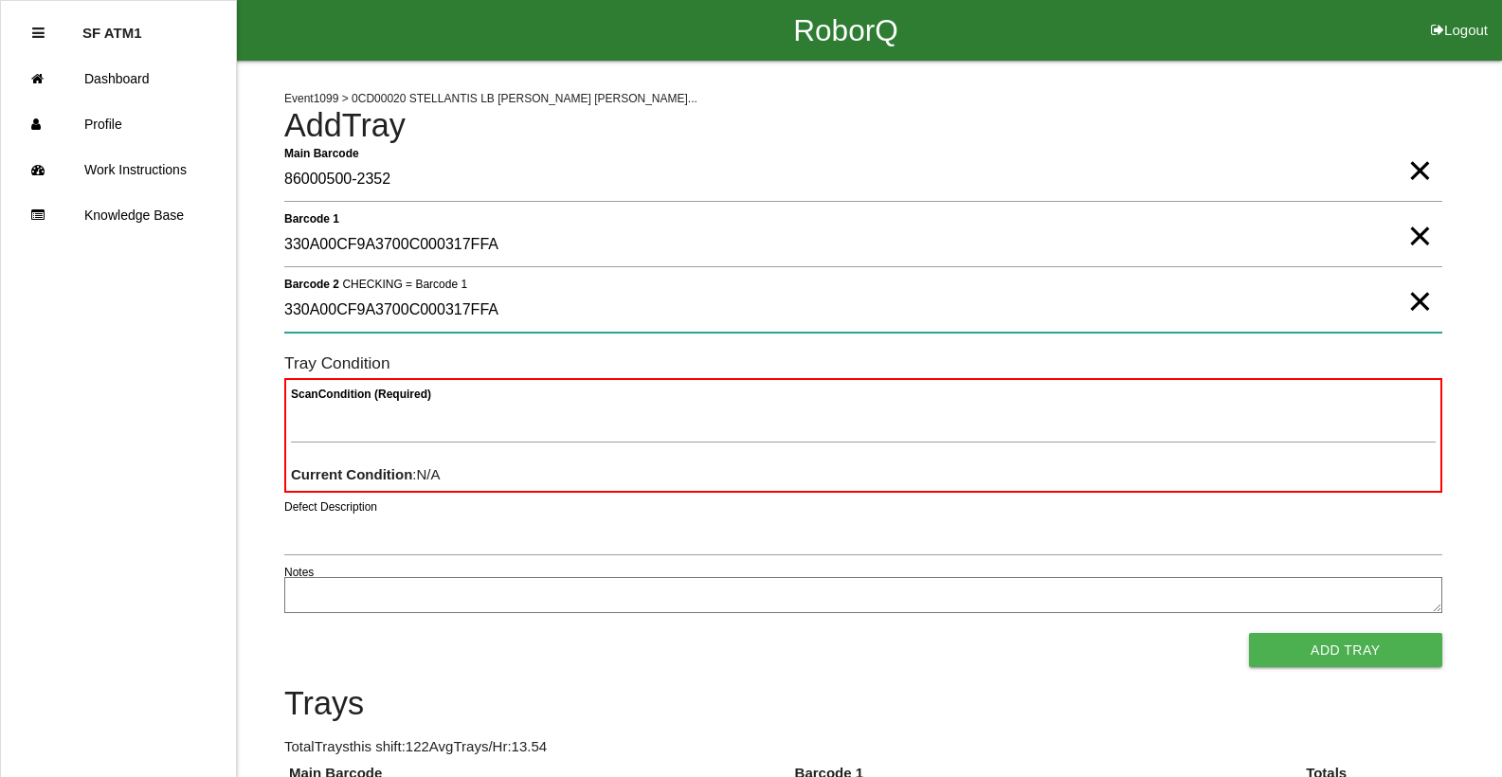
type 2 "330A00CF9A3700C000317FFA"
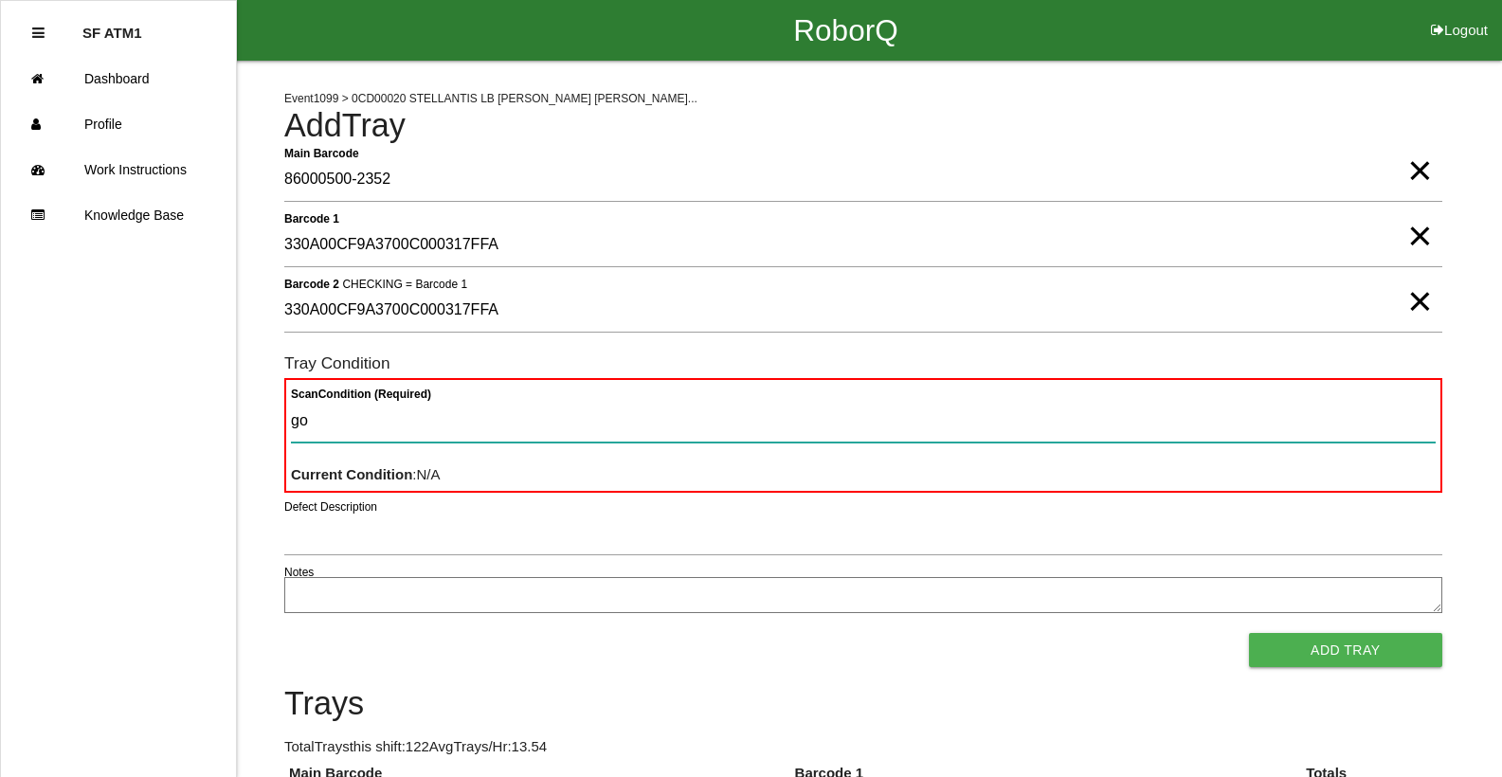
type Condition "goo"
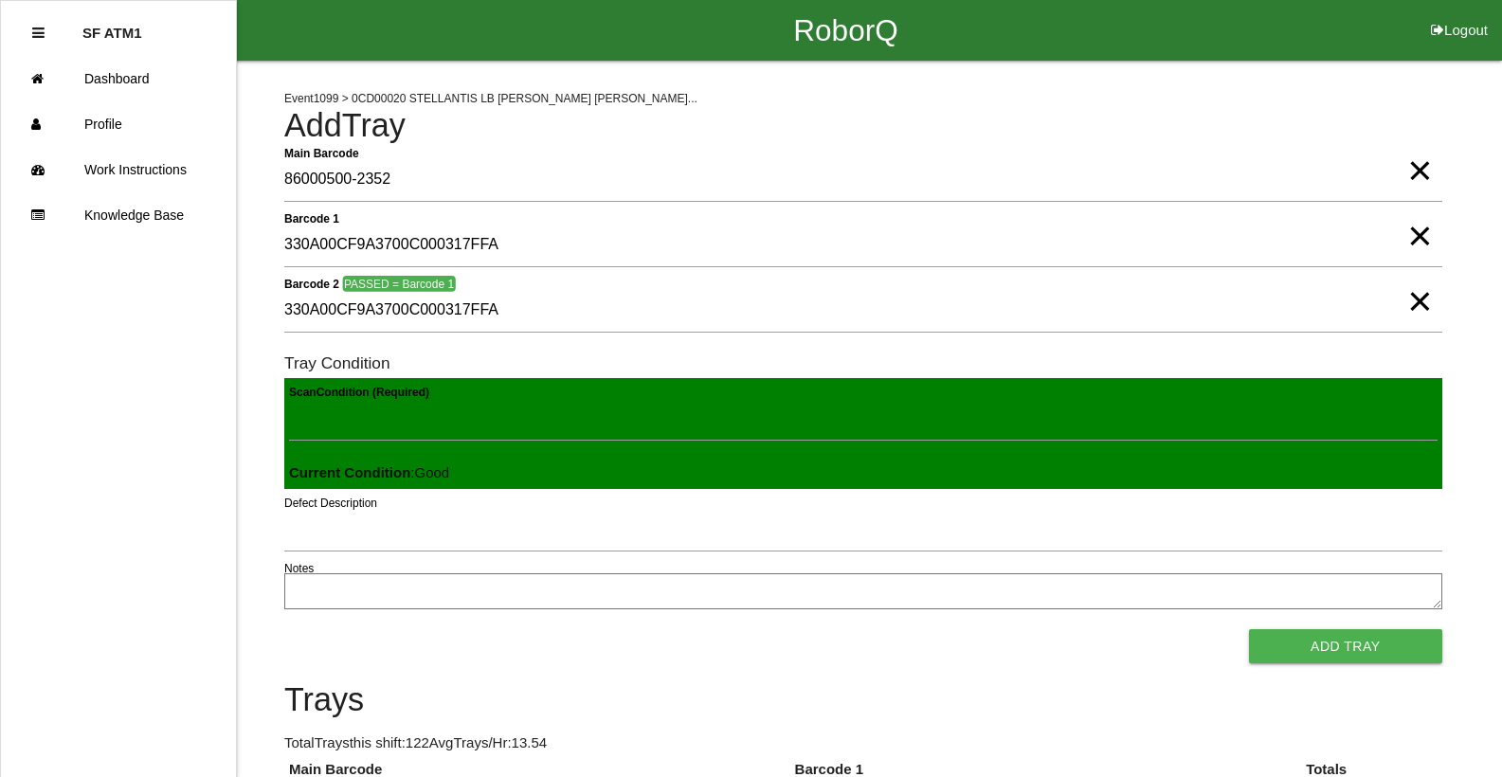
click at [1249, 629] on button "Add Tray" at bounding box center [1345, 646] width 193 height 34
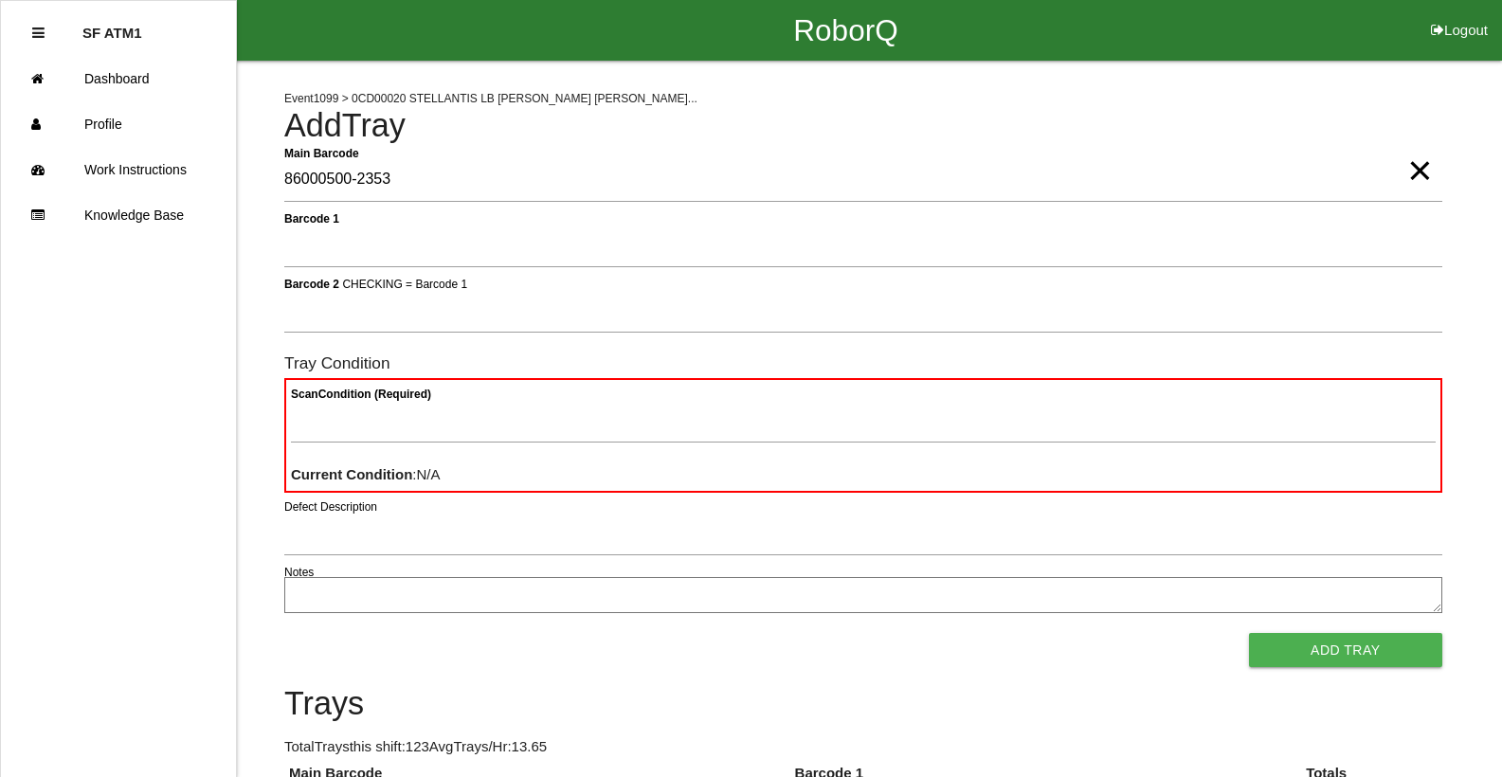
type Barcode "86000500-2353"
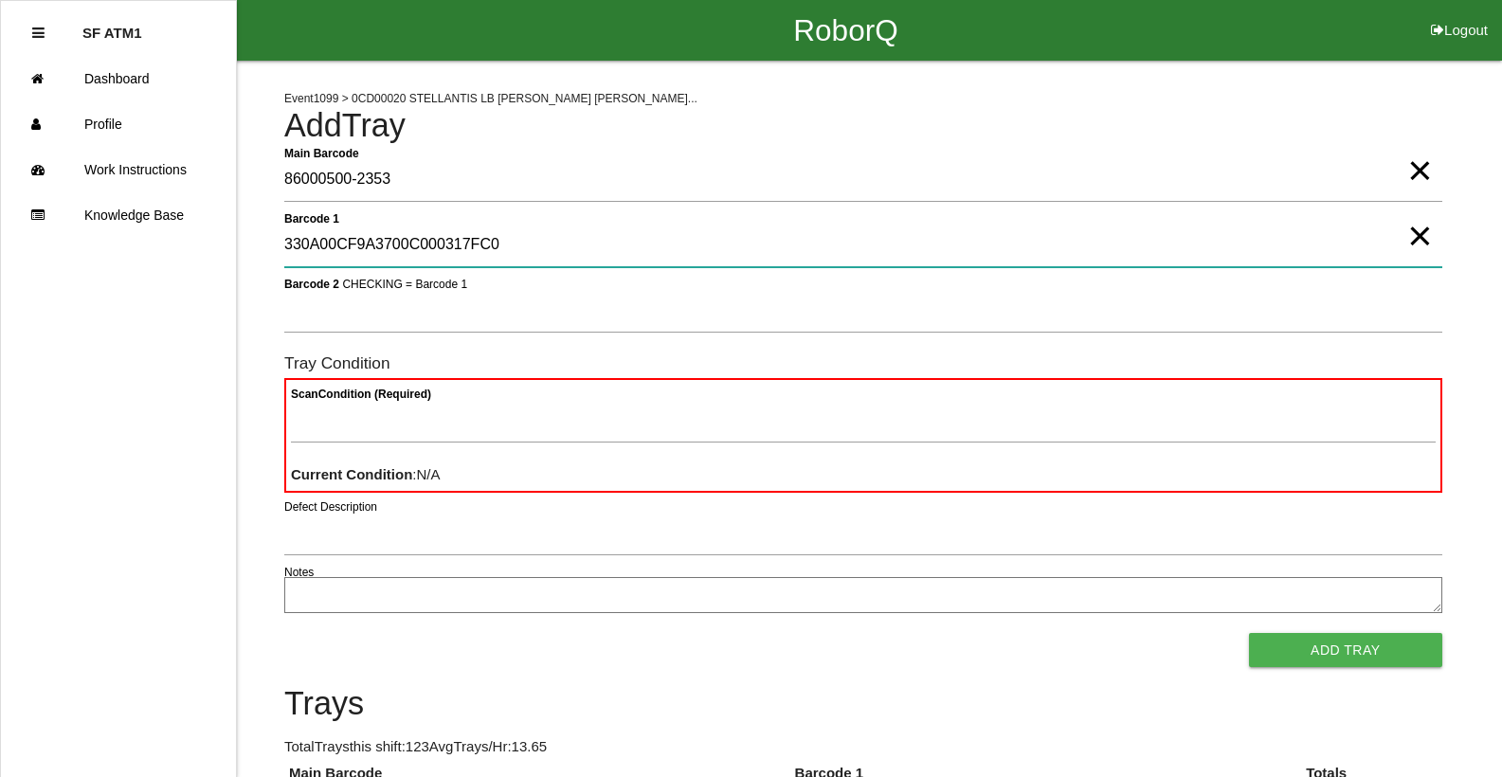
type 1 "330A00CF9A3700C000317FC0"
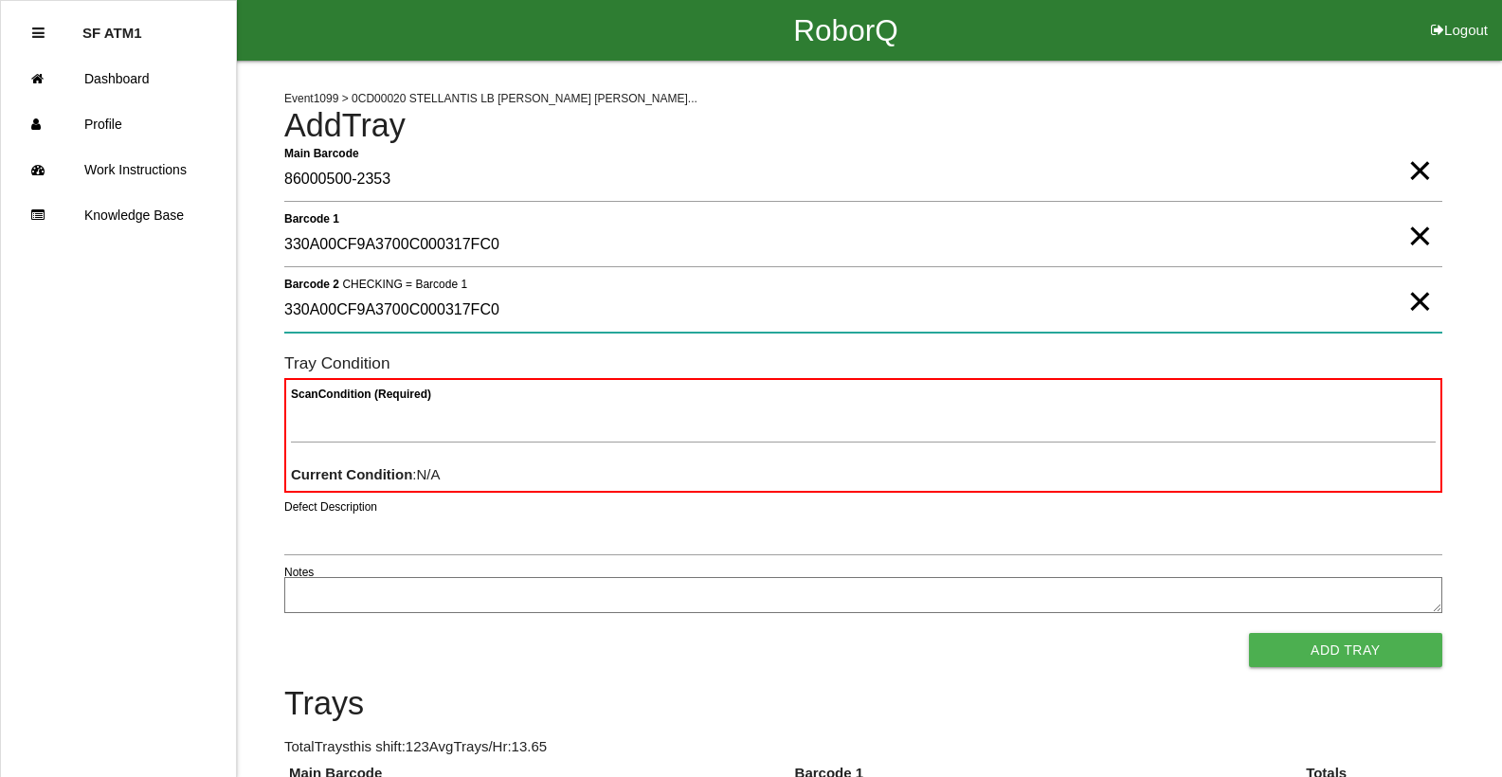
type 2 "330A00CF9A3700C000317FC0"
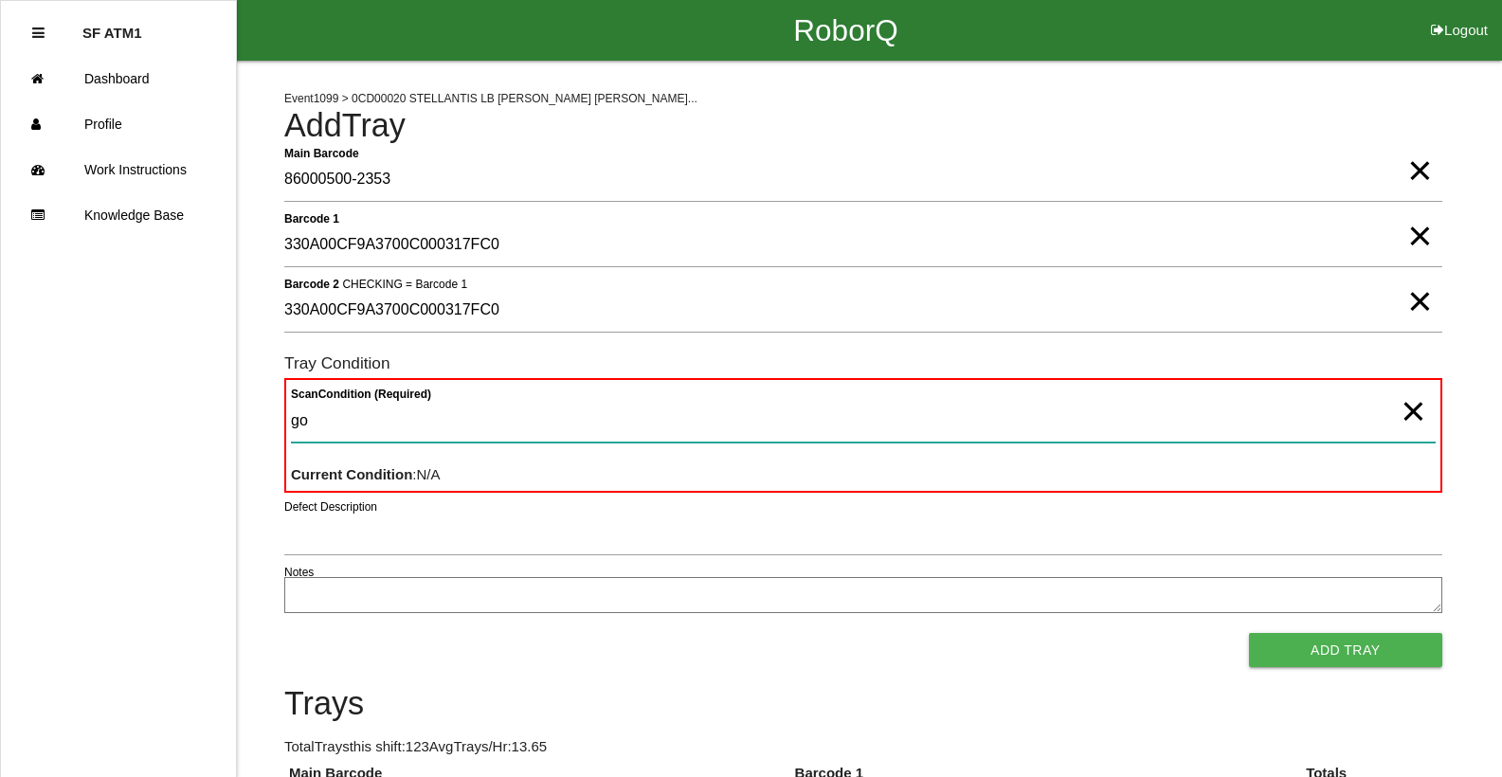
type Condition "goo"
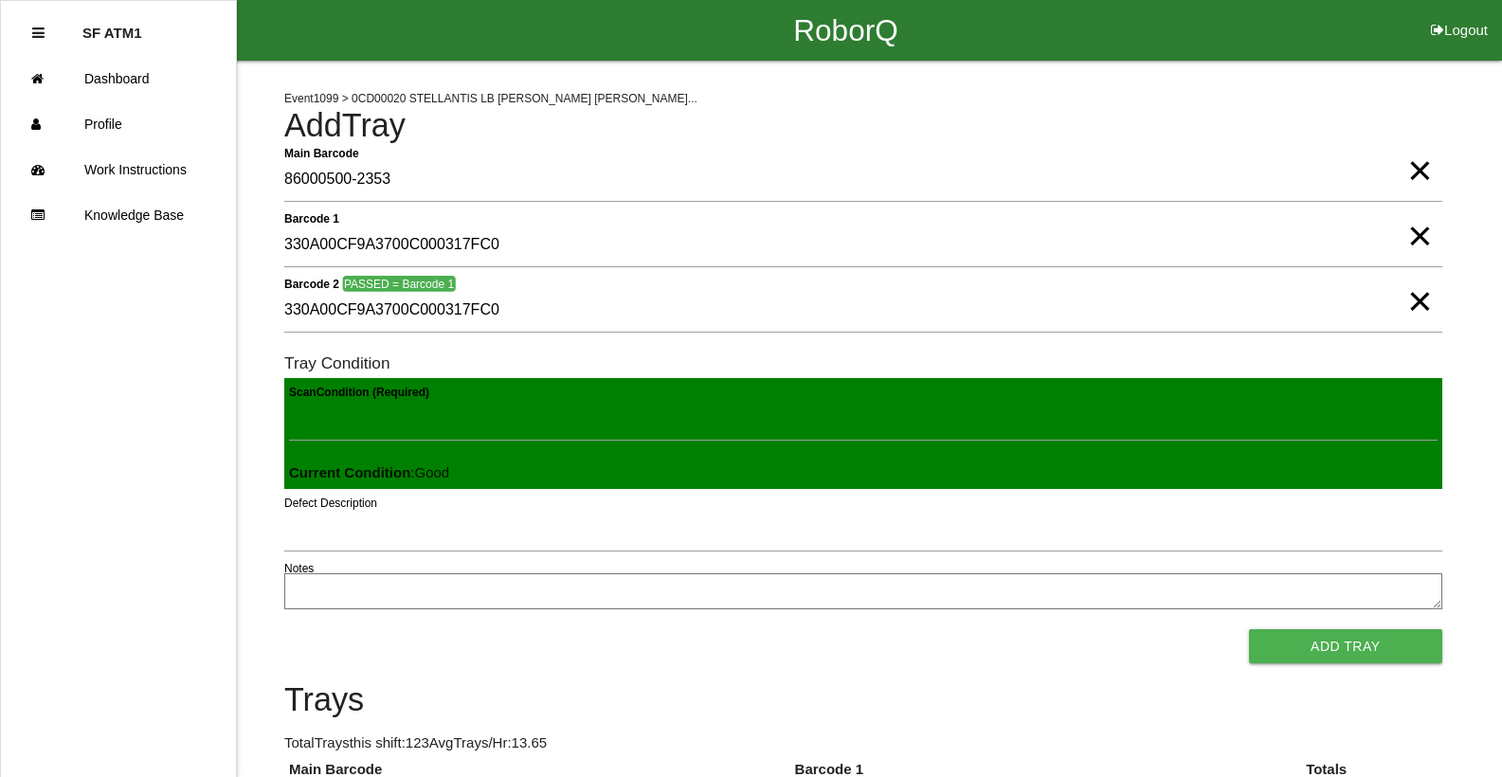
click at [1249, 629] on button "Add Tray" at bounding box center [1345, 646] width 193 height 34
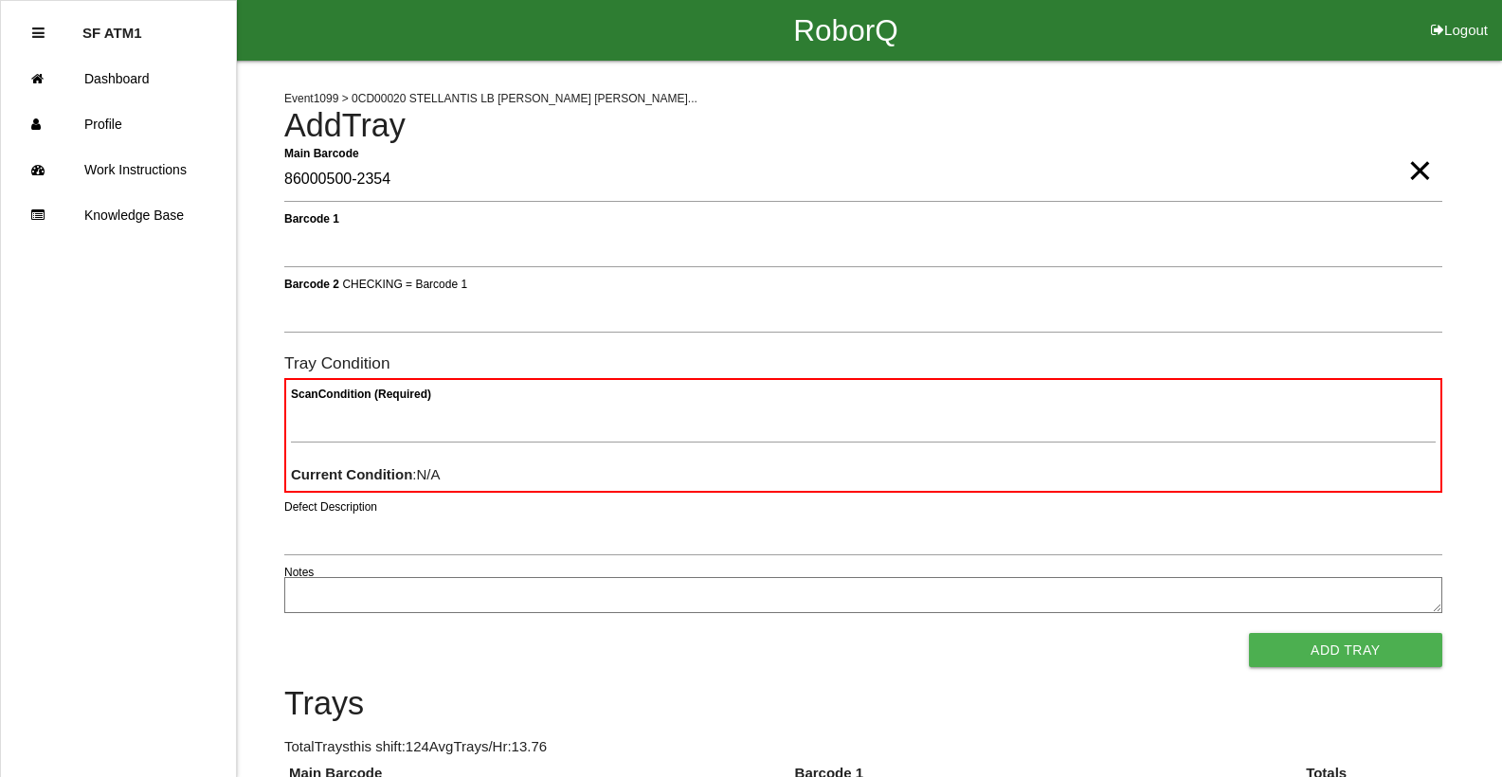
type Barcode "86000500-2354"
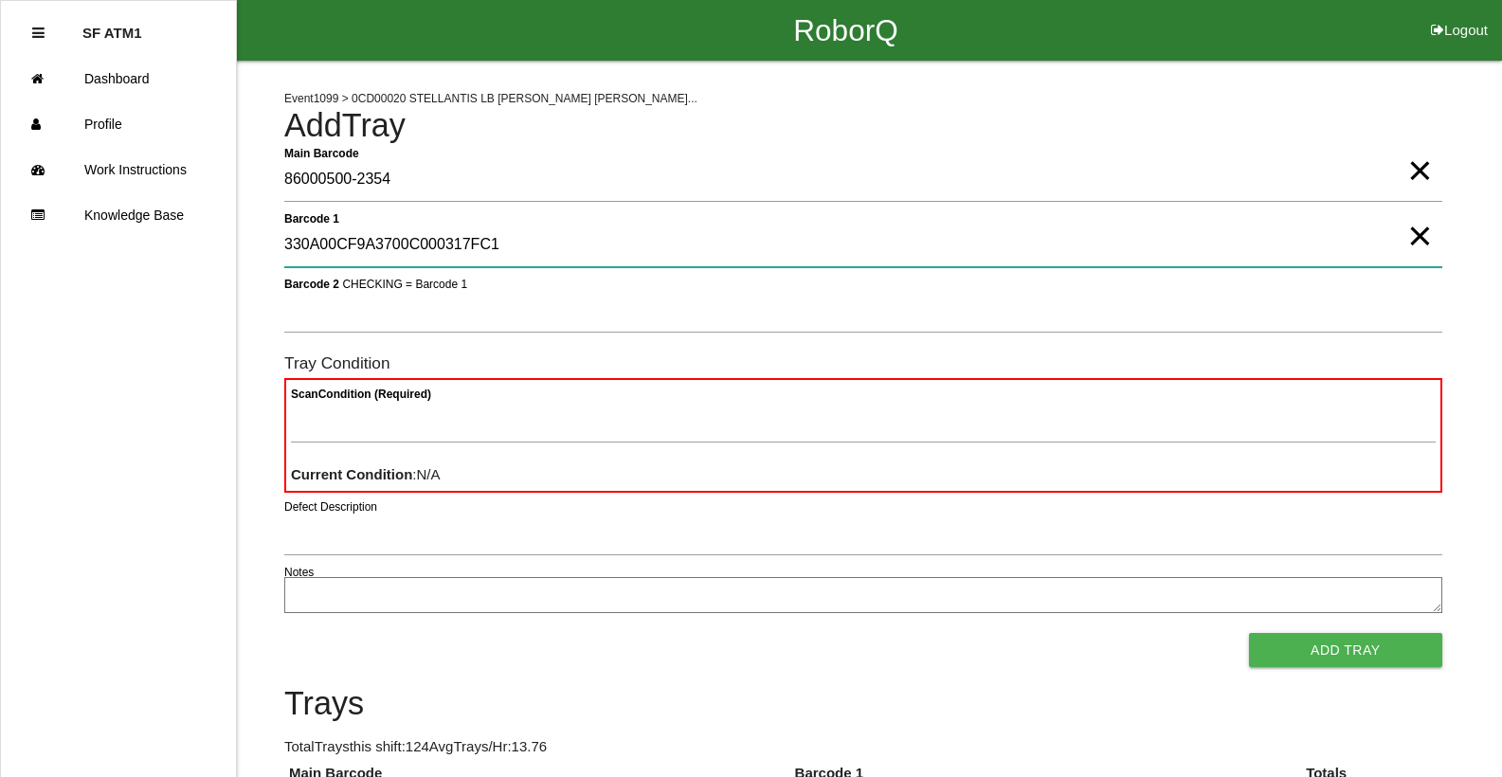
type 1 "330A00CF9A3700C000317FC1"
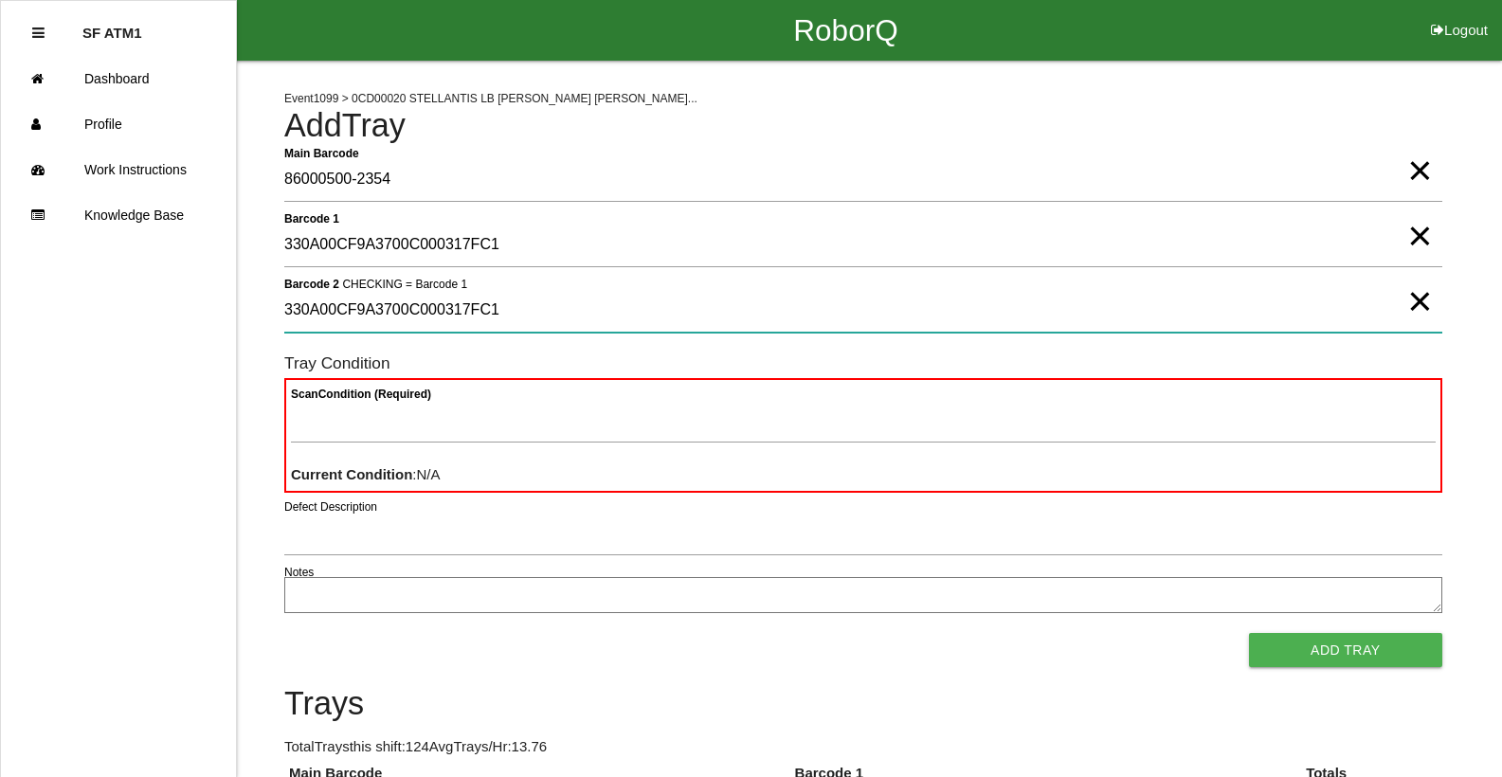
type 2 "330A00CF9A3700C000317FC1"
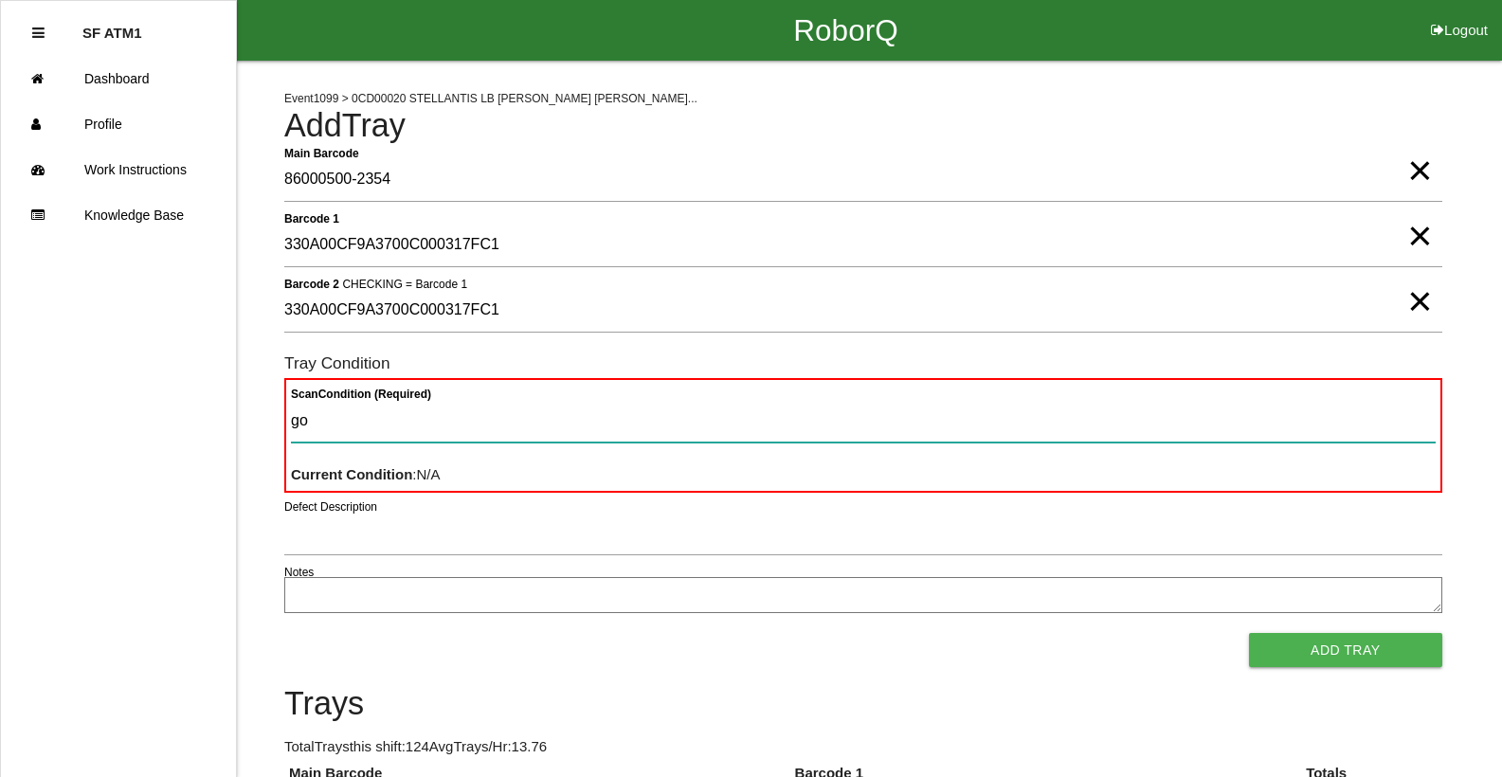
type Condition "goo"
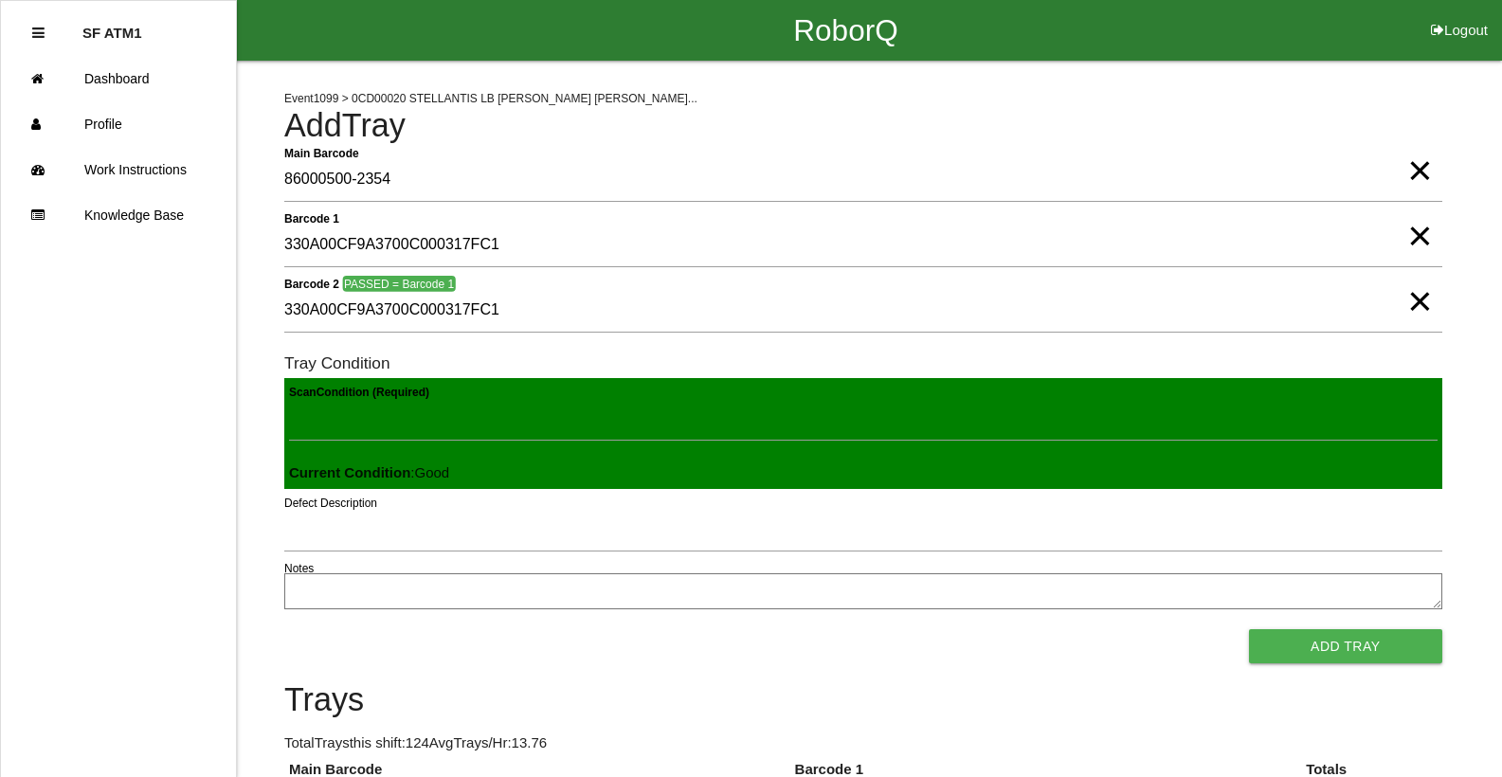
click at [1249, 629] on button "Add Tray" at bounding box center [1345, 646] width 193 height 34
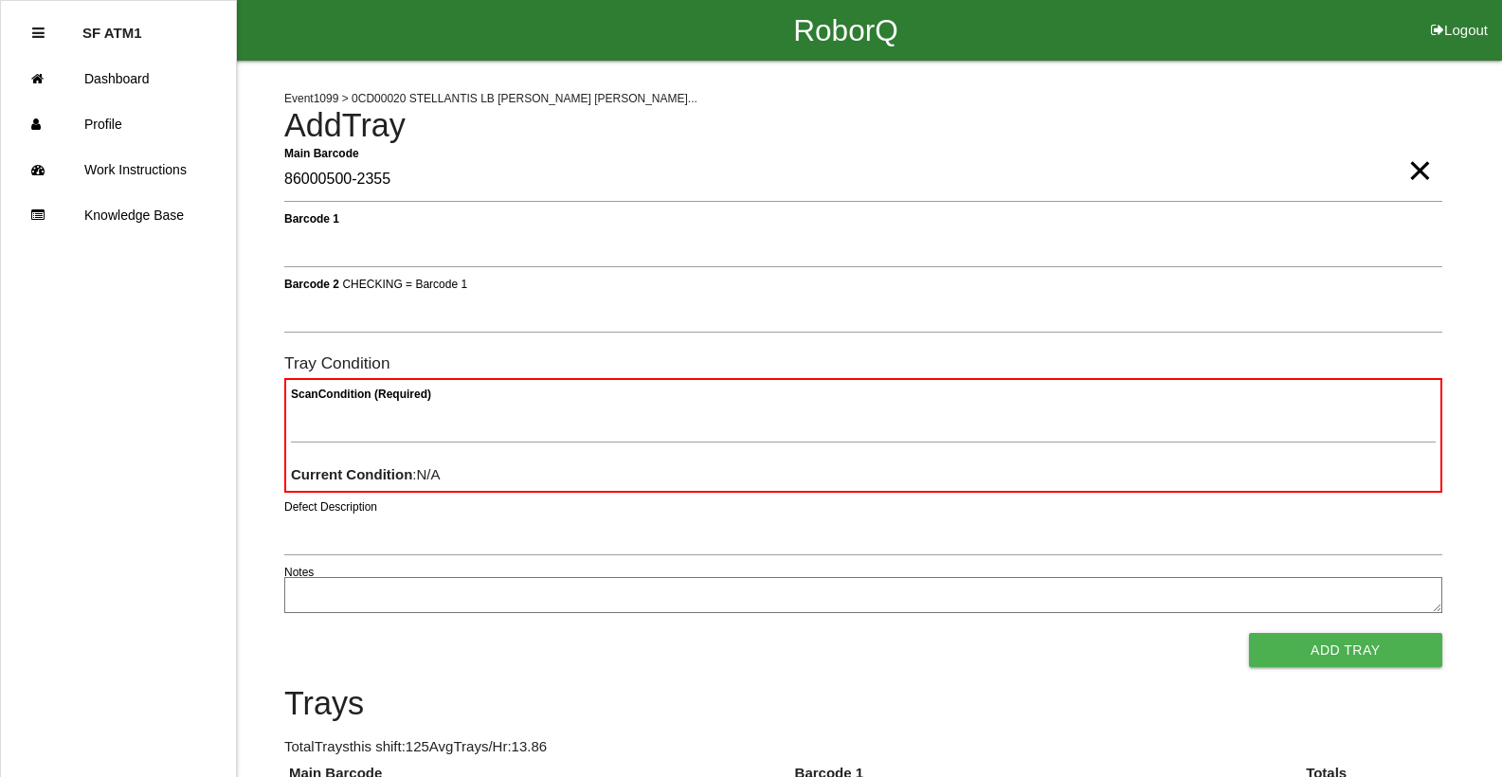
type Barcode "86000500-2355"
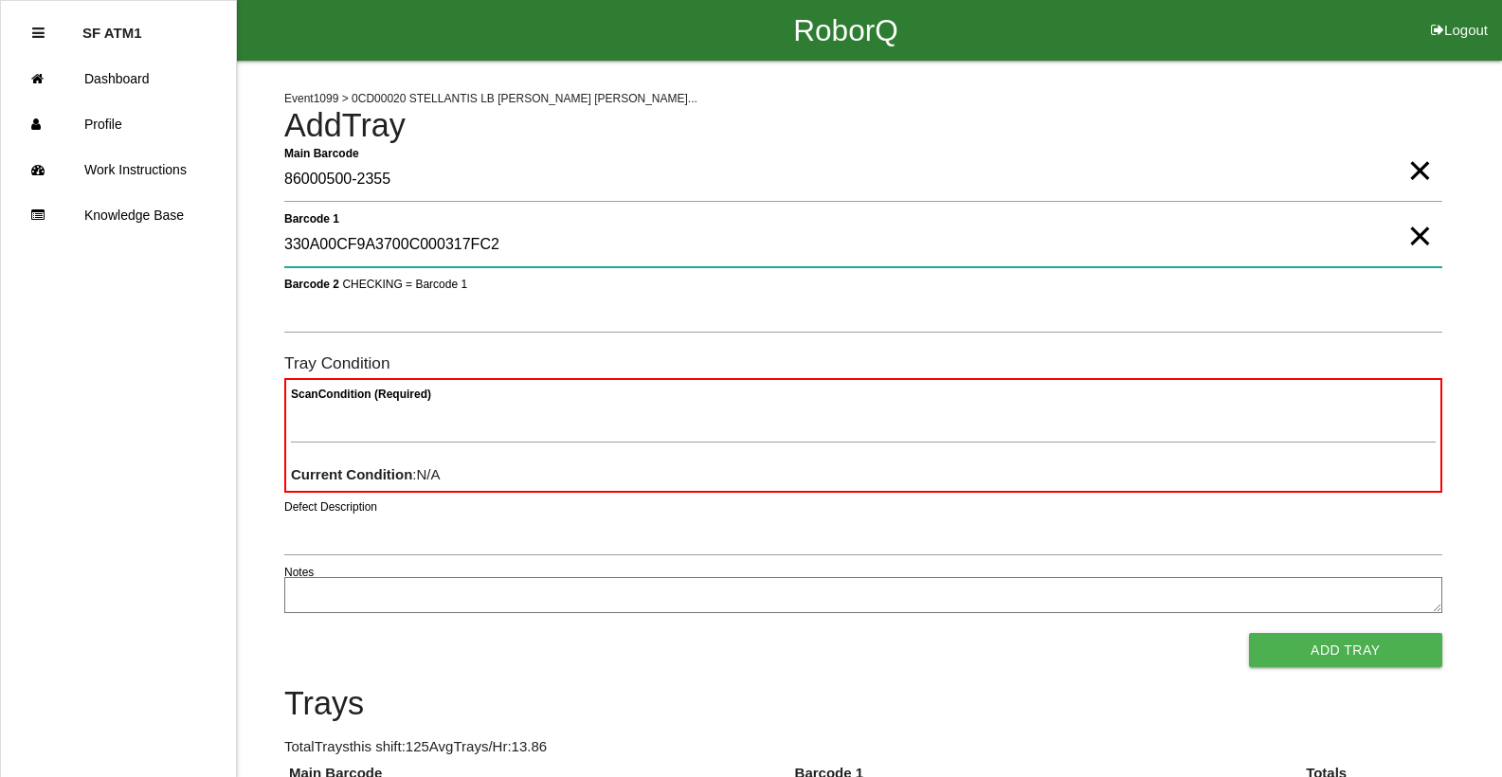
type 1 "330A00CF9A3700C000317FC2"
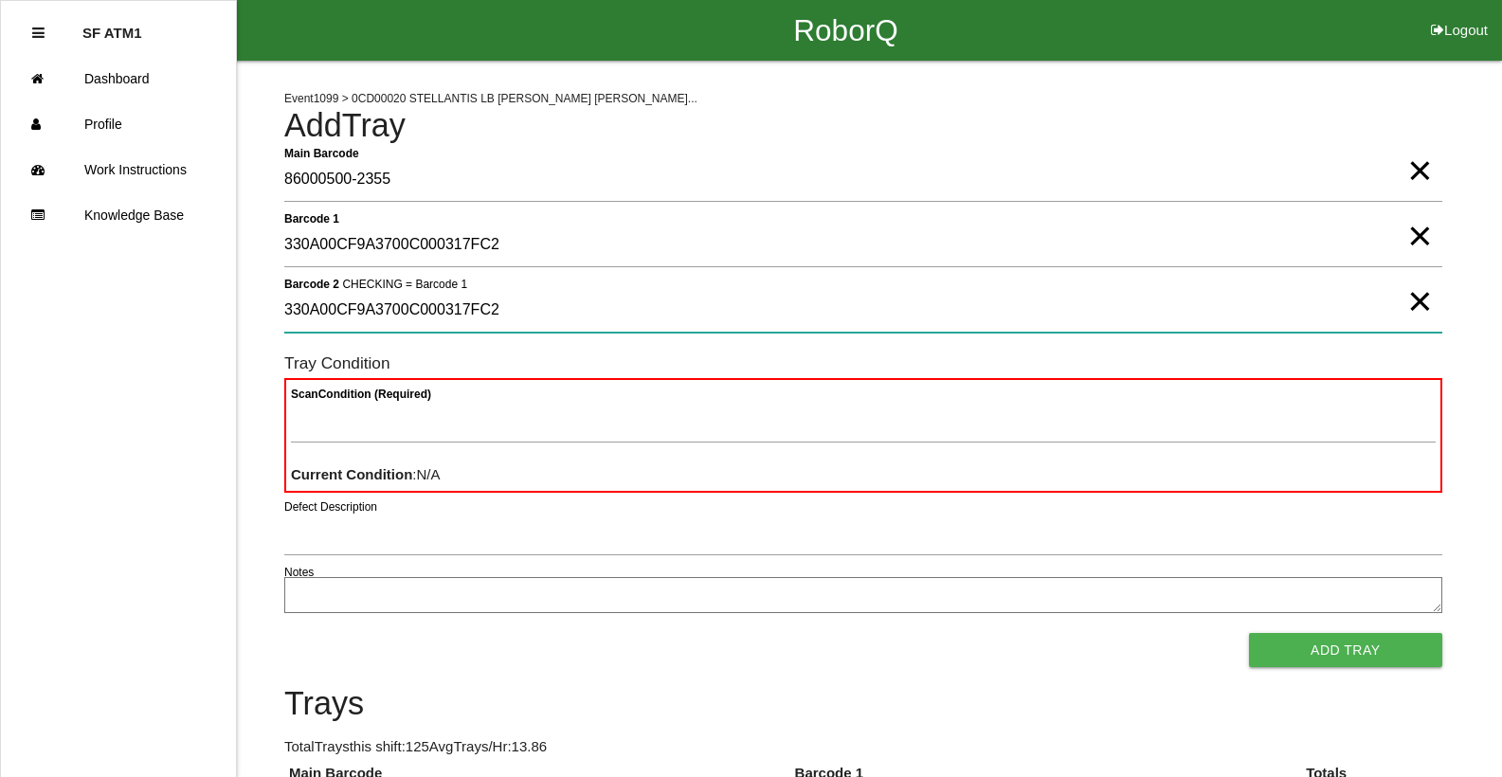
type 2 "330A00CF9A3700C000317FC2"
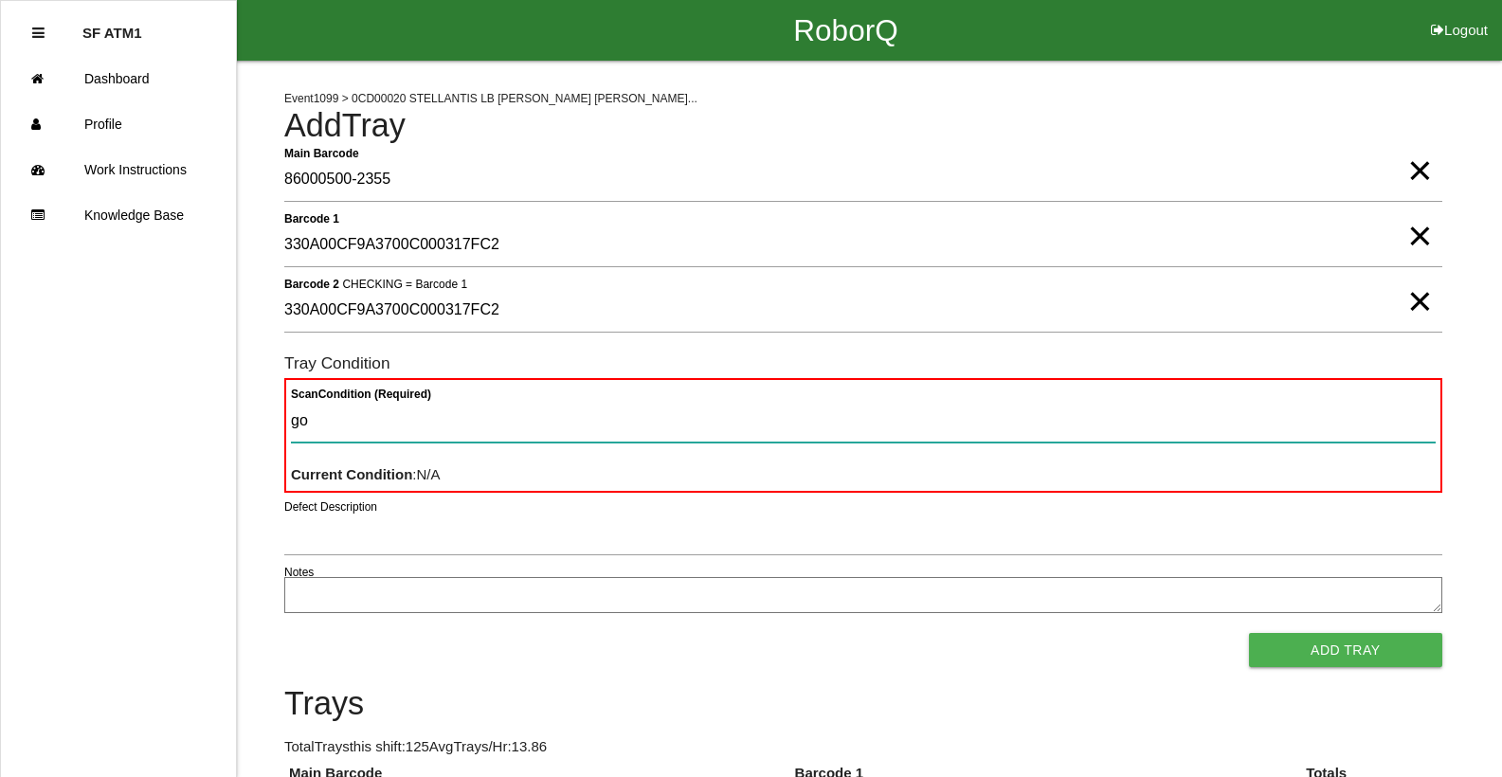
type Condition "goo"
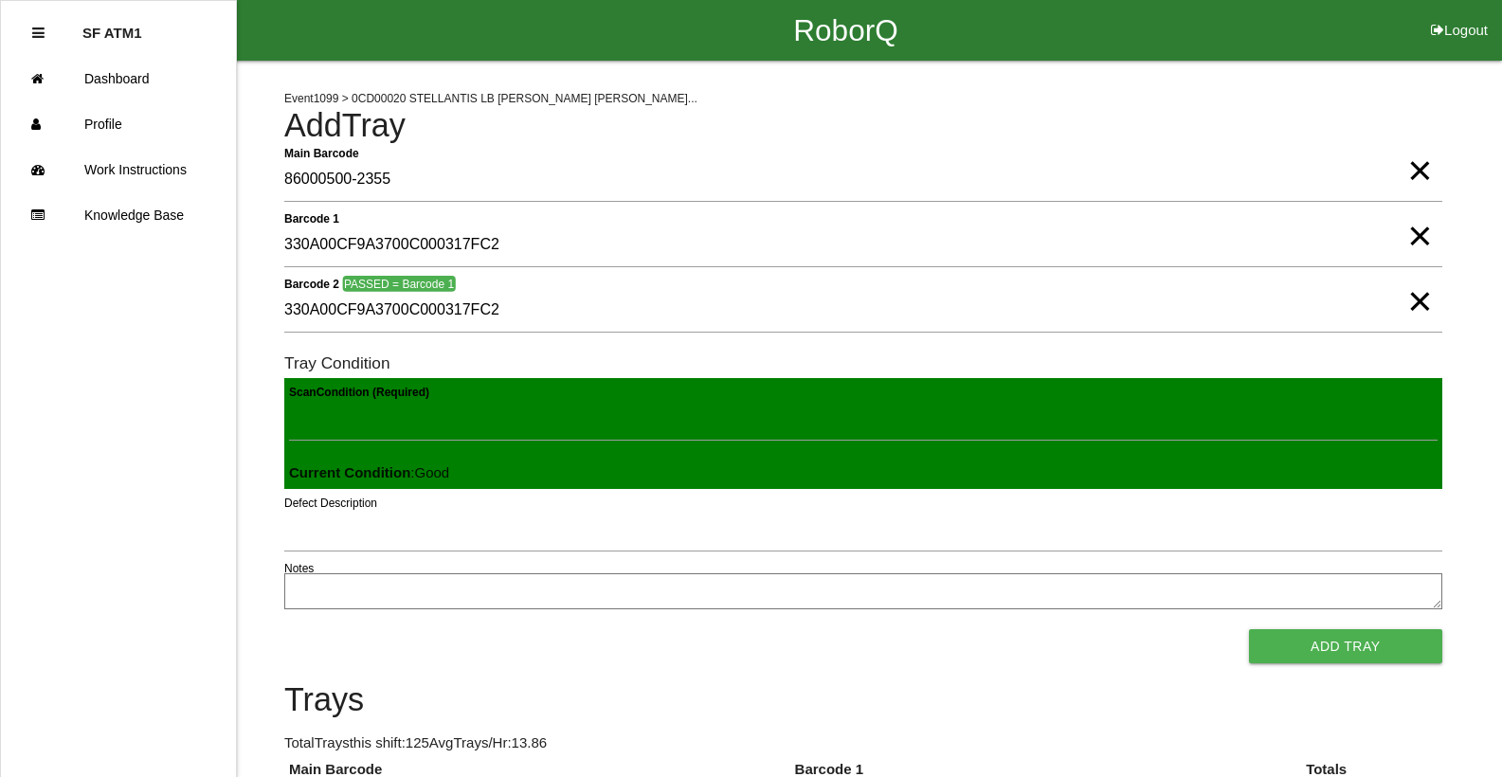
click at [1249, 629] on button "Add Tray" at bounding box center [1345, 646] width 193 height 34
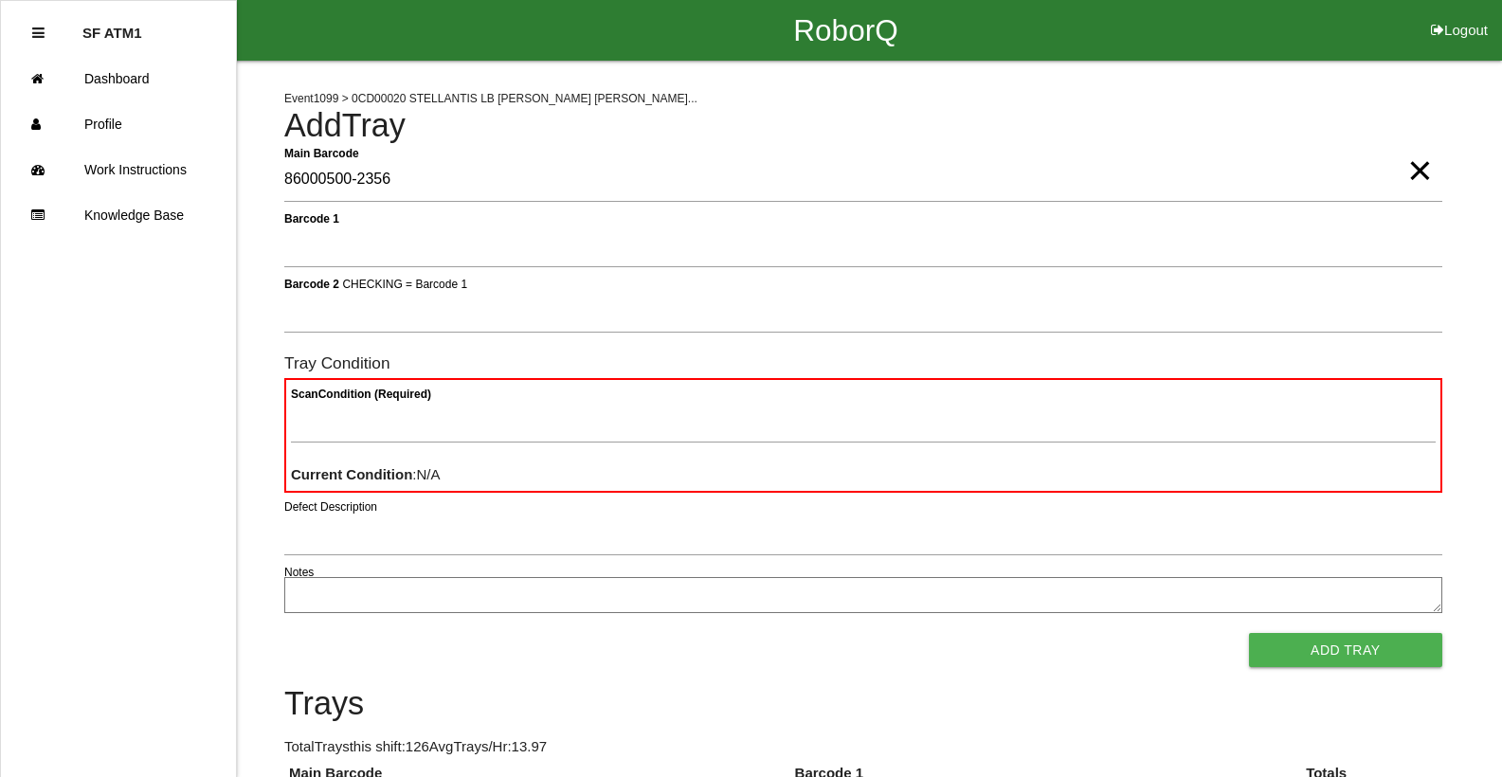
type Barcode "86000500-2356"
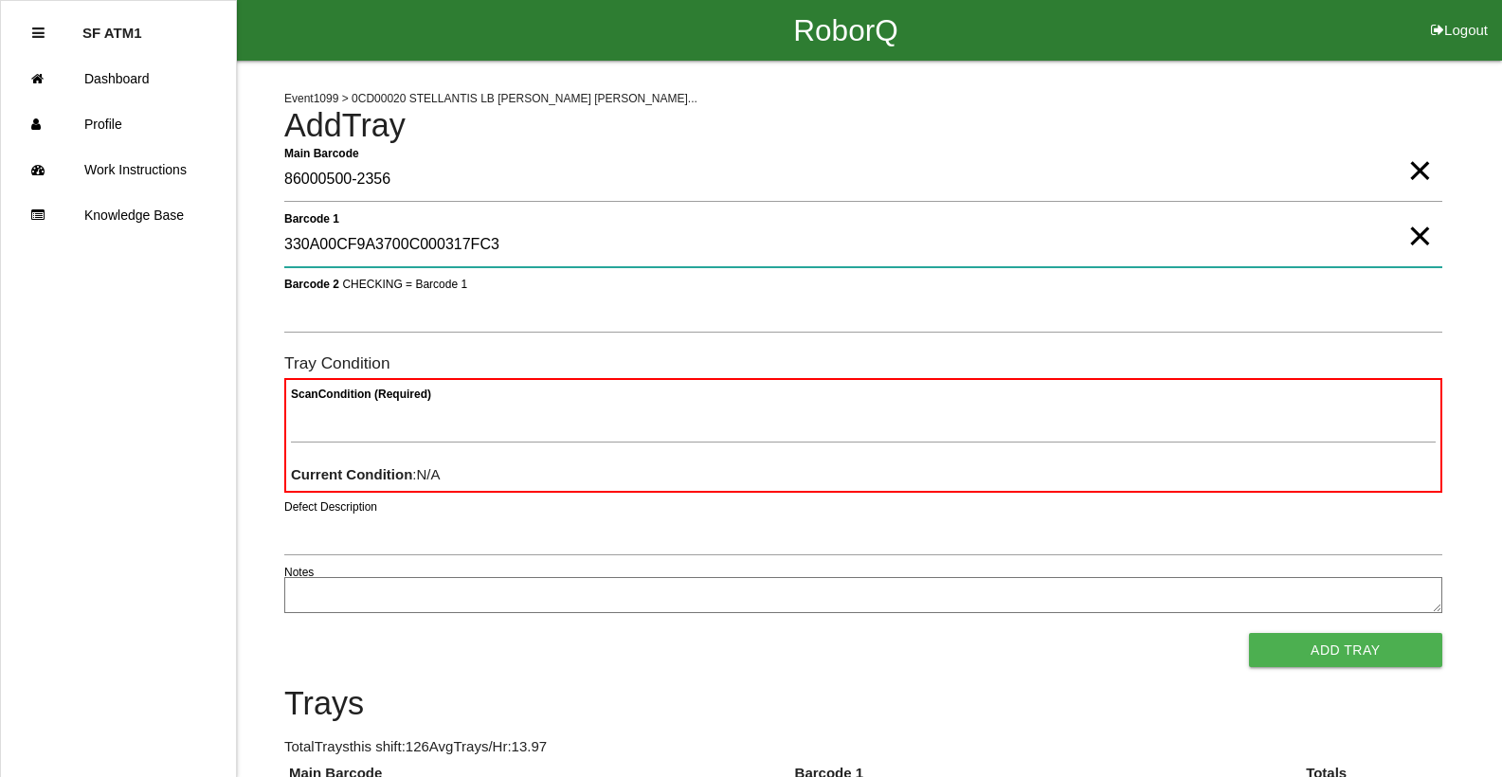
type 1 "330A00CF9A3700C000317FC3"
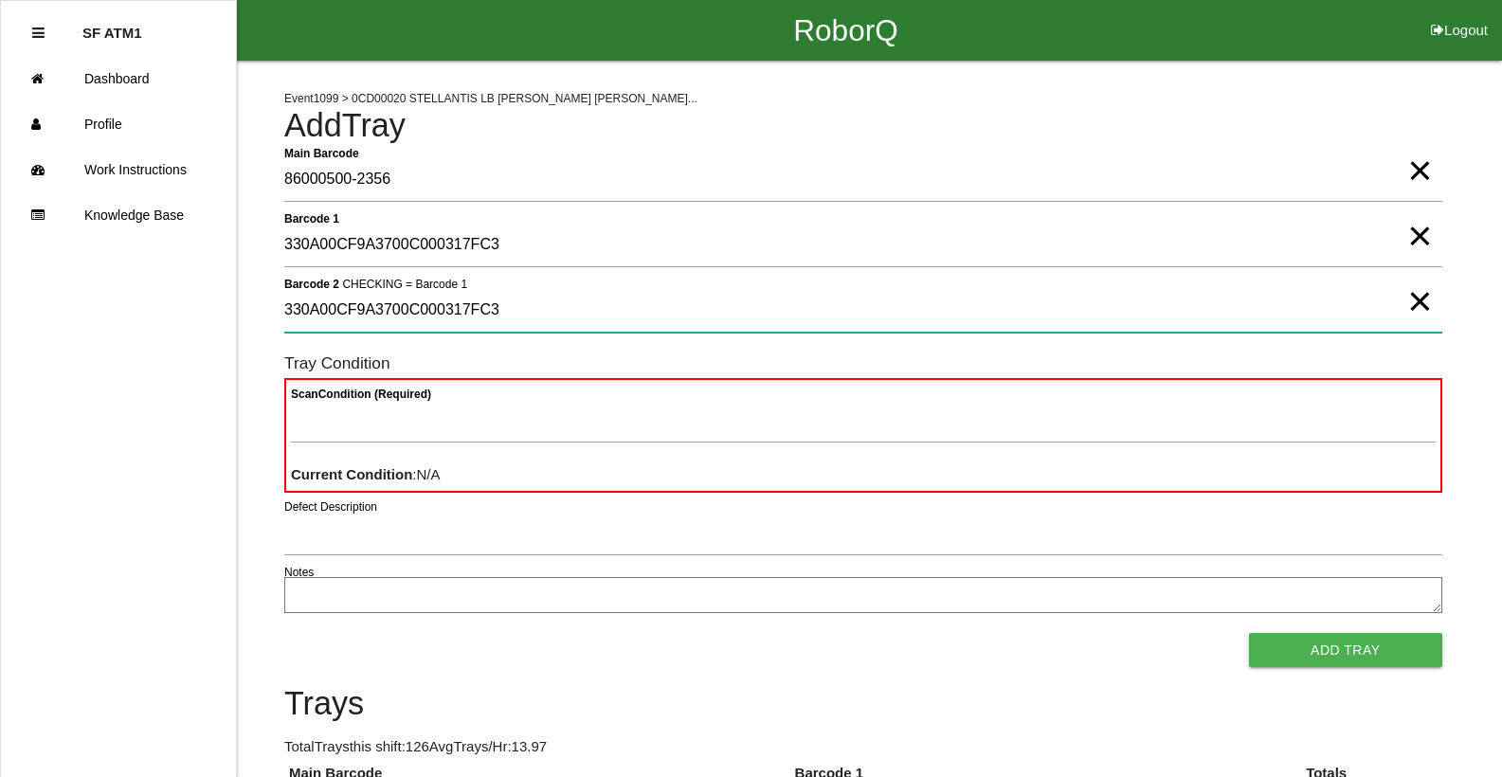
type 2 "330A00CF9A3700C000317FC3"
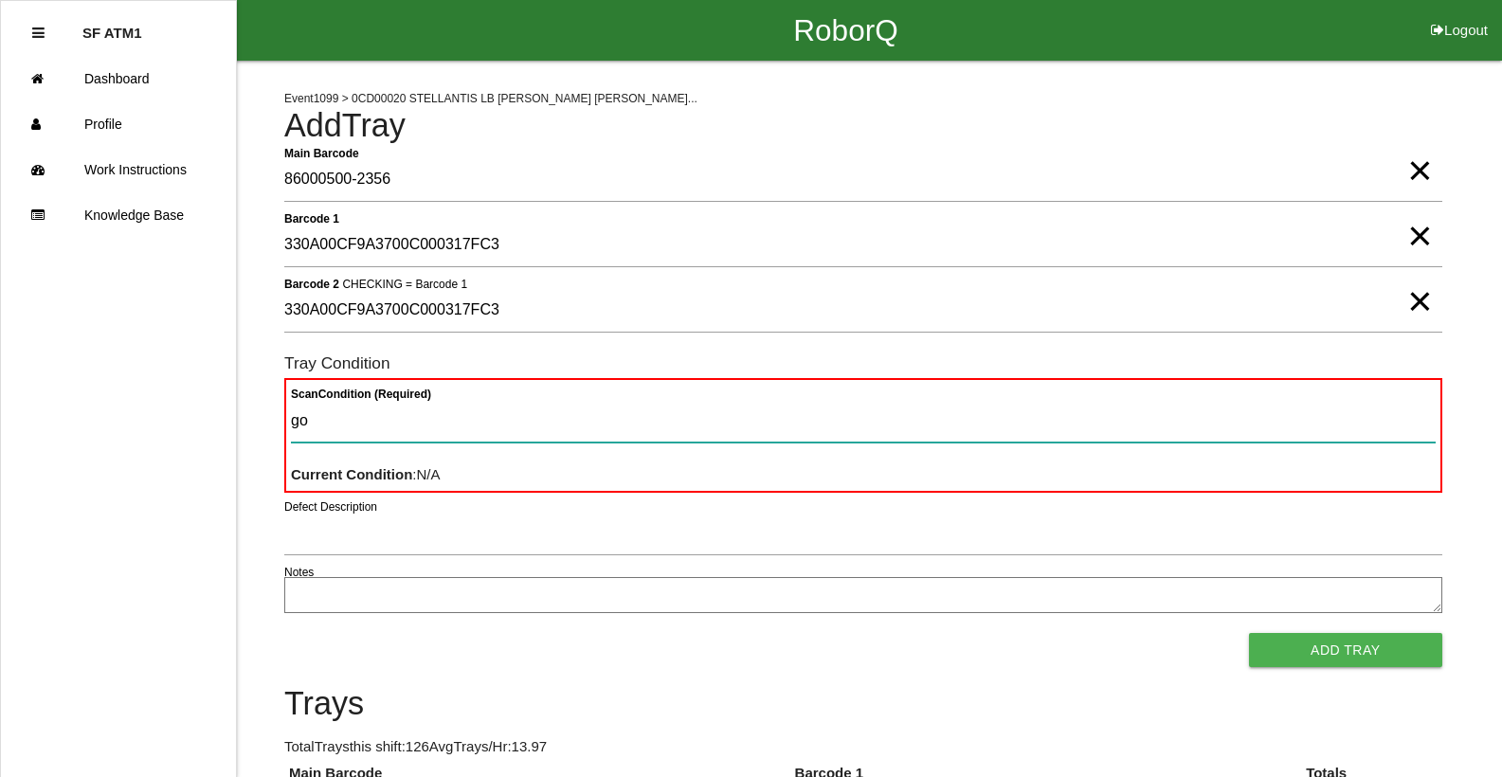
type Condition "goo"
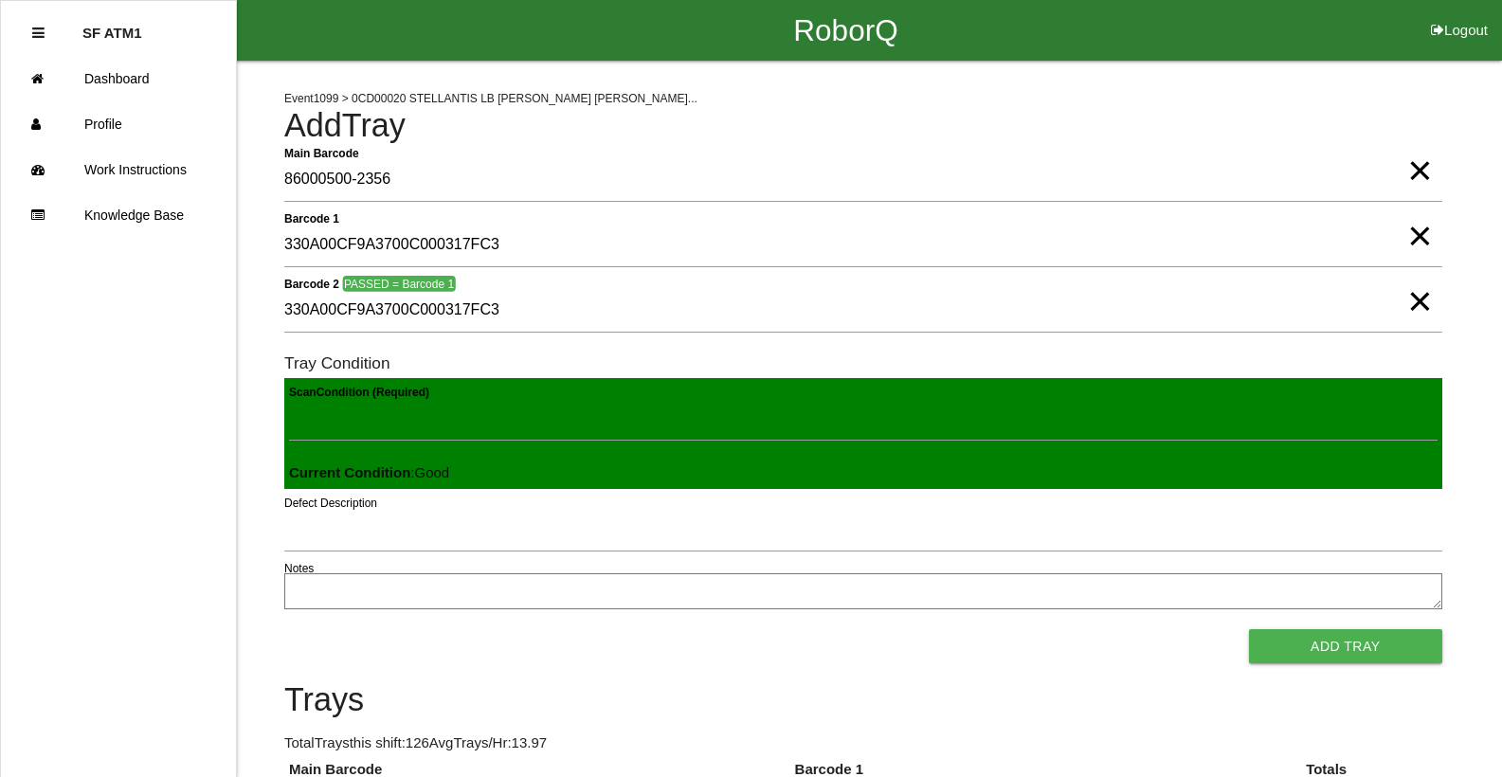
click button "Add Tray" at bounding box center [1345, 646] width 193 height 34
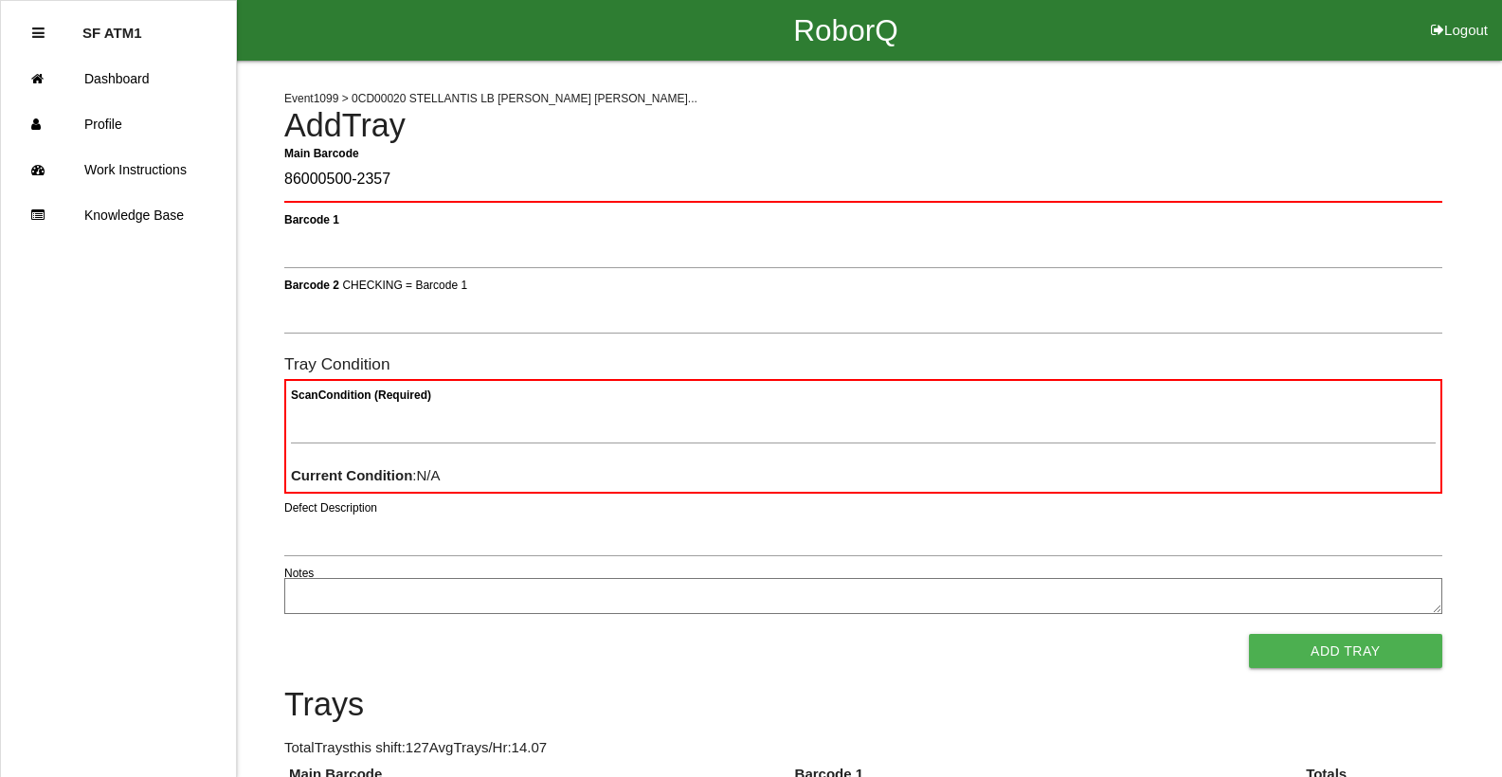
type Barcode "86000500-2357"
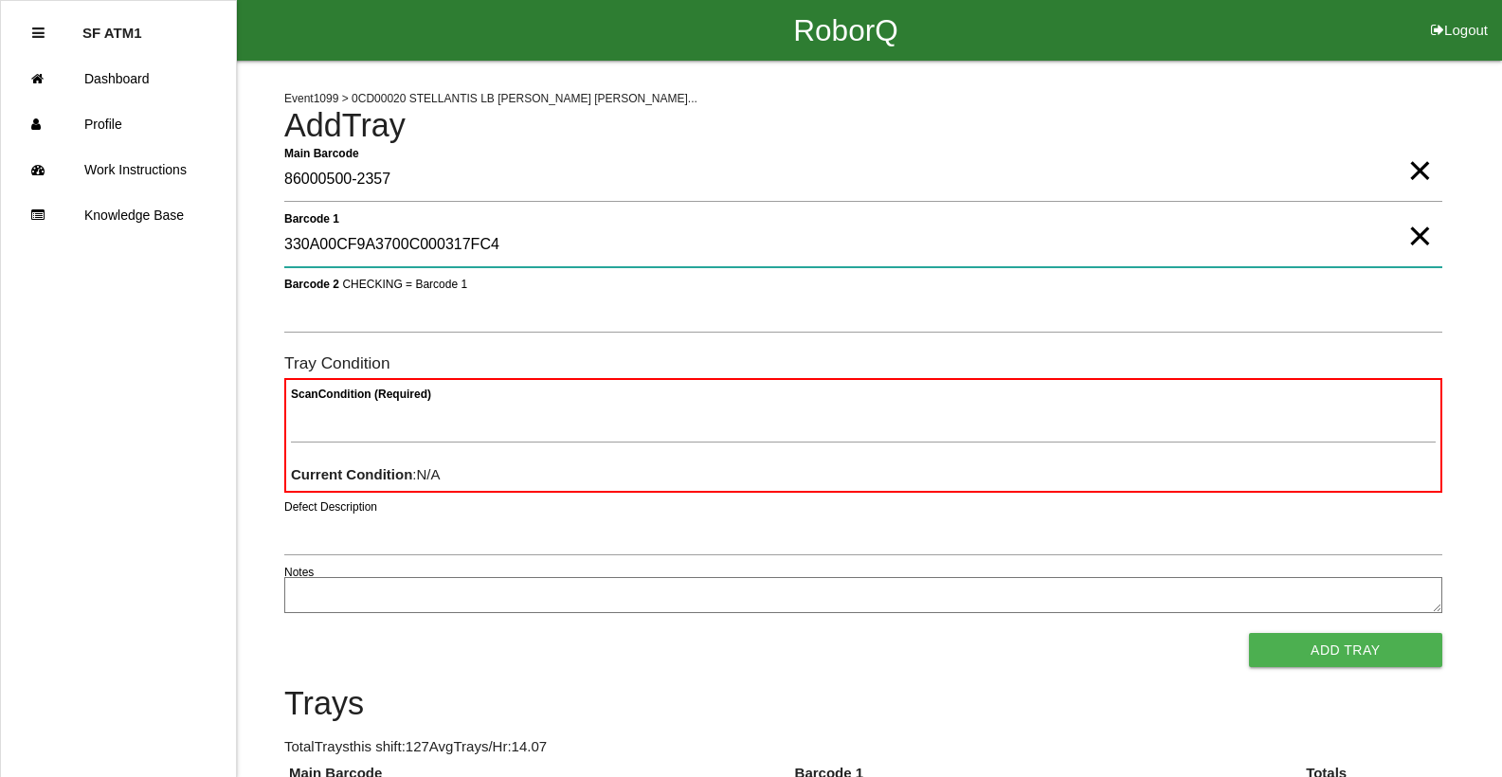
type 1 "330A00CF9A3700C000317FC4"
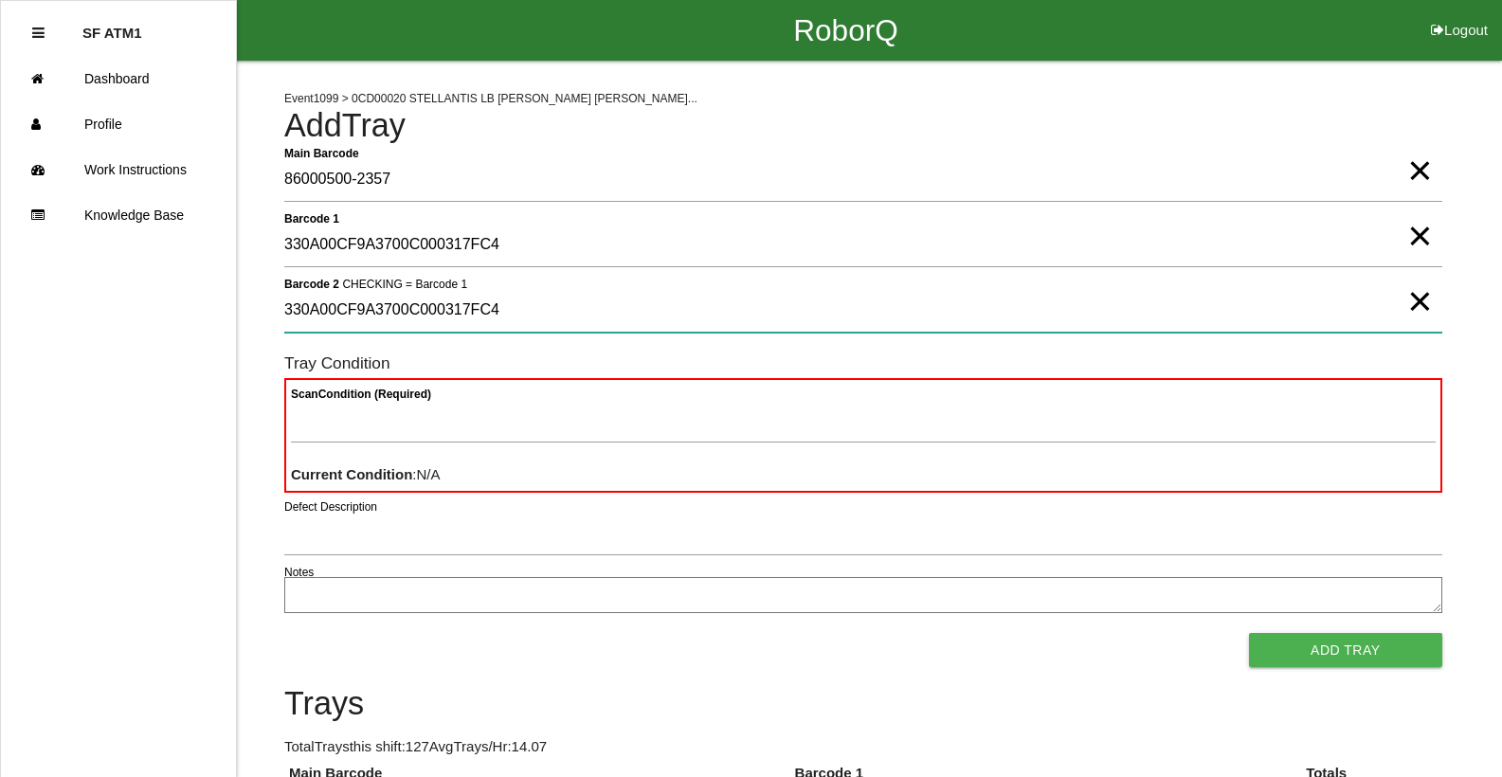
type 2 "330A00CF9A3700C000317FC4"
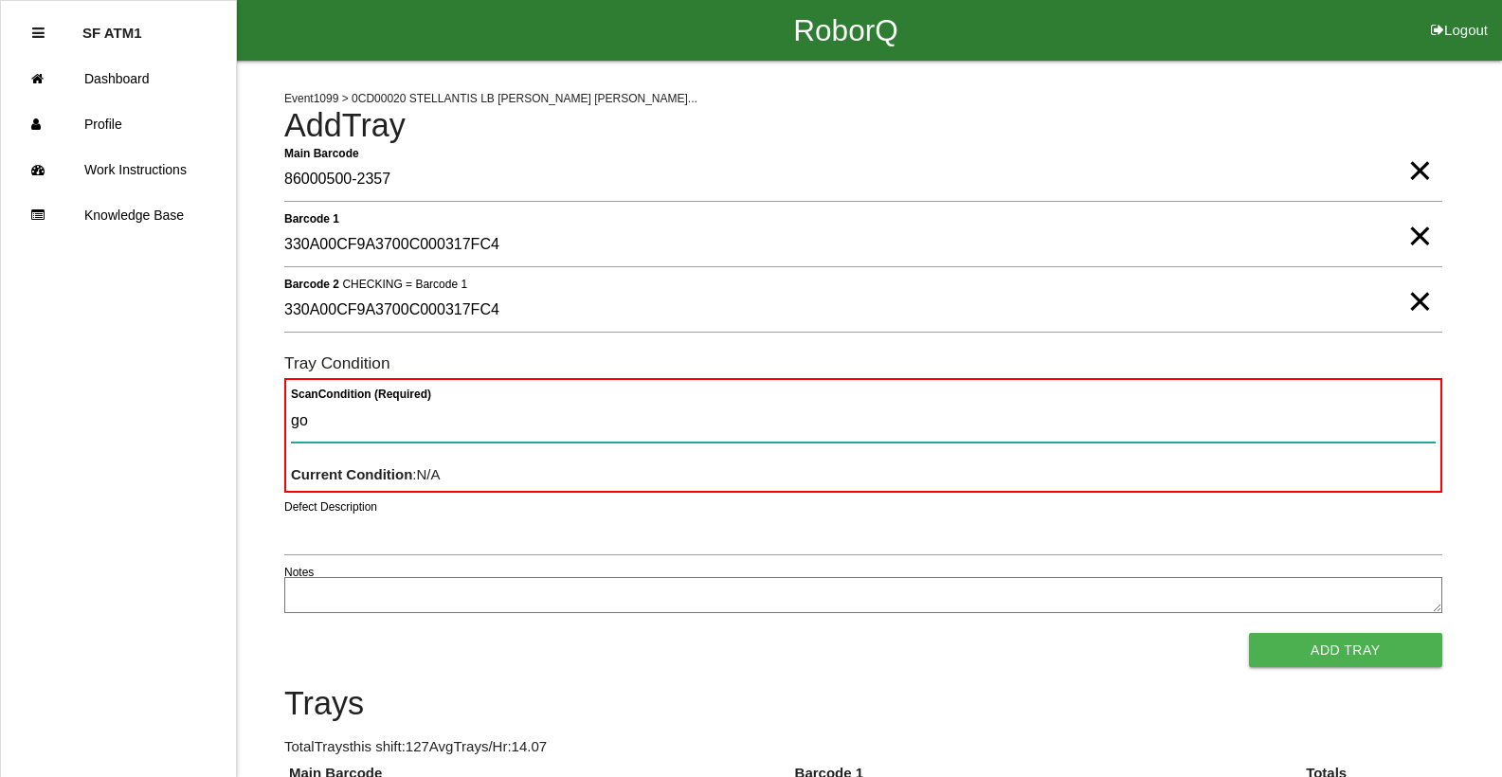
type Condition "goo"
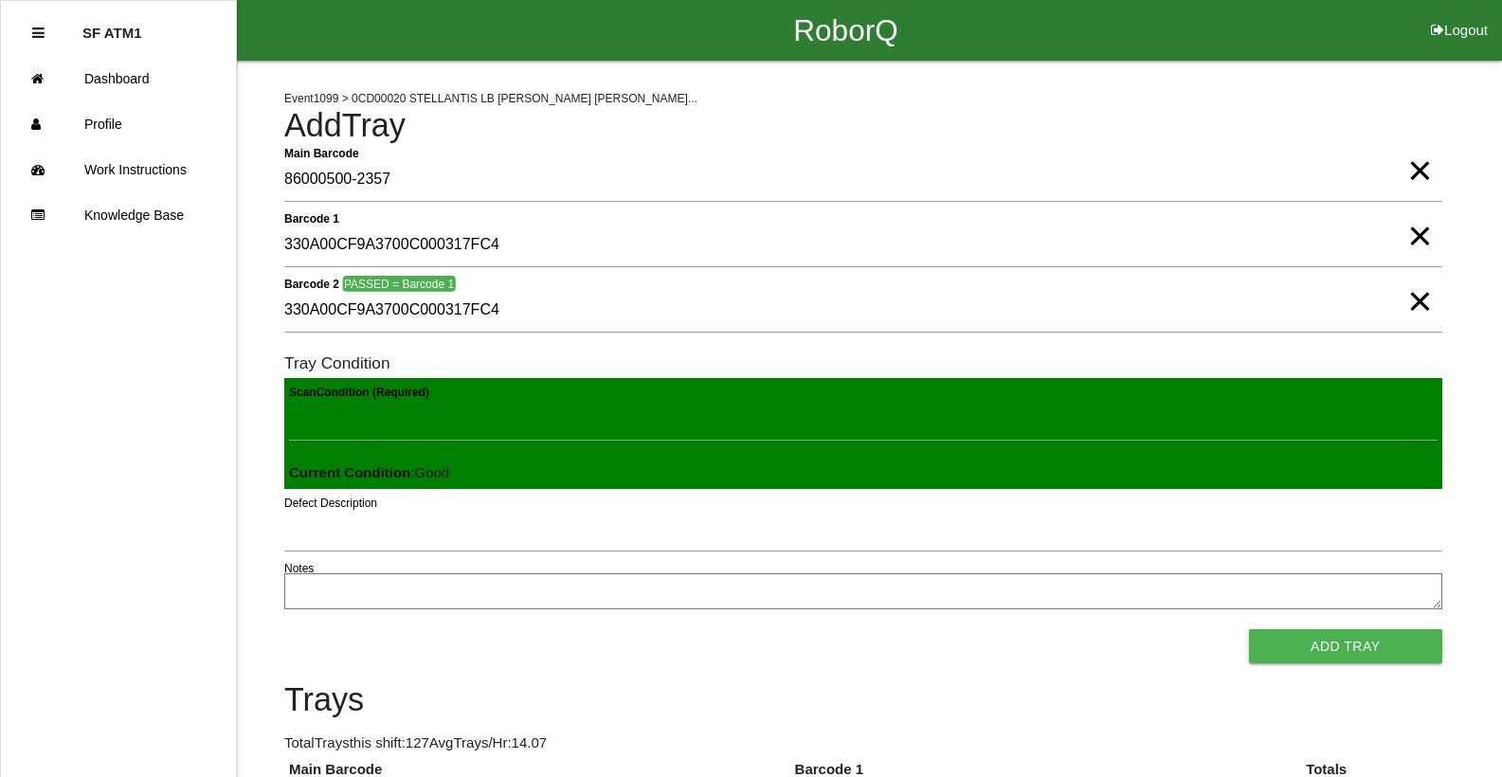
click at [1249, 629] on button "Add Tray" at bounding box center [1345, 646] width 193 height 34
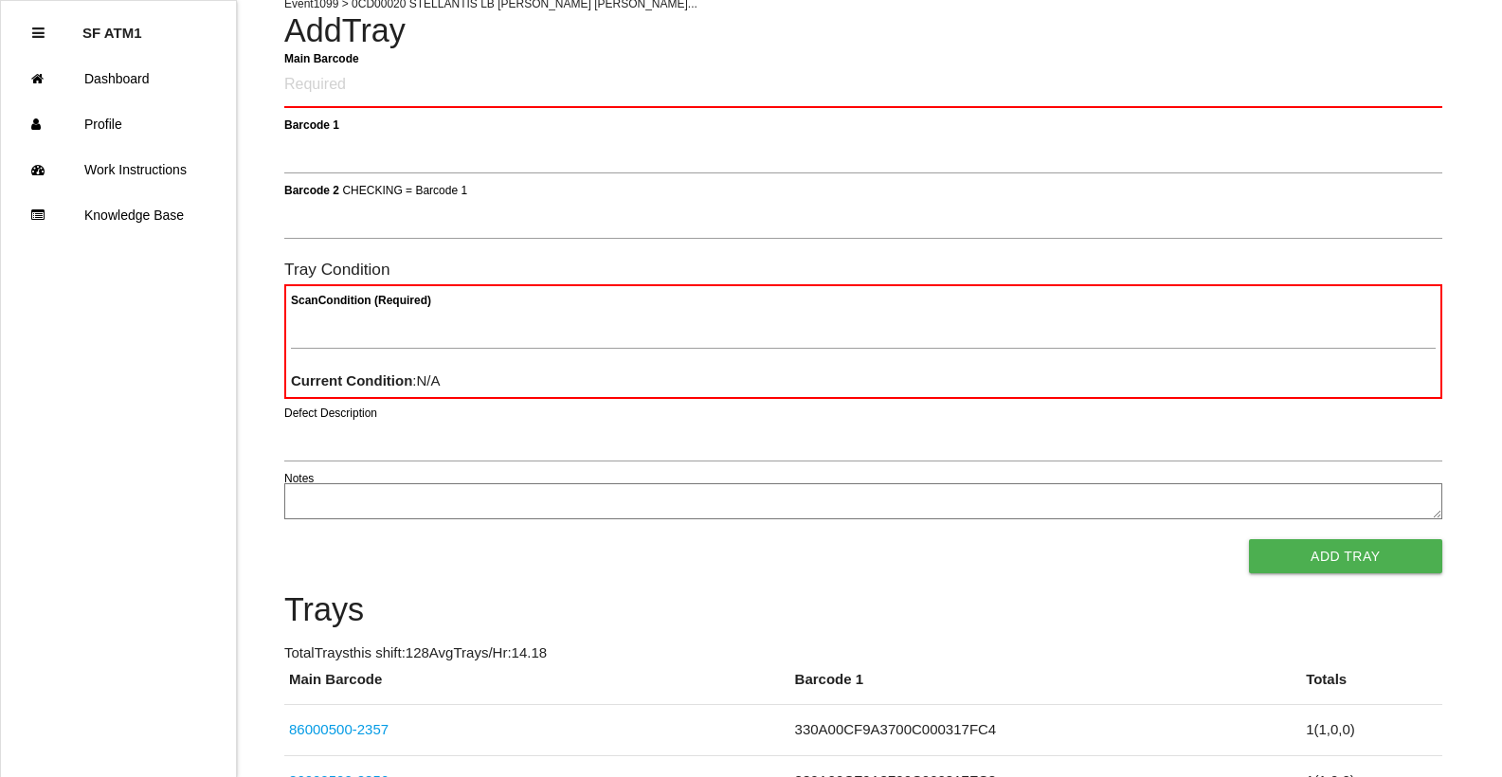
scroll to position [90, 0]
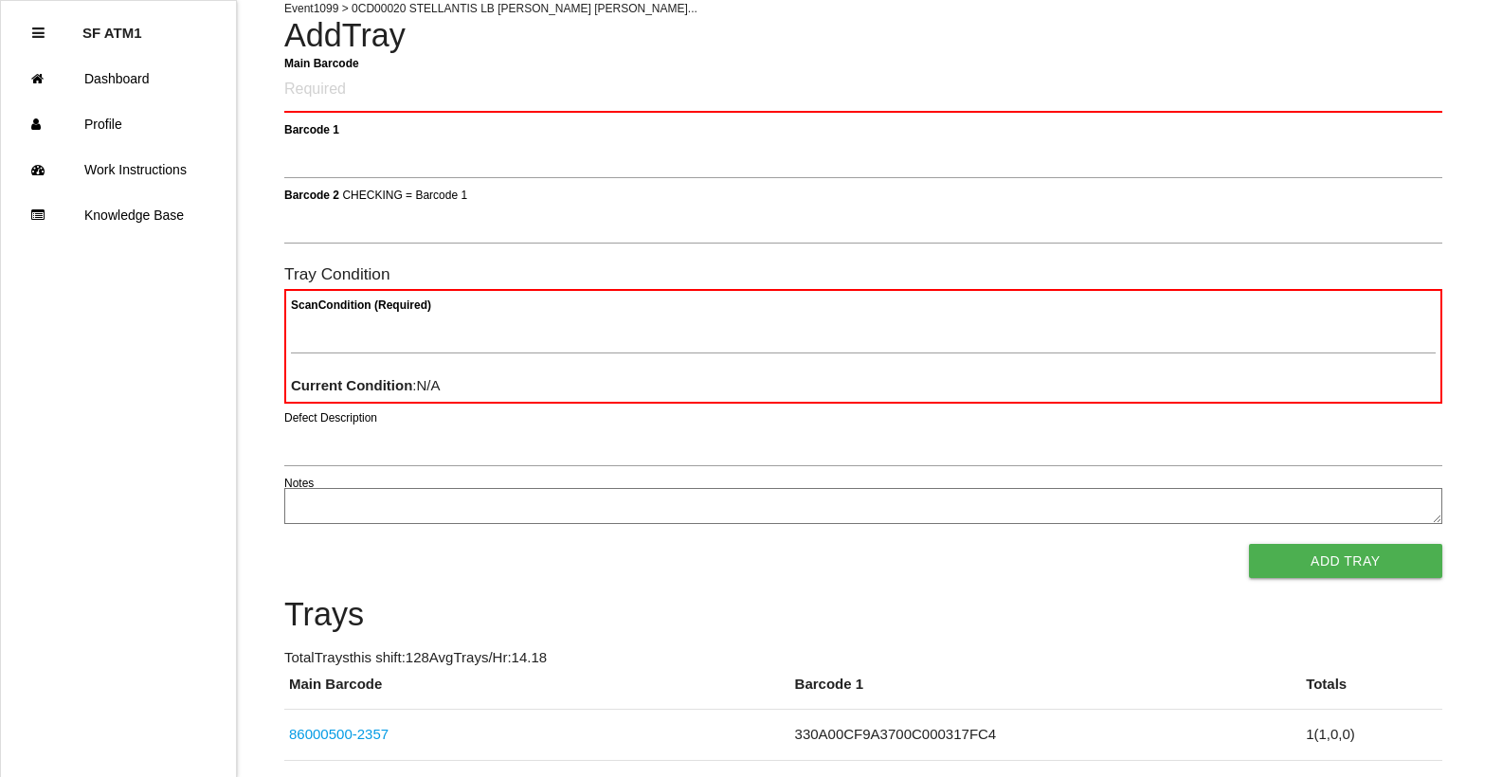
drag, startPoint x: 176, startPoint y: 427, endPoint x: 733, endPoint y: 151, distance: 621.3
